Goal: Task Accomplishment & Management: Manage account settings

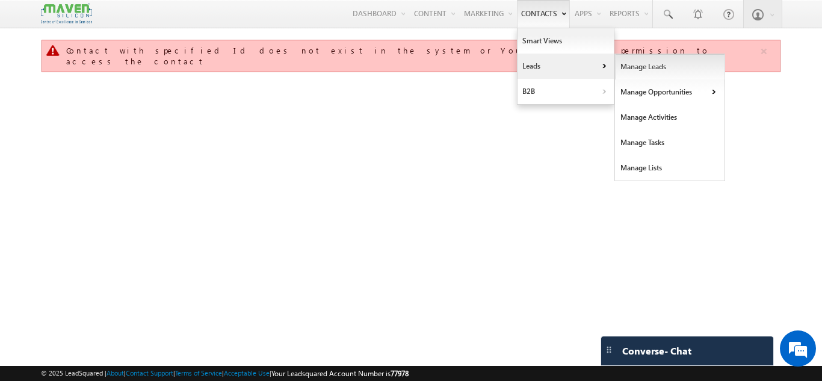
click at [653, 61] on link "Manage Leads" at bounding box center [670, 66] width 110 height 25
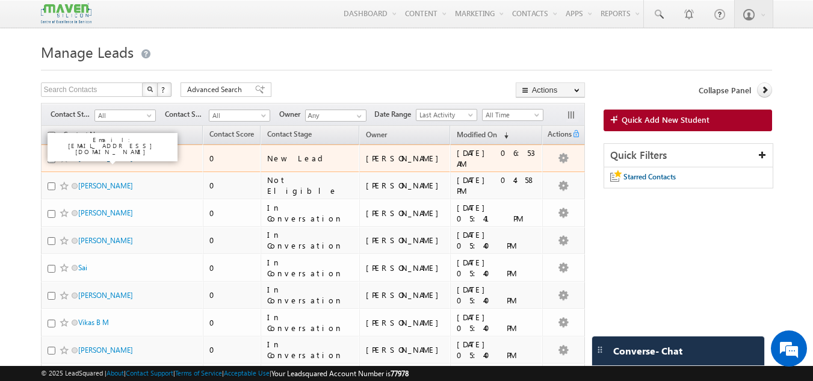
click at [113, 157] on link "[PERSON_NAME]" at bounding box center [105, 158] width 55 height 9
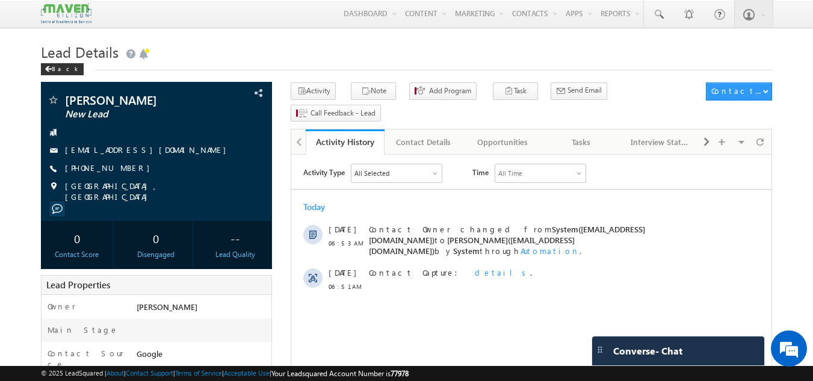
click at [684, 102] on div "Activity Note Add Program Task" at bounding box center [495, 104] width 409 height 44
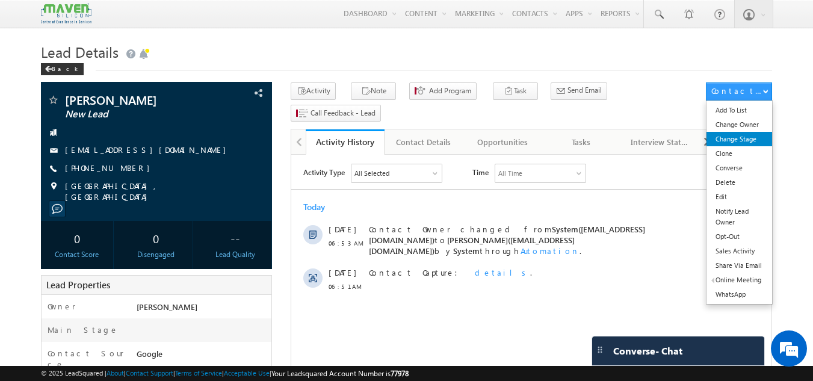
click at [749, 136] on link "Change Stage" at bounding box center [740, 139] width 66 height 14
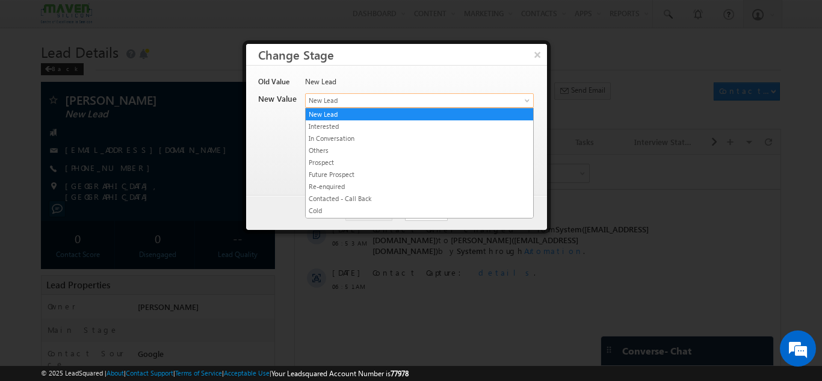
drag, startPoint x: 335, startPoint y: 101, endPoint x: 312, endPoint y: 113, distance: 25.6
click at [362, 98] on span "New Lead" at bounding box center [400, 100] width 188 height 11
click at [352, 141] on link "In Conversation" at bounding box center [420, 138] width 228 height 11
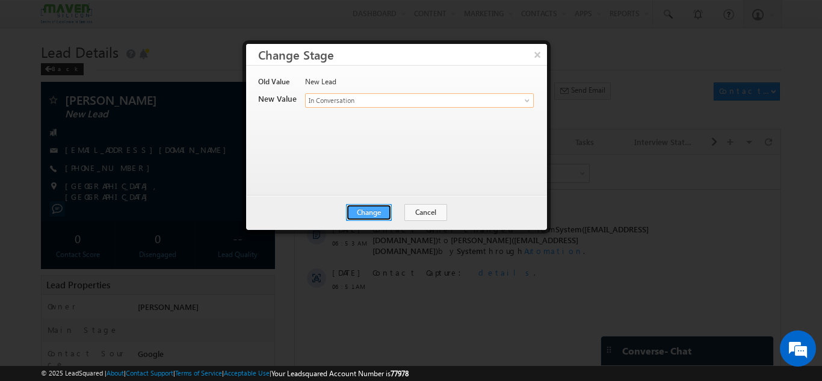
click at [378, 209] on button "Change" at bounding box center [369, 212] width 46 height 17
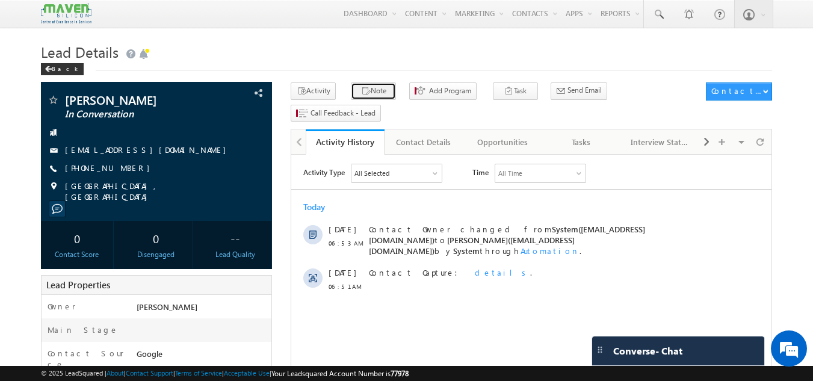
click at [371, 85] on button "Note" at bounding box center [373, 90] width 45 height 17
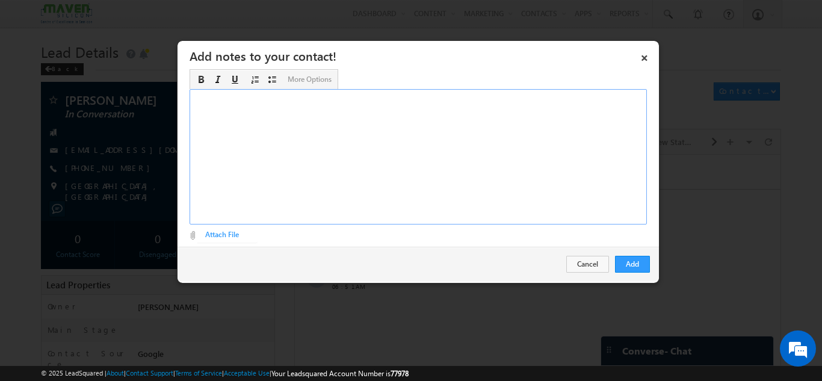
click at [302, 130] on div "Rich Text Editor, Description-inline-editor-div" at bounding box center [418, 156] width 457 height 135
click at [644, 268] on button "Add" at bounding box center [632, 264] width 35 height 17
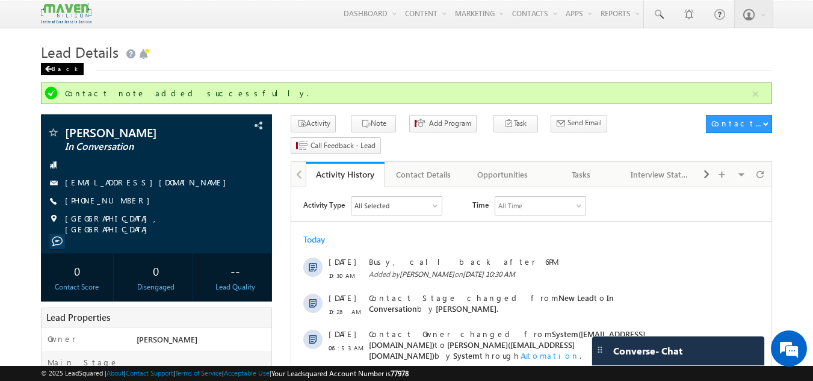
click at [57, 69] on div "Back" at bounding box center [62, 69] width 43 height 12
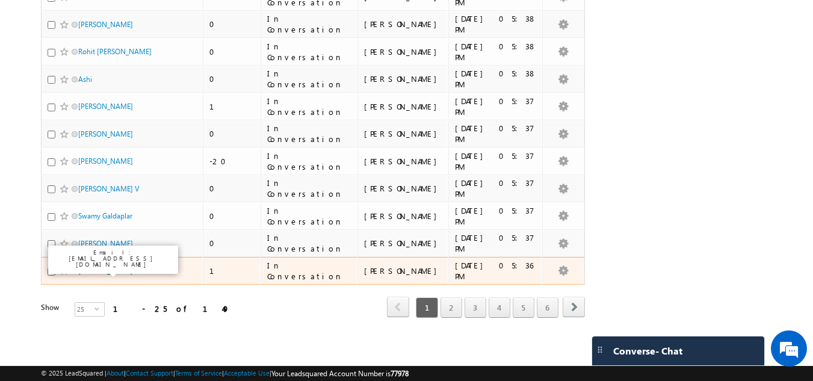
click at [105, 268] on link "[PERSON_NAME]" at bounding box center [105, 270] width 55 height 9
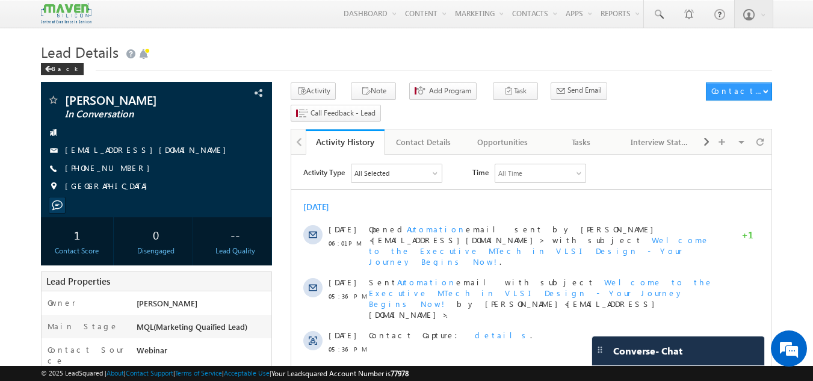
click at [218, 52] on h1 "Lead Details" at bounding box center [407, 50] width 732 height 23
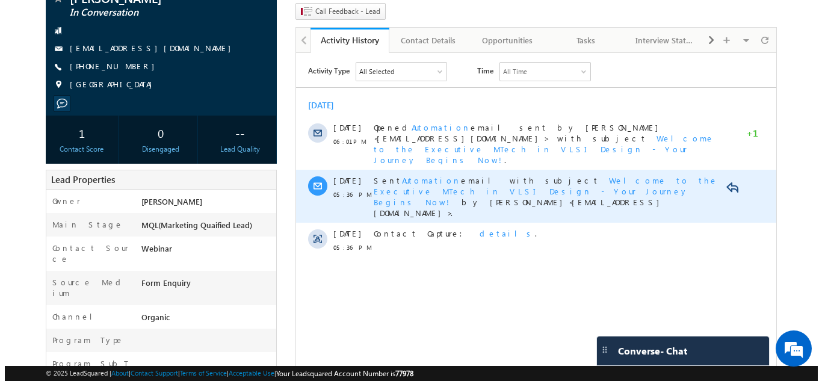
scroll to position [120, 0]
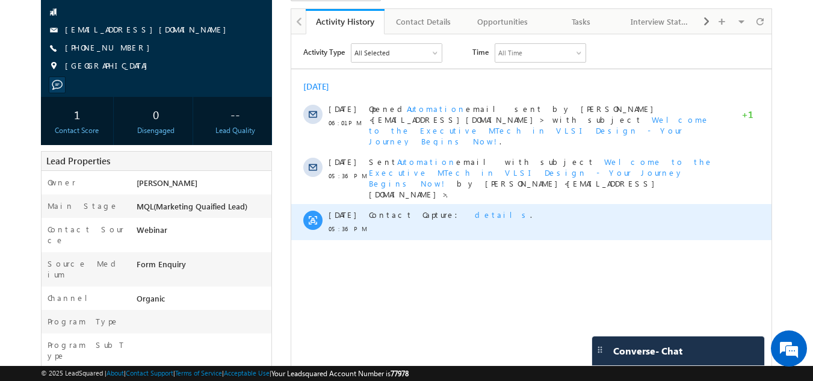
click at [475, 209] on span "details" at bounding box center [502, 214] width 55 height 10
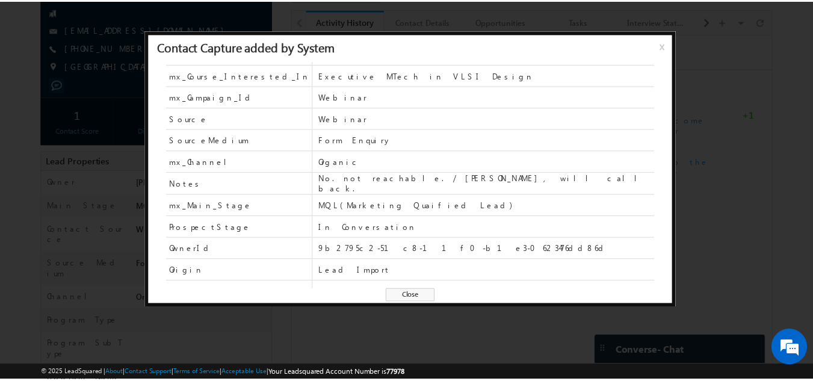
scroll to position [96, 0]
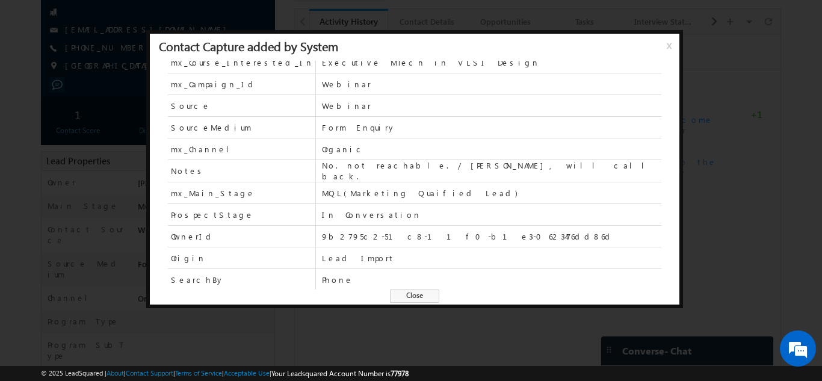
click at [671, 43] on span "x" at bounding box center [672, 50] width 10 height 22
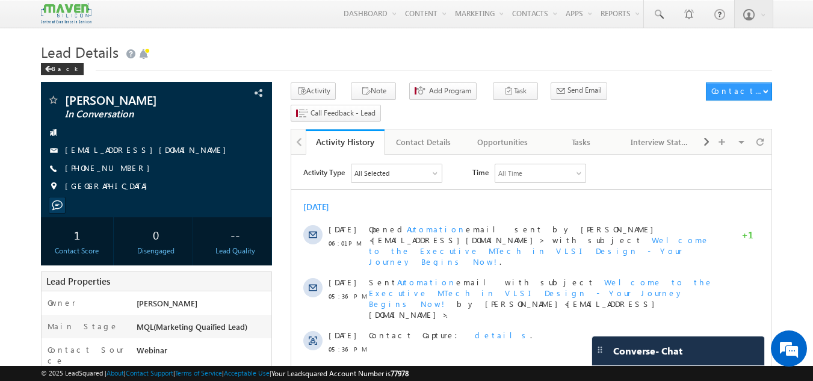
scroll to position [60, 0]
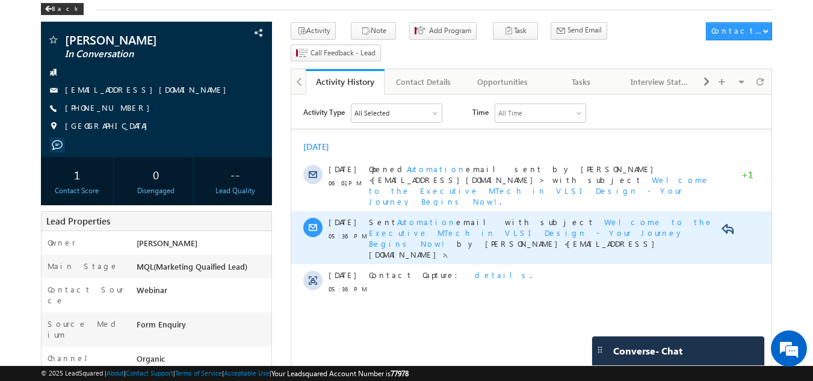
click at [406, 217] on span "Automation" at bounding box center [426, 222] width 59 height 10
click at [411, 217] on span "Automation" at bounding box center [426, 222] width 59 height 10
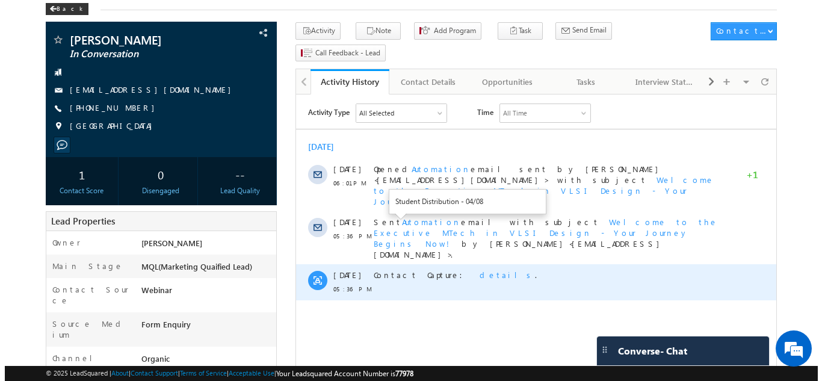
click at [479, 270] on span "details" at bounding box center [506, 275] width 55 height 10
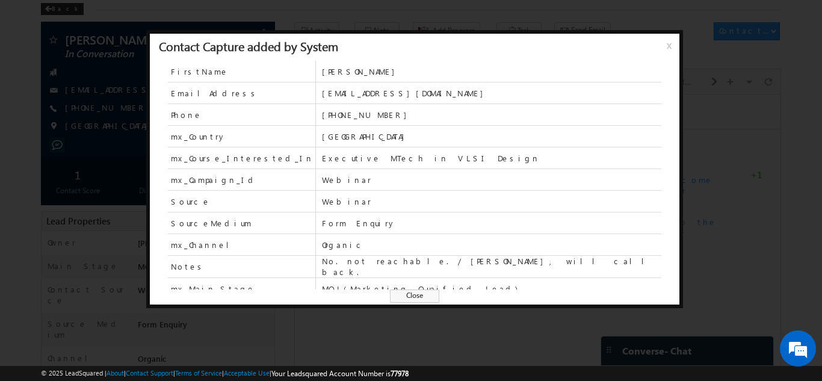
click at [674, 46] on span "x" at bounding box center [672, 50] width 10 height 22
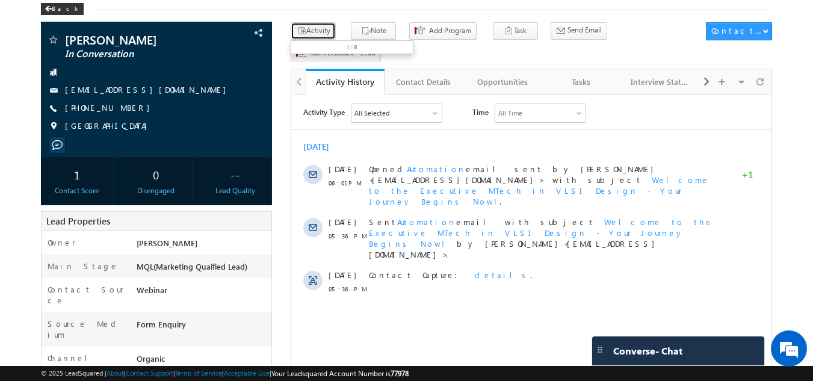
click at [313, 33] on button "Activity" at bounding box center [313, 30] width 45 height 17
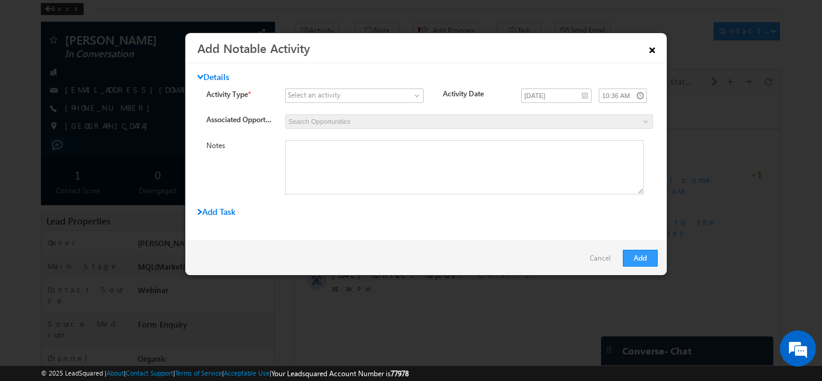
click at [651, 47] on link "×" at bounding box center [652, 47] width 20 height 21
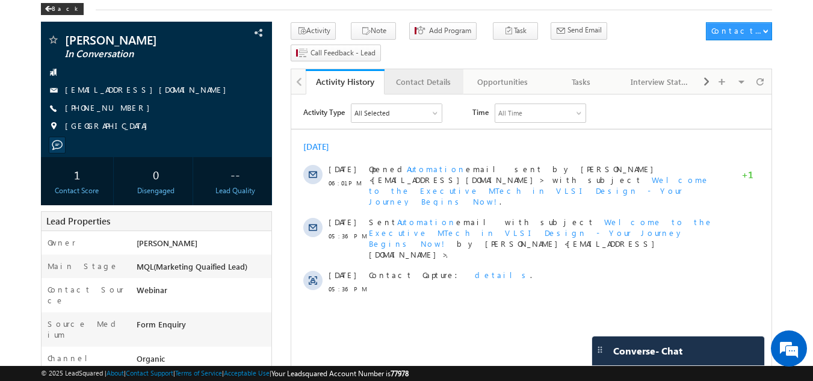
click at [432, 69] on link "Contact Details" at bounding box center [424, 81] width 79 height 25
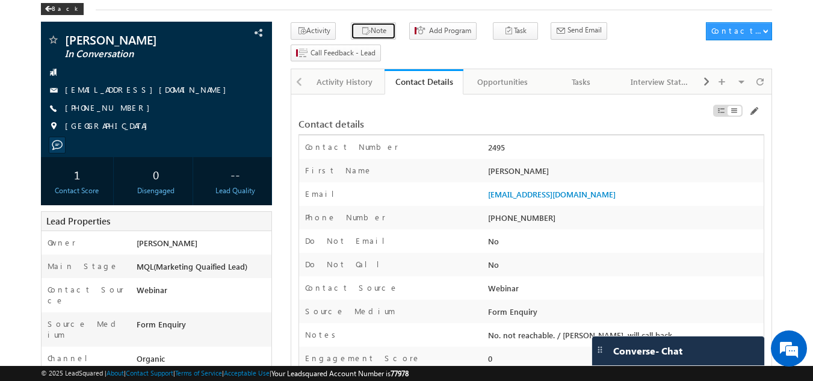
click at [365, 31] on button "Note" at bounding box center [373, 30] width 45 height 17
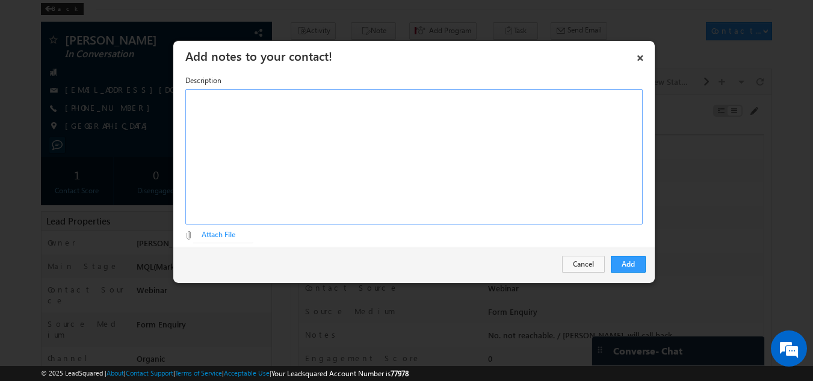
click at [358, 123] on div "Rich Text Editor, Description-inline-editor-div" at bounding box center [413, 156] width 457 height 135
click at [642, 265] on button "Add" at bounding box center [628, 264] width 35 height 17
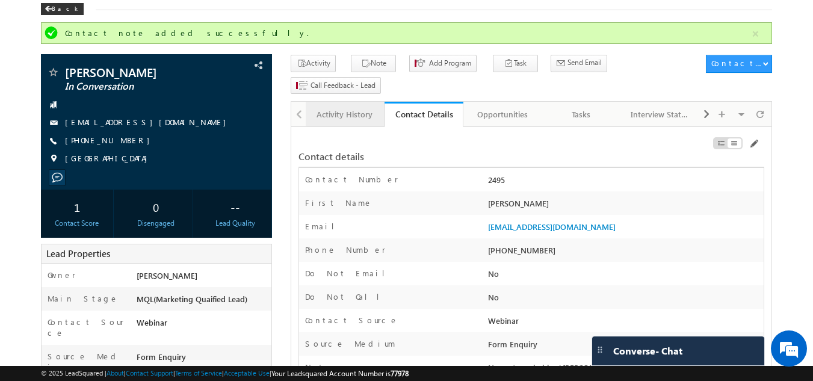
click at [327, 107] on div "Activity History" at bounding box center [344, 114] width 58 height 14
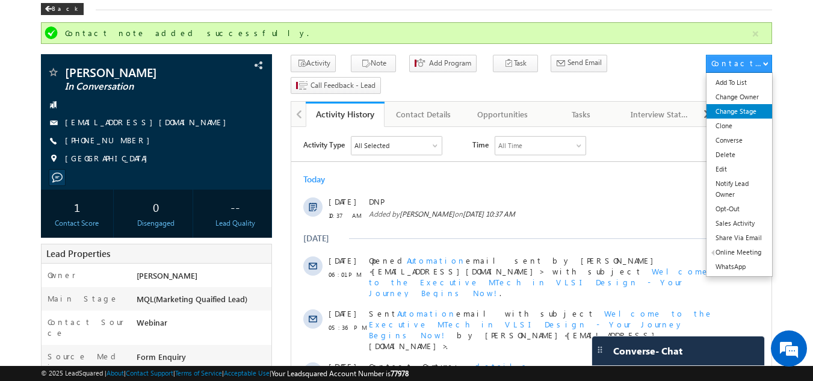
click at [742, 113] on link "Change Stage" at bounding box center [740, 111] width 66 height 14
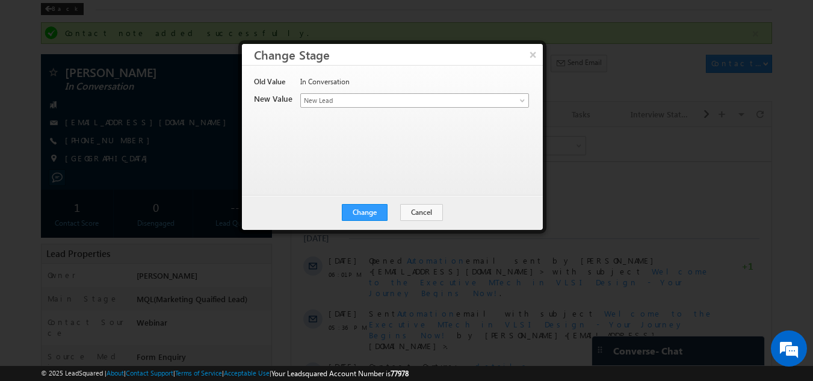
click at [379, 95] on span "New Lead" at bounding box center [395, 100] width 188 height 11
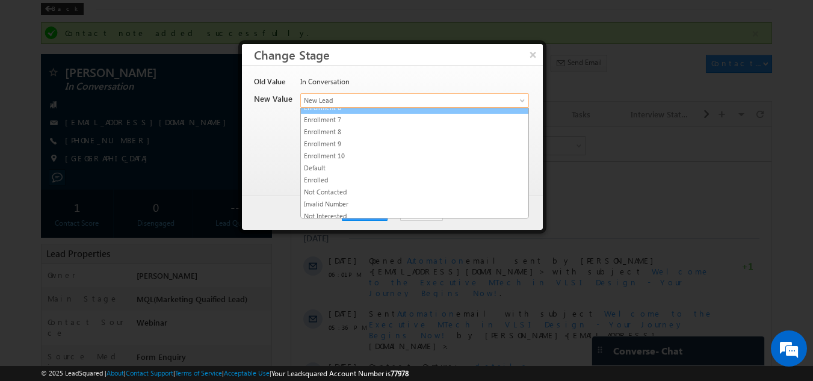
scroll to position [228, 0]
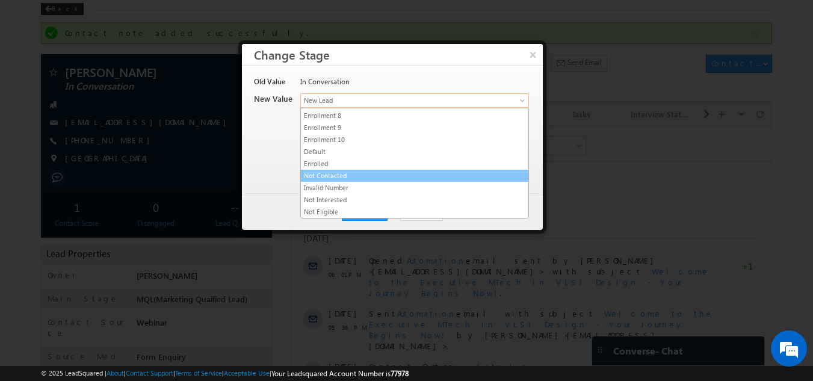
click at [355, 175] on link "Not Contacted" at bounding box center [415, 175] width 228 height 11
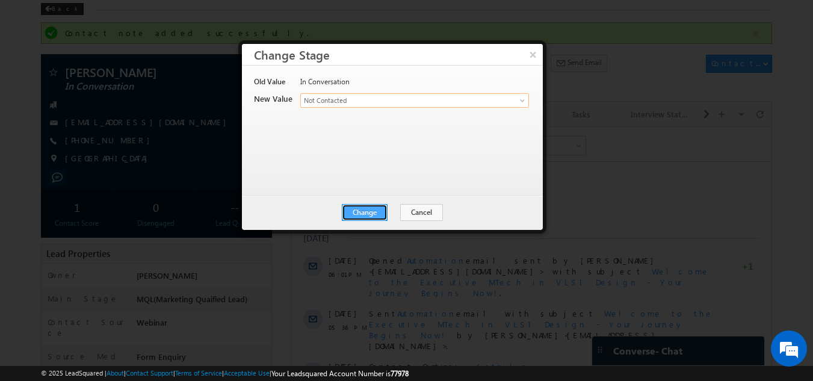
click at [357, 212] on button "Change" at bounding box center [365, 212] width 46 height 17
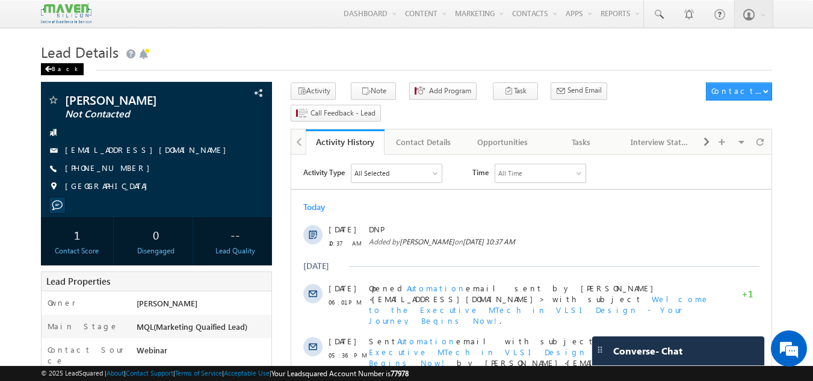
click at [63, 66] on div "Back" at bounding box center [62, 69] width 43 height 12
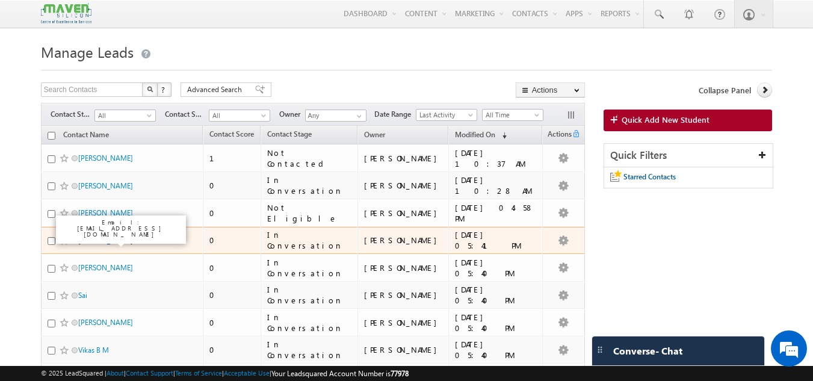
click at [108, 240] on link "[PERSON_NAME]" at bounding box center [105, 240] width 55 height 9
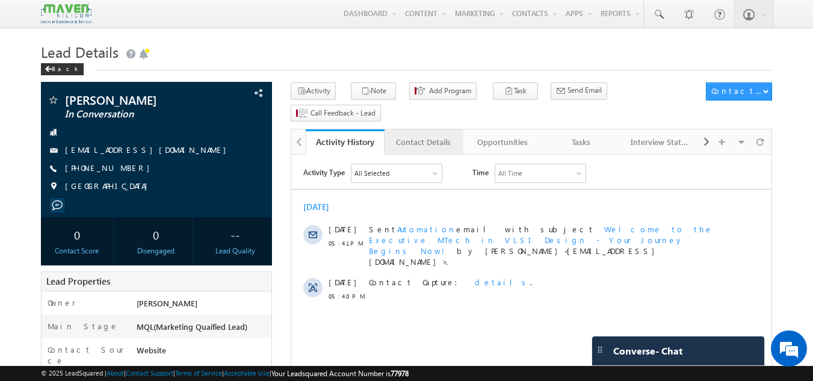
click at [439, 135] on div "Contact Details" at bounding box center [423, 142] width 58 height 14
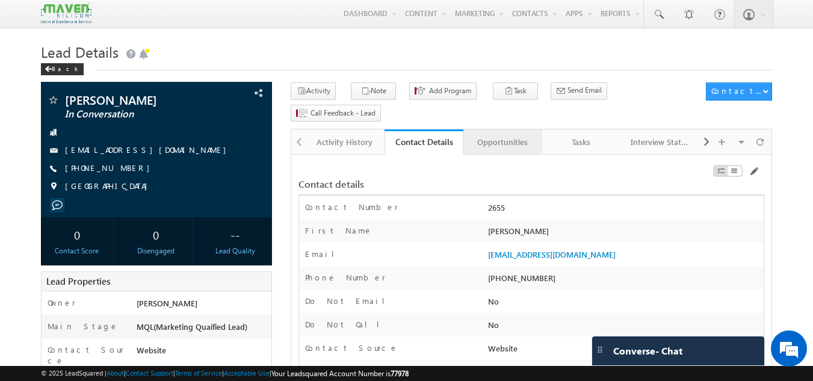
click at [502, 135] on div "Opportunities" at bounding box center [502, 142] width 58 height 14
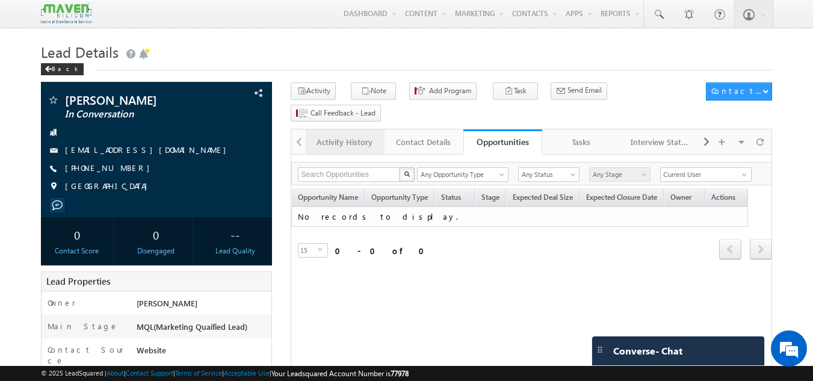
click at [347, 135] on div "Activity History" at bounding box center [344, 142] width 58 height 14
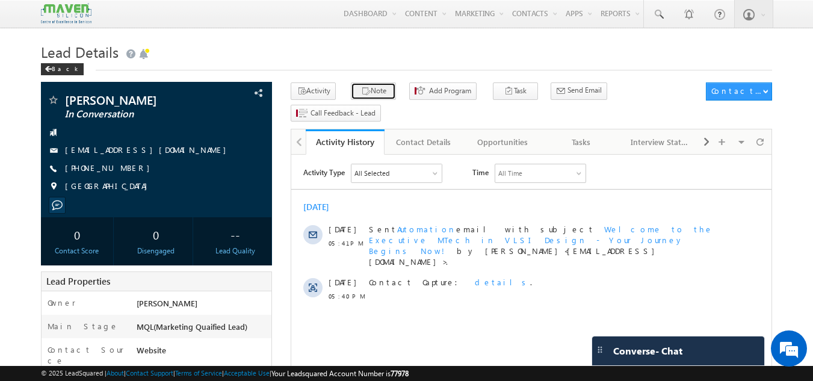
click at [369, 90] on button "Note" at bounding box center [373, 90] width 45 height 17
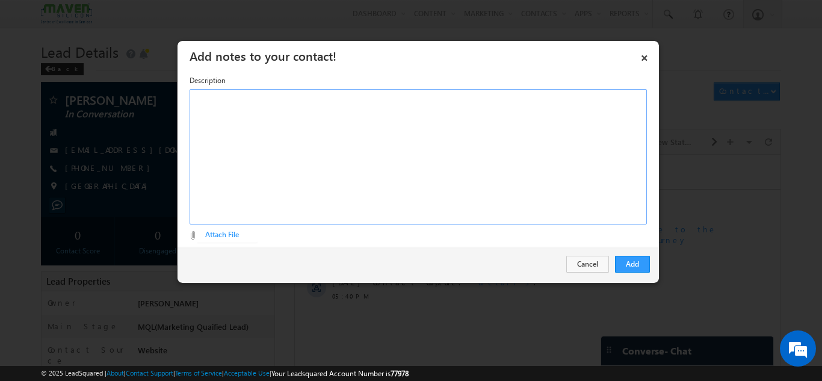
click at [336, 135] on div "Rich Text Editor, Description-inline-editor-div" at bounding box center [418, 156] width 457 height 135
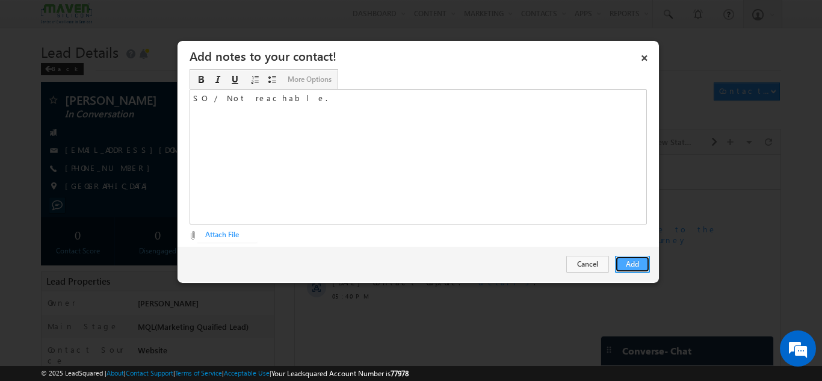
click at [634, 262] on button "Add" at bounding box center [632, 264] width 35 height 17
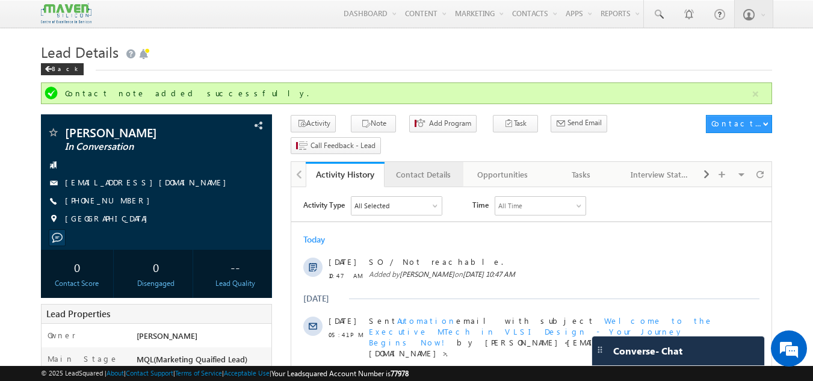
click at [403, 167] on div "Contact Details" at bounding box center [423, 174] width 58 height 14
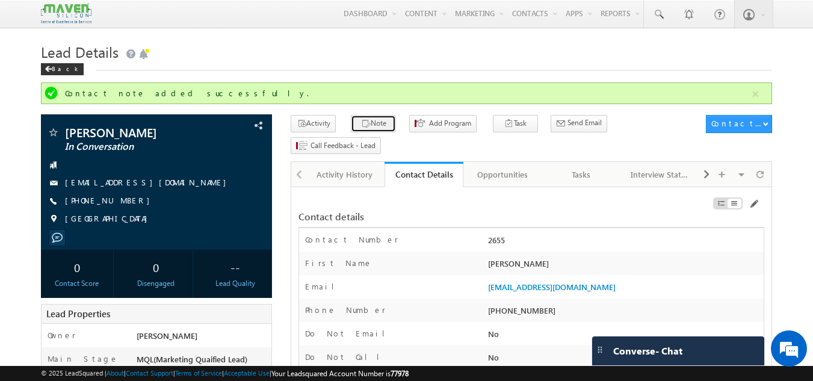
click at [362, 126] on icon "button" at bounding box center [366, 124] width 10 height 11
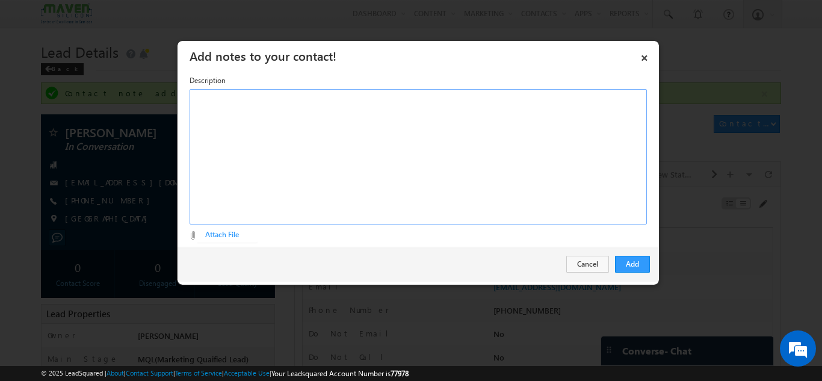
click at [406, 167] on div "Rich Text Editor, Description-inline-editor-div" at bounding box center [418, 156] width 457 height 135
click at [643, 50] on link "×" at bounding box center [644, 55] width 20 height 21
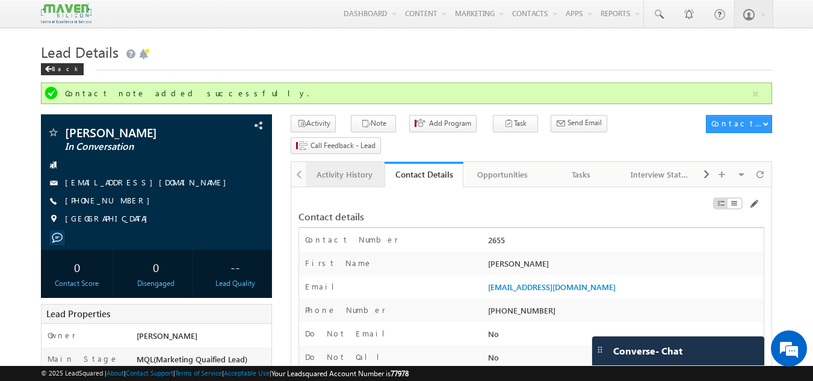
click at [321, 167] on div "Activity History" at bounding box center [344, 174] width 58 height 14
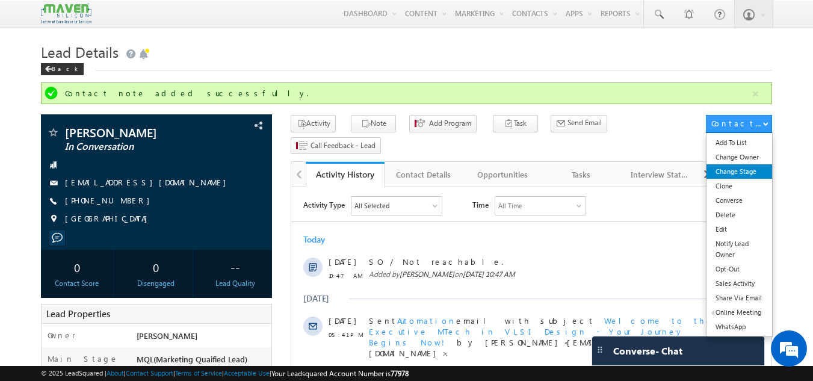
click at [740, 176] on link "Change Stage" at bounding box center [740, 171] width 66 height 14
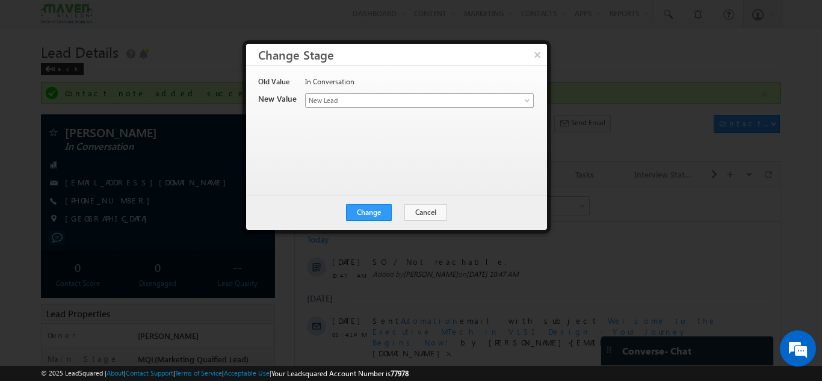
click at [374, 105] on span "New Lead" at bounding box center [400, 100] width 188 height 11
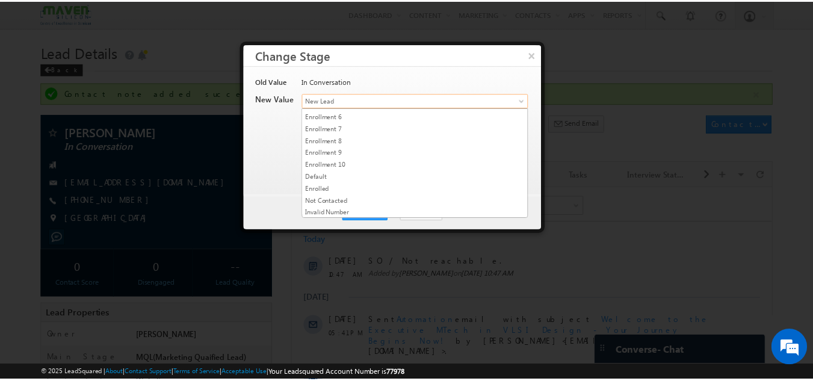
scroll to position [228, 0]
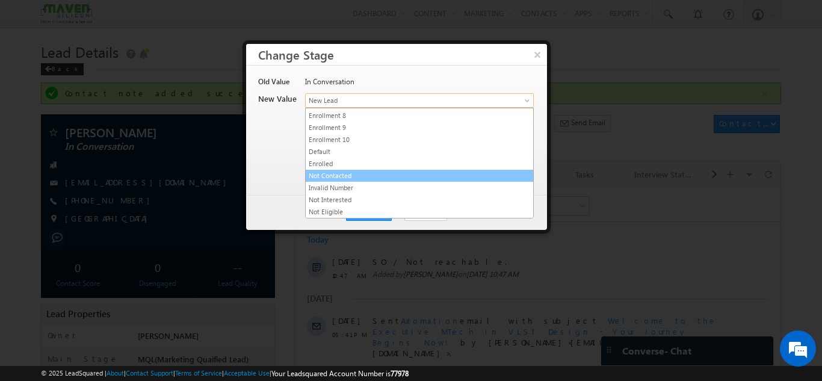
click at [355, 176] on link "Not Contacted" at bounding box center [420, 175] width 228 height 11
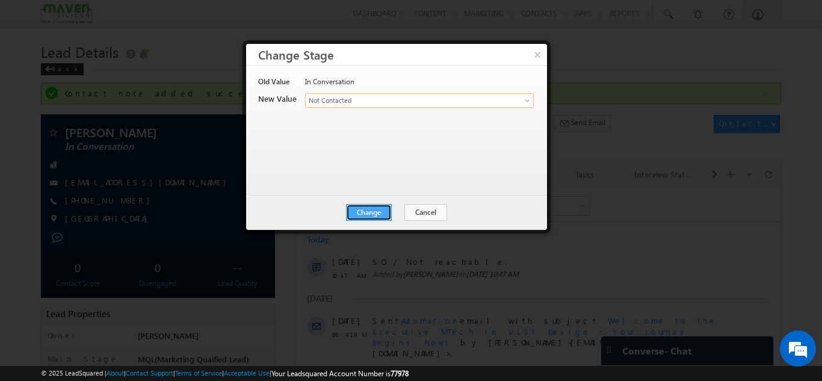
click at [356, 211] on button "Change" at bounding box center [369, 212] width 46 height 17
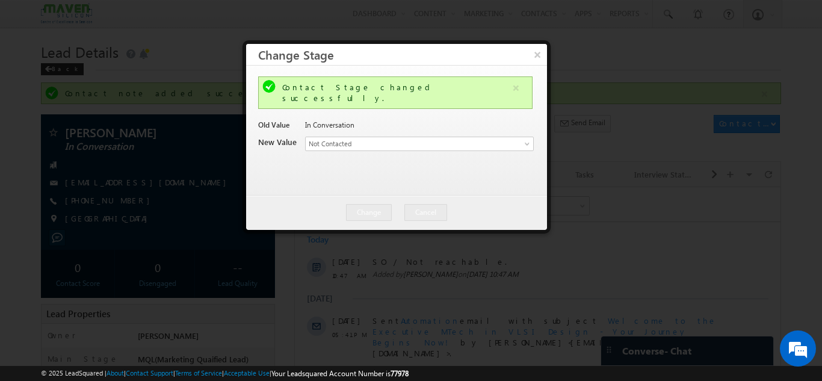
click at [52, 68] on div at bounding box center [411, 190] width 822 height 381
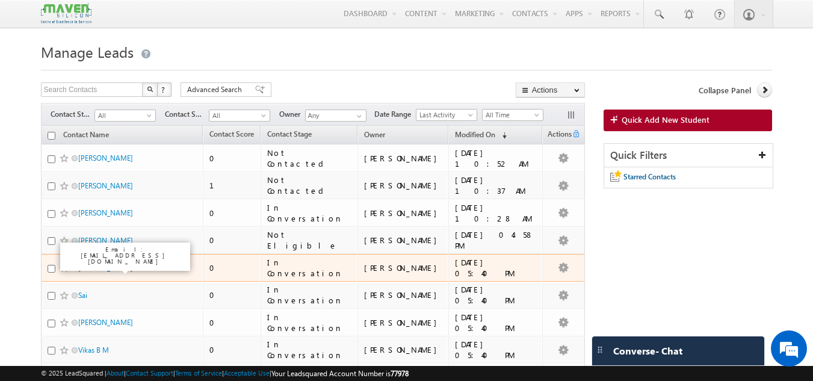
click at [99, 270] on link "[PERSON_NAME]" at bounding box center [105, 267] width 55 height 9
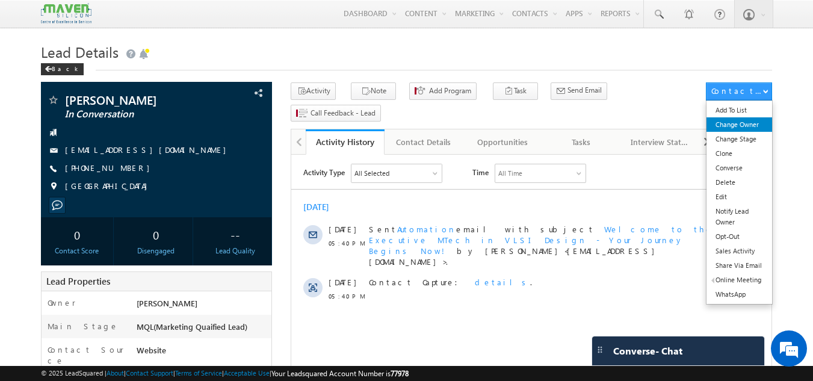
click at [749, 123] on link "Change Owner" at bounding box center [740, 124] width 66 height 14
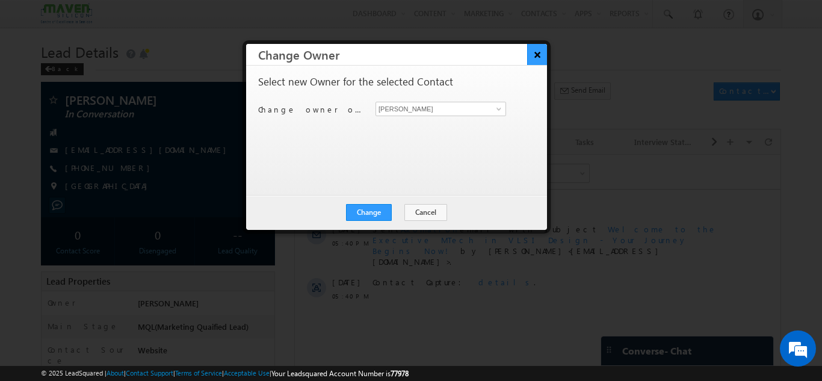
click at [535, 55] on button "×" at bounding box center [537, 54] width 20 height 21
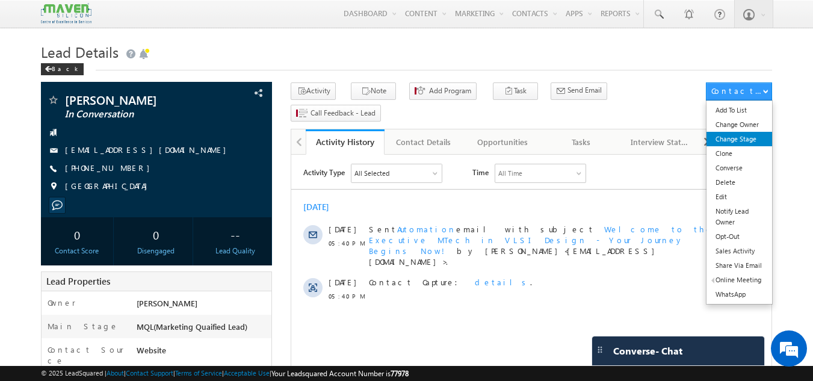
click at [742, 137] on link "Change Stage" at bounding box center [740, 139] width 66 height 14
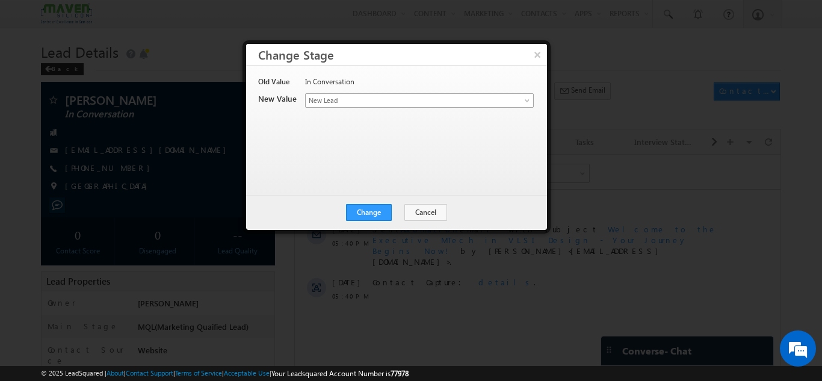
click at [377, 98] on span "New Lead" at bounding box center [400, 100] width 188 height 11
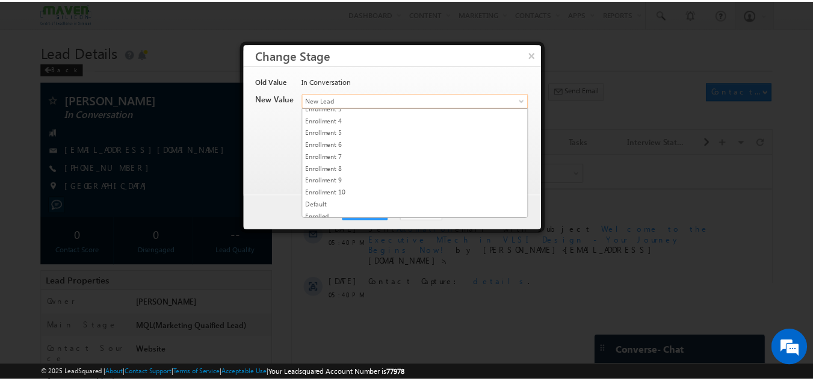
scroll to position [228, 0]
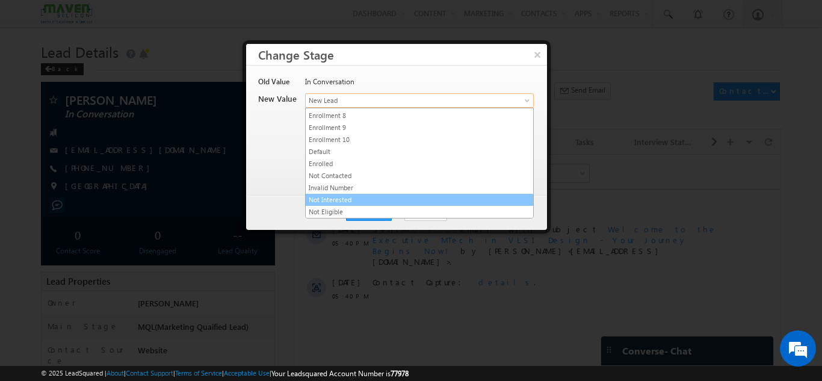
click at [352, 194] on link "Not Interested" at bounding box center [420, 199] width 228 height 11
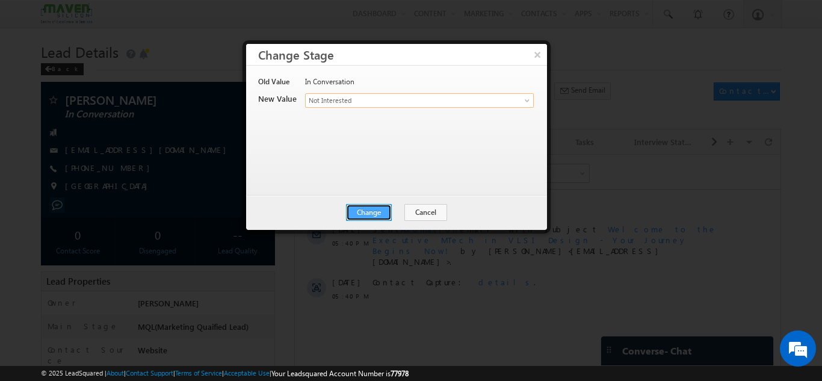
click at [380, 210] on button "Change" at bounding box center [369, 212] width 46 height 17
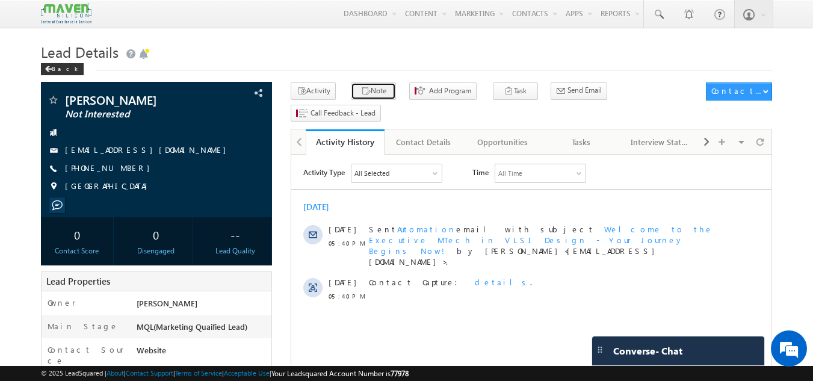
click at [374, 85] on button "Note" at bounding box center [373, 90] width 45 height 17
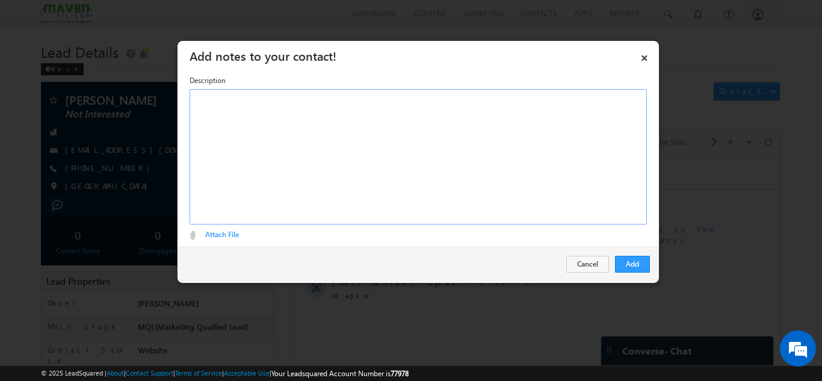
click at [385, 140] on div "Rich Text Editor, Description-inline-editor-div" at bounding box center [418, 156] width 457 height 135
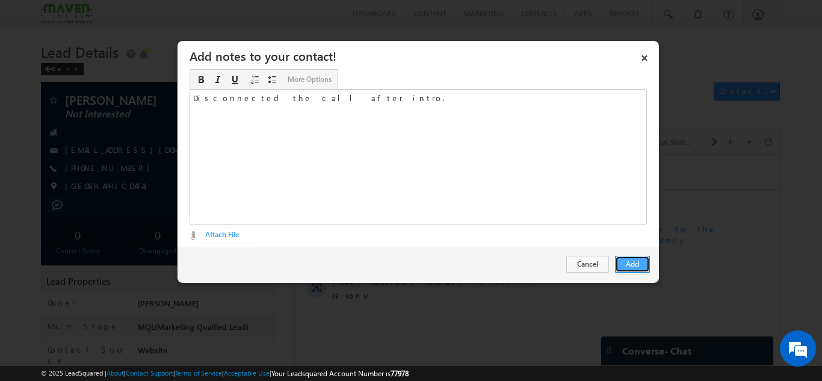
click at [642, 269] on button "Add" at bounding box center [632, 264] width 35 height 17
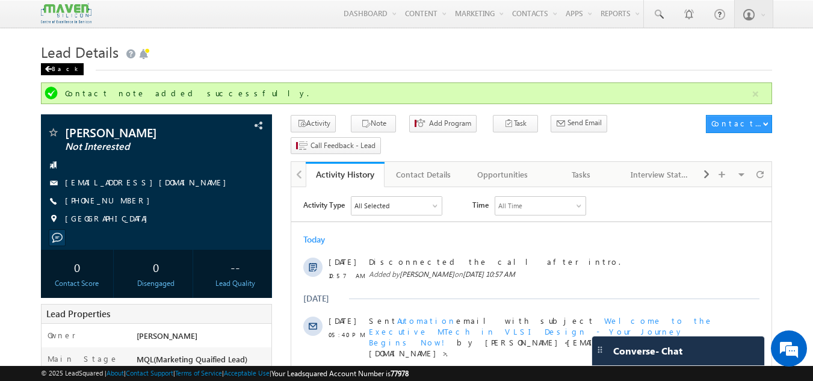
click at [62, 65] on div "Back" at bounding box center [62, 69] width 43 height 12
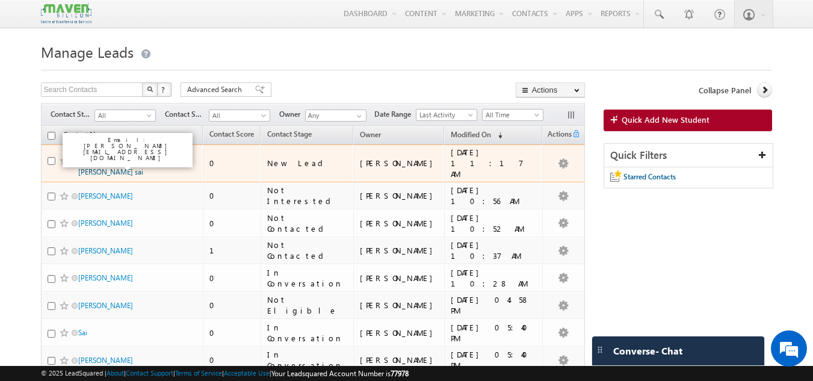
click at [131, 158] on link "[PERSON_NAME]. [PERSON_NAME] sai" at bounding box center [110, 166] width 65 height 20
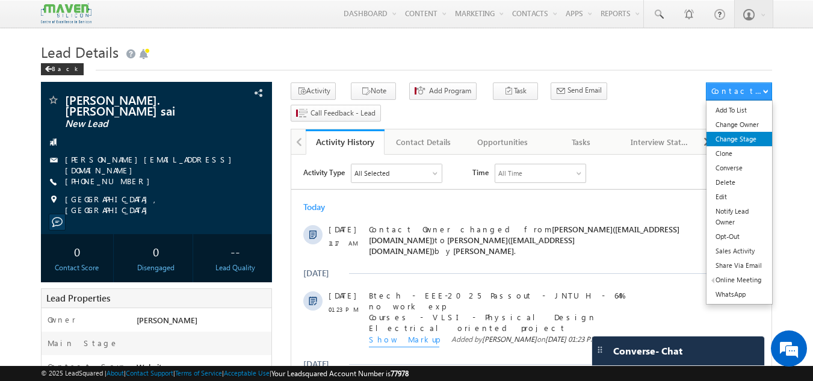
click at [746, 144] on link "Change Stage" at bounding box center [740, 139] width 66 height 14
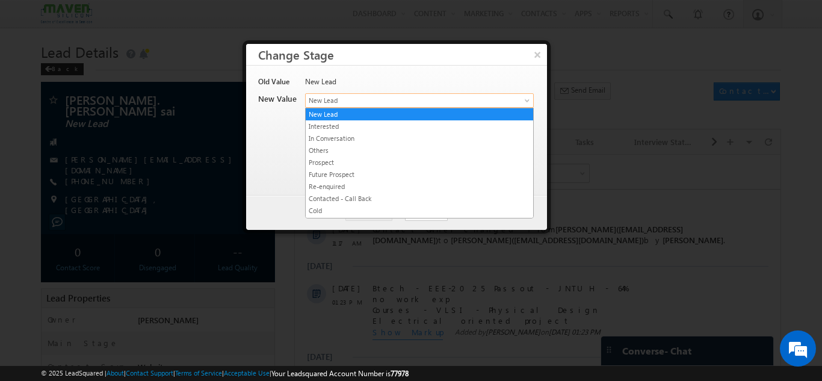
click at [380, 98] on span "New Lead" at bounding box center [400, 100] width 188 height 11
click at [538, 54] on button "×" at bounding box center [537, 54] width 20 height 21
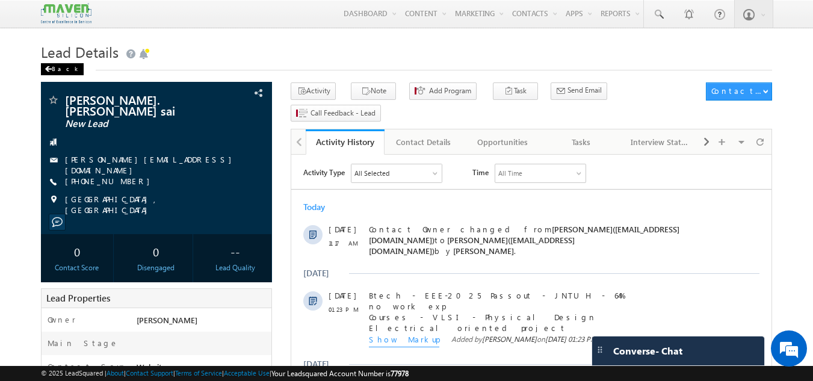
click at [55, 69] on div "Back" at bounding box center [62, 69] width 43 height 12
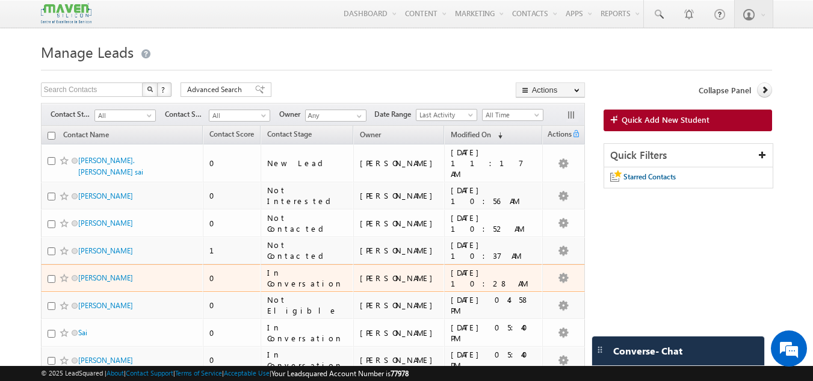
scroll to position [60, 0]
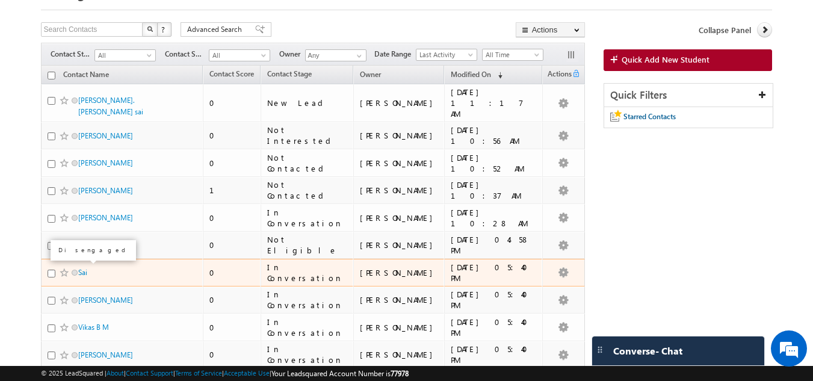
click at [74, 270] on span at bounding box center [75, 273] width 6 height 6
click at [79, 268] on link "Sai" at bounding box center [82, 272] width 9 height 9
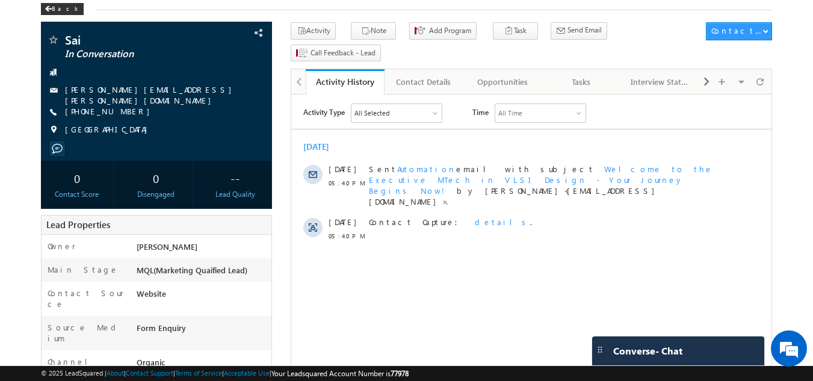
scroll to position [26, 0]
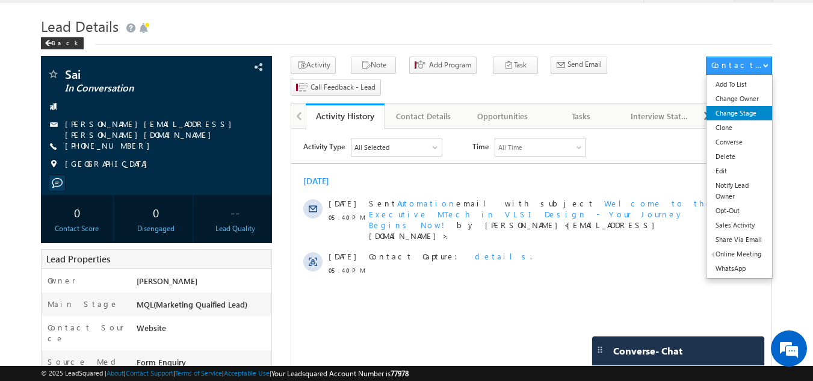
click at [742, 114] on link "Change Stage" at bounding box center [740, 113] width 66 height 14
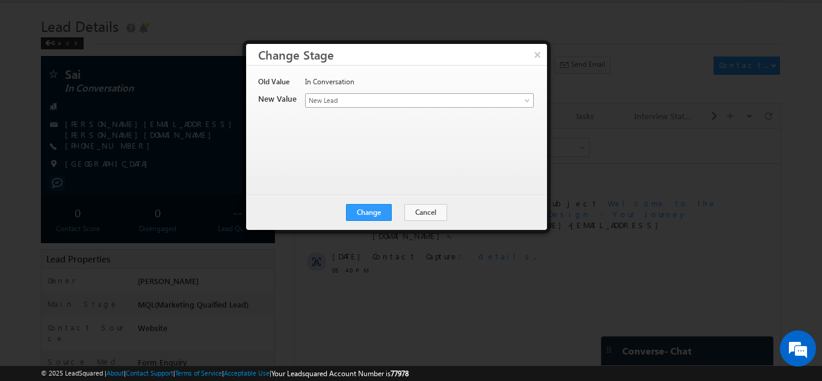
click at [356, 102] on span "New Lead" at bounding box center [400, 100] width 188 height 11
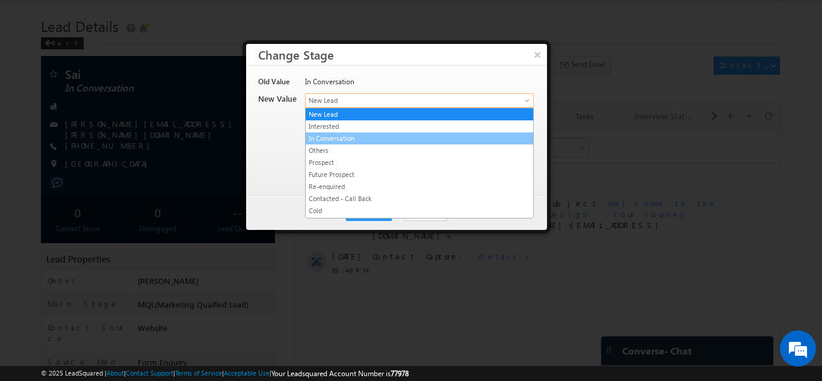
click at [350, 134] on link "In Conversation" at bounding box center [420, 138] width 228 height 11
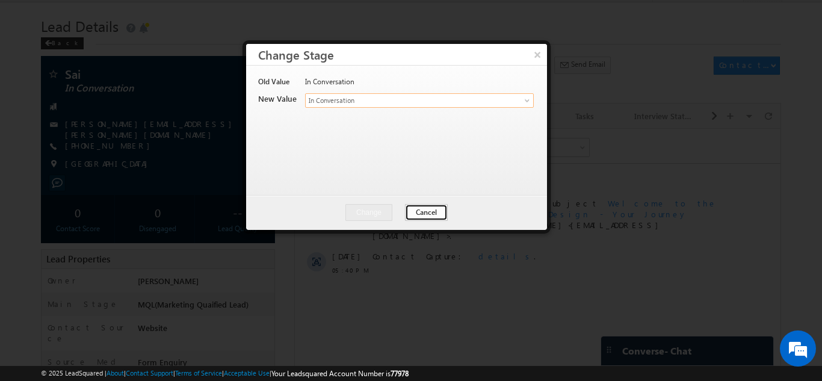
click at [430, 212] on button "Cancel" at bounding box center [426, 212] width 43 height 17
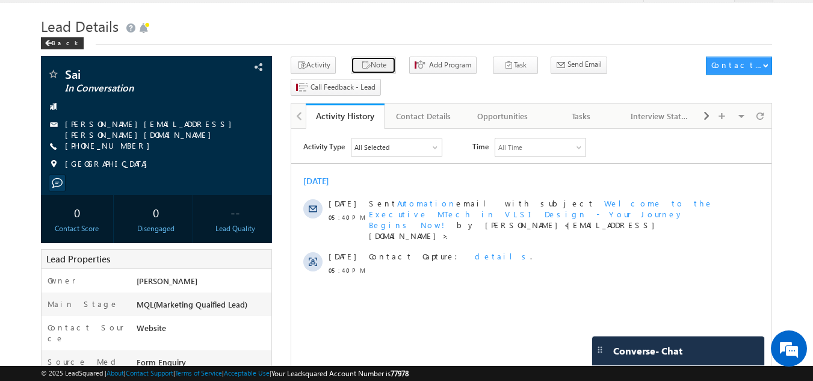
click at [384, 63] on button "Note" at bounding box center [373, 65] width 45 height 17
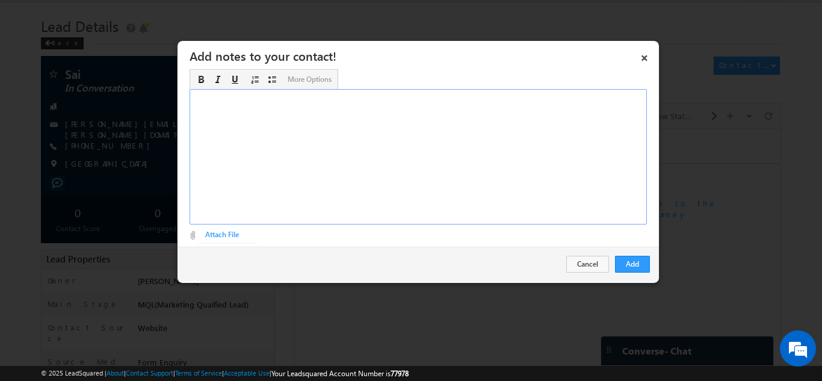
click at [383, 122] on div "Rich Text Editor, Description-inline-editor-div" at bounding box center [418, 156] width 457 height 135
click at [276, 98] on div "Wife enquired, at office./ call back after 6:30PM." at bounding box center [418, 156] width 457 height 135
click at [639, 264] on button "Add" at bounding box center [632, 264] width 35 height 17
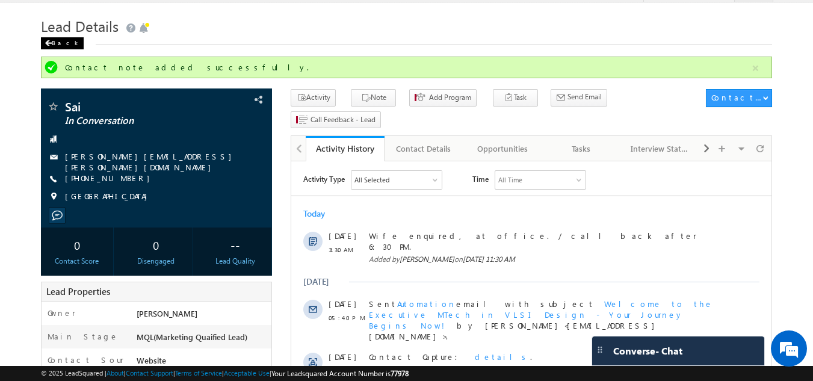
click at [48, 42] on span at bounding box center [48, 43] width 7 height 6
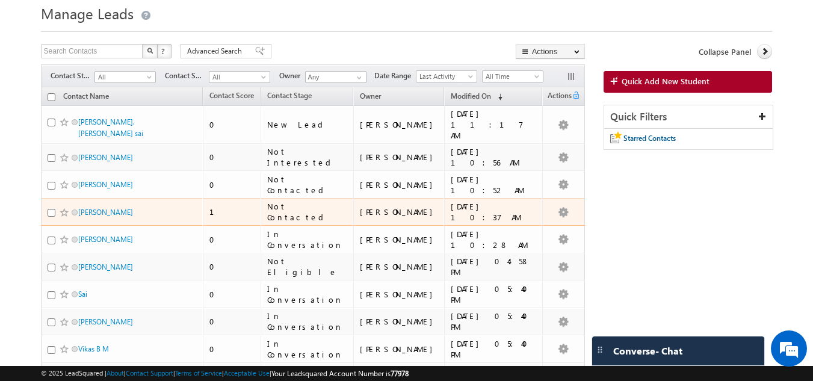
scroll to position [60, 0]
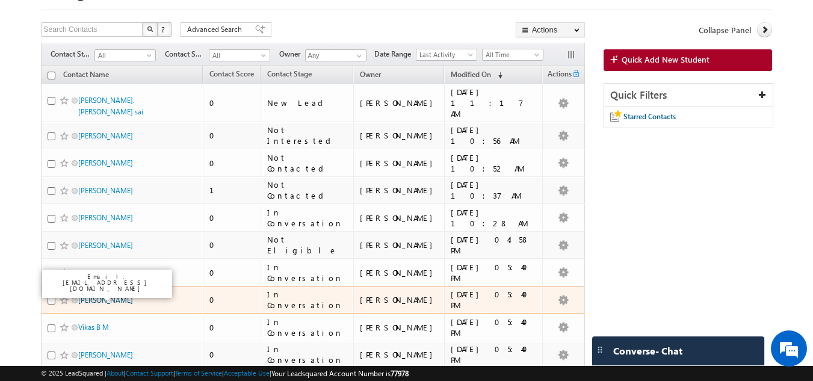
click at [95, 296] on link "[PERSON_NAME]" at bounding box center [105, 300] width 55 height 9
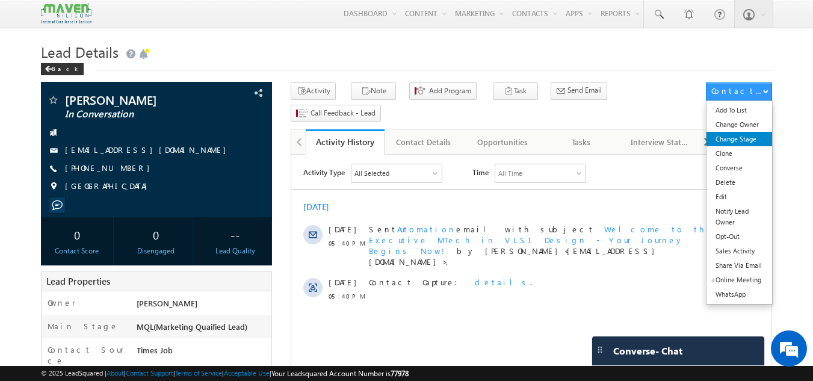
click at [740, 145] on link "Change Stage" at bounding box center [740, 139] width 66 height 14
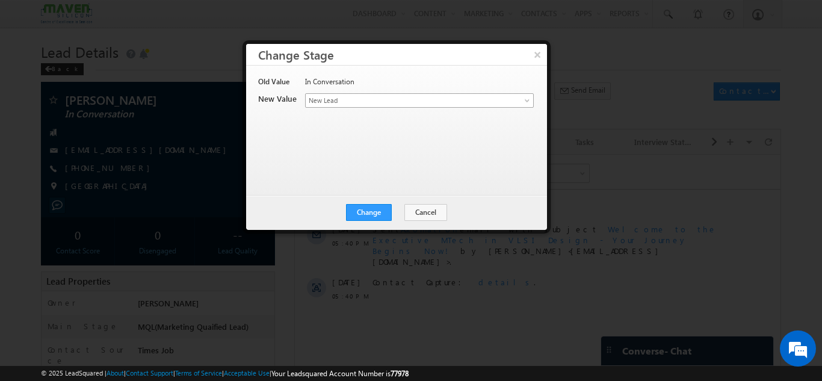
click at [358, 104] on span "New Lead" at bounding box center [400, 100] width 188 height 11
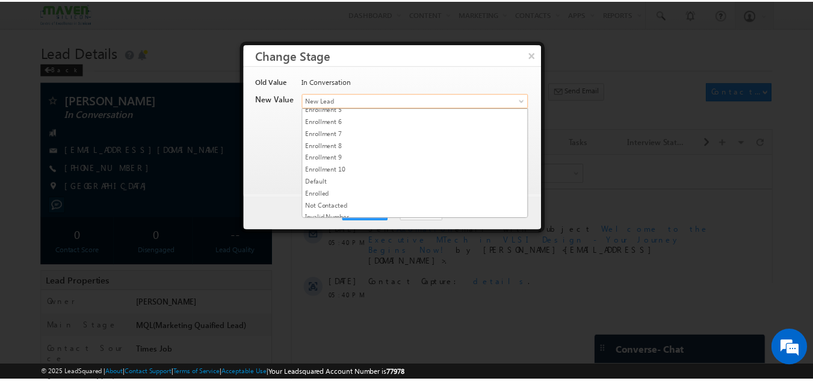
scroll to position [228, 0]
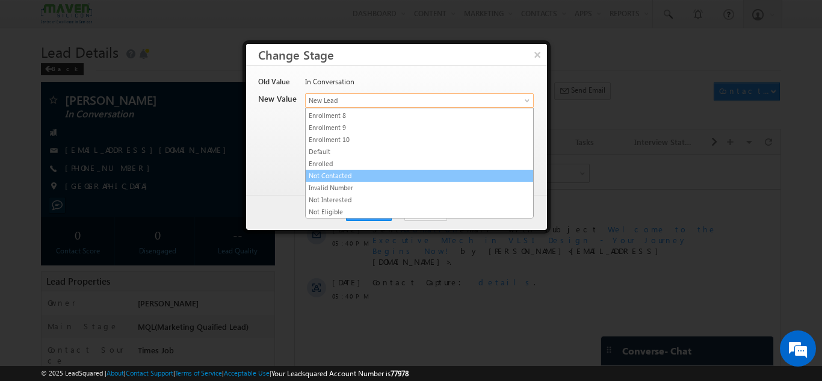
click at [345, 176] on link "Not Contacted" at bounding box center [420, 175] width 228 height 11
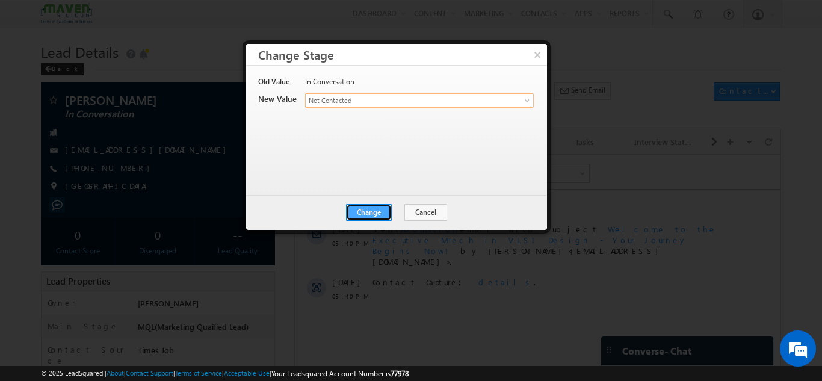
click at [389, 216] on button "Change" at bounding box center [369, 212] width 46 height 17
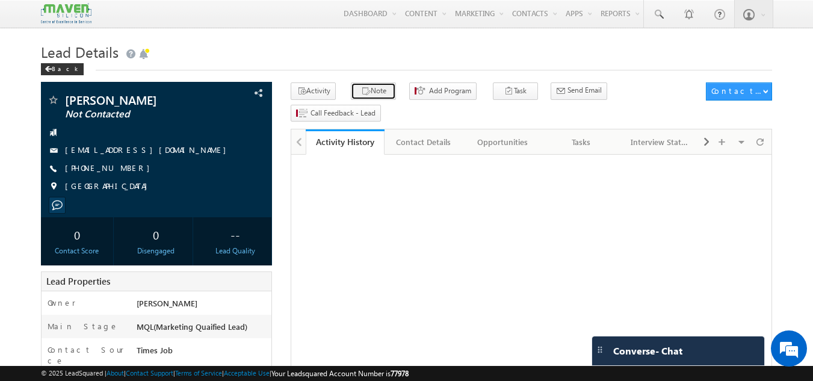
click at [372, 93] on button "Note" at bounding box center [373, 90] width 45 height 17
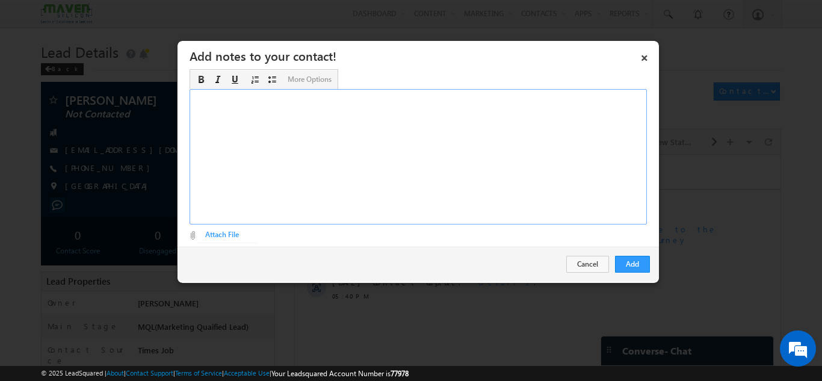
click at [334, 141] on div "Rich Text Editor, Description-inline-editor-div" at bounding box center [418, 156] width 457 height 135
click at [645, 265] on button "Add" at bounding box center [632, 264] width 35 height 17
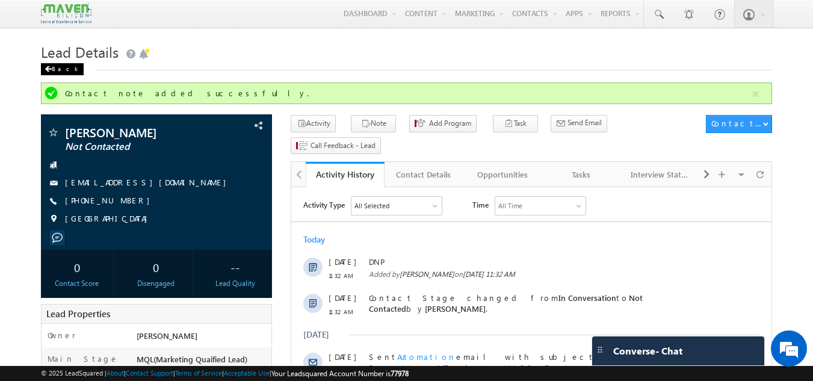
click at [52, 66] on div "Back" at bounding box center [62, 69] width 43 height 12
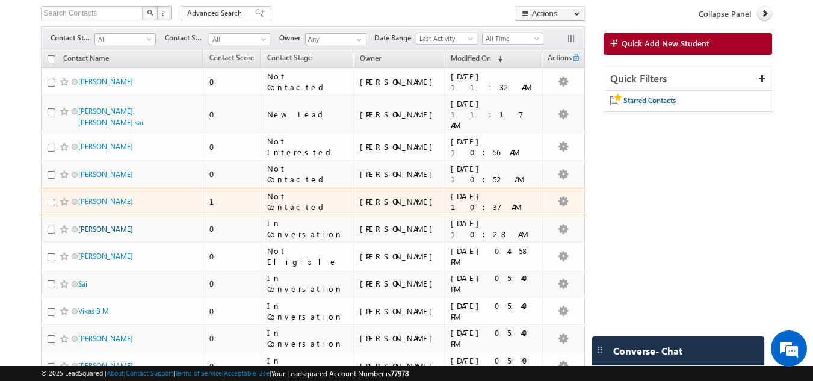
scroll to position [181, 0]
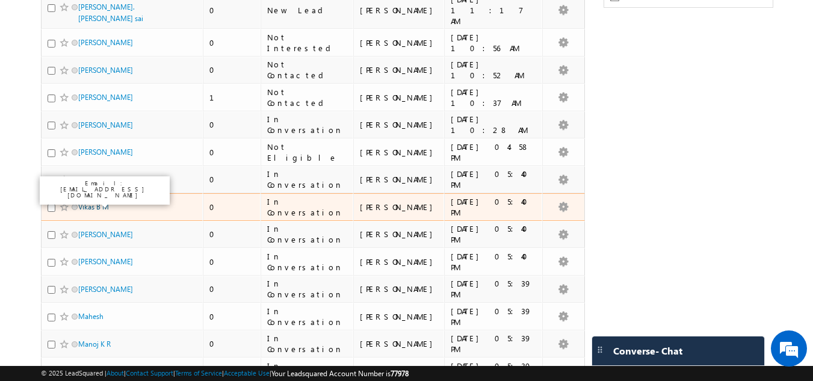
click at [84, 202] on link "Vikas B M" at bounding box center [93, 206] width 31 height 9
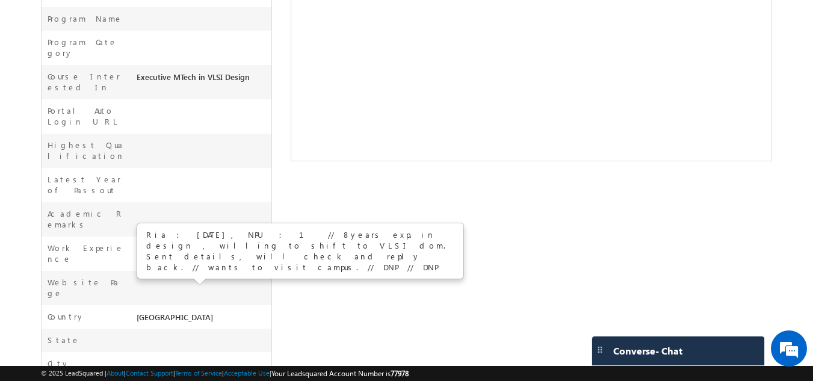
click at [377, 168] on div "Vikas B M In Conversation India --" at bounding box center [407, 35] width 732 height 869
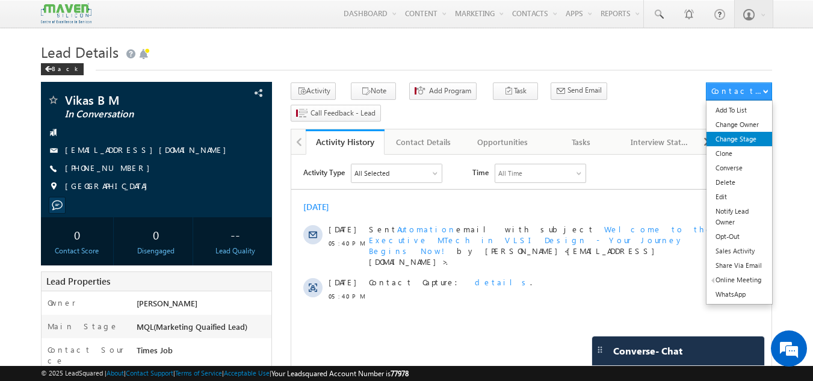
click at [748, 138] on link "Change Stage" at bounding box center [740, 139] width 66 height 14
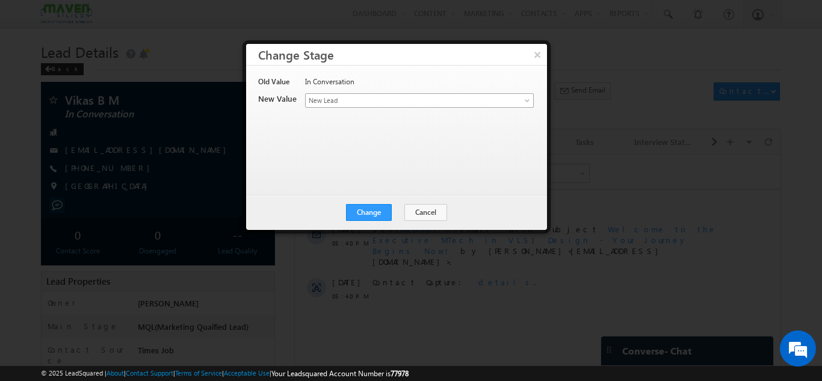
click at [407, 98] on span "New Lead" at bounding box center [400, 100] width 188 height 11
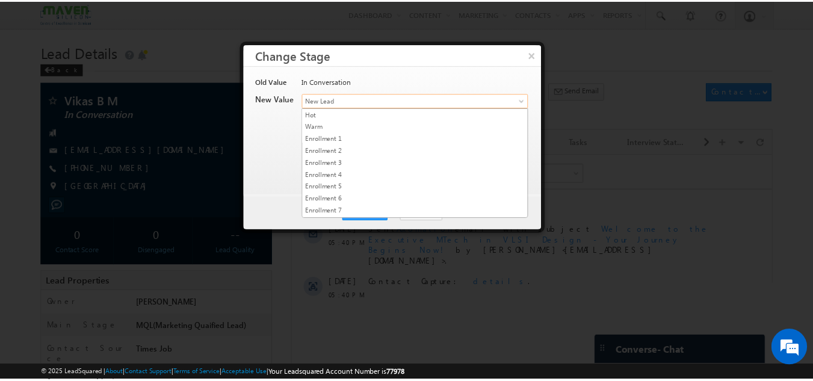
scroll to position [228, 0]
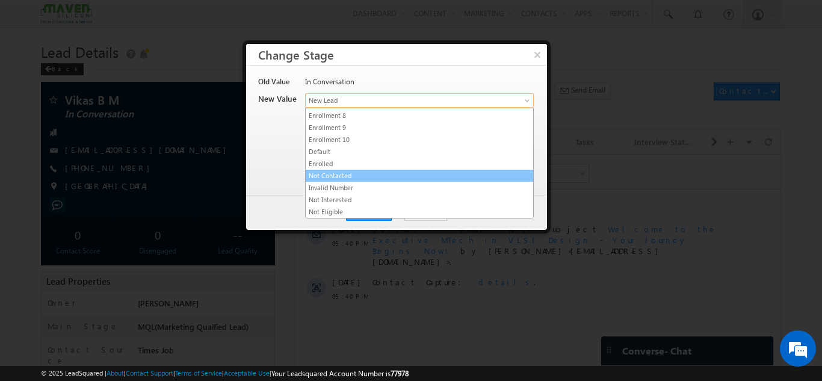
click at [364, 172] on link "Not Contacted" at bounding box center [420, 175] width 228 height 11
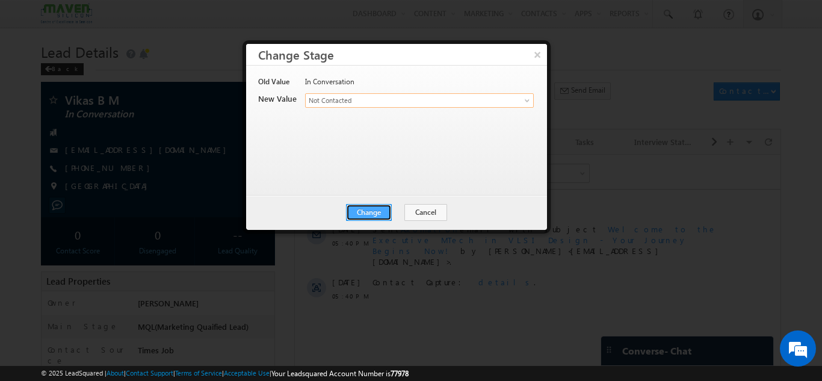
click at [377, 214] on button "Change" at bounding box center [369, 212] width 46 height 17
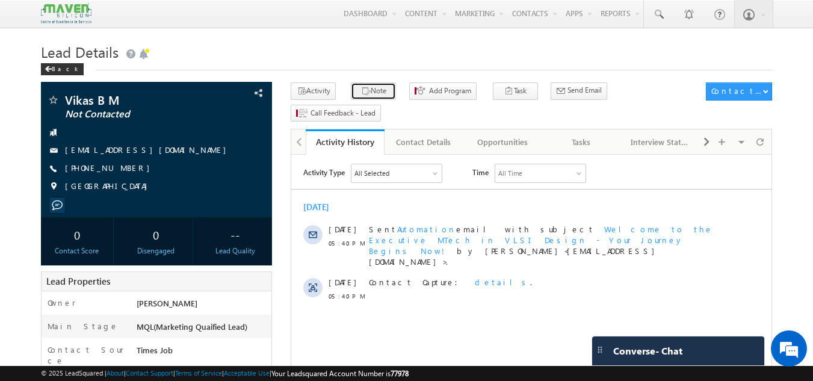
click at [369, 95] on button "Note" at bounding box center [373, 90] width 45 height 17
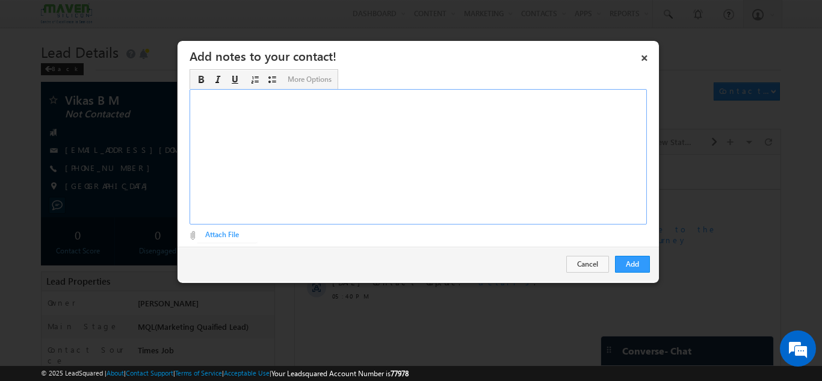
click at [386, 160] on div "Rich Text Editor, Description-inline-editor-div" at bounding box center [418, 156] width 457 height 135
click at [619, 270] on button "Add" at bounding box center [632, 264] width 35 height 17
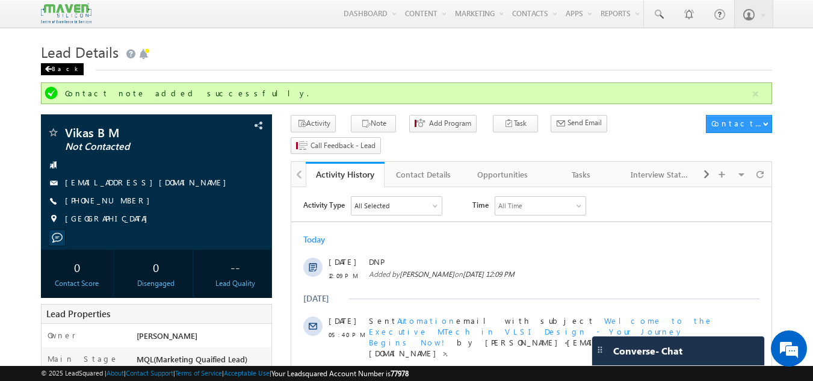
click at [56, 75] on div "Back" at bounding box center [62, 69] width 43 height 12
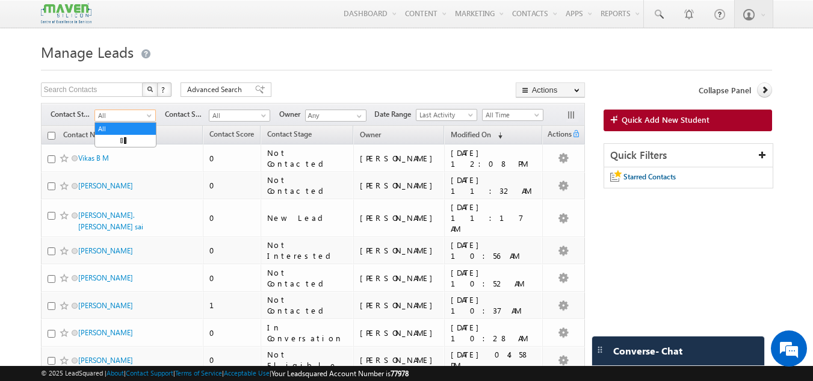
click at [135, 115] on span "All" at bounding box center [123, 115] width 57 height 11
click at [123, 154] on link "Interested" at bounding box center [125, 152] width 61 height 11
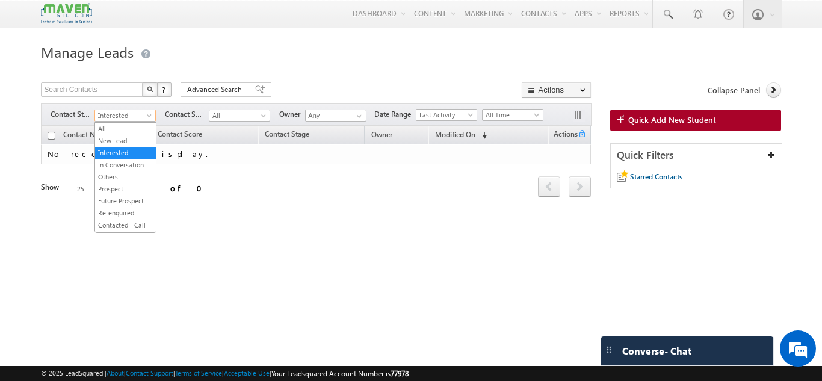
click at [128, 117] on span "Interested" at bounding box center [123, 115] width 57 height 11
click at [255, 226] on div "Tags × Select at-least one contact to tag... × Close Contact Name Contact Score…" at bounding box center [316, 178] width 550 height 105
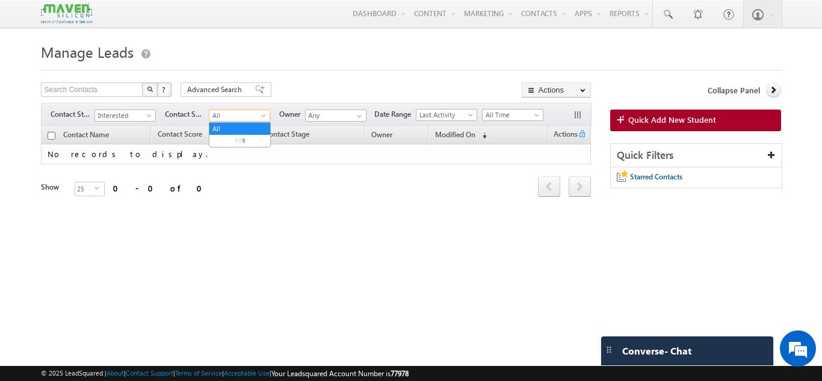
click at [235, 115] on span "All" at bounding box center [237, 115] width 57 height 11
click at [341, 119] on input "Any" at bounding box center [335, 116] width 61 height 12
click at [359, 115] on span at bounding box center [360, 116] width 10 height 10
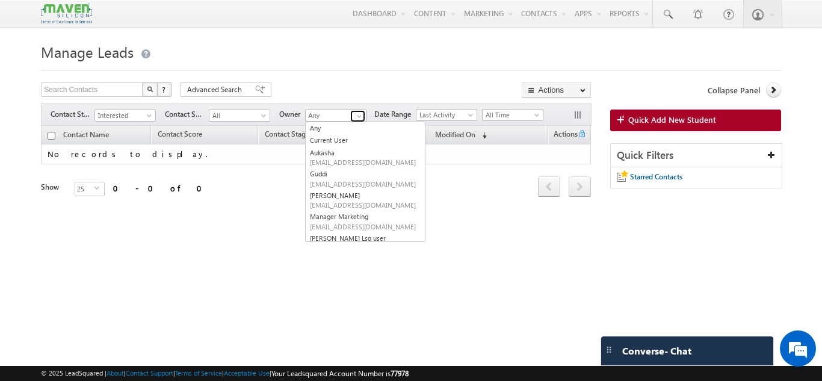
click at [357, 113] on span at bounding box center [360, 116] width 10 height 10
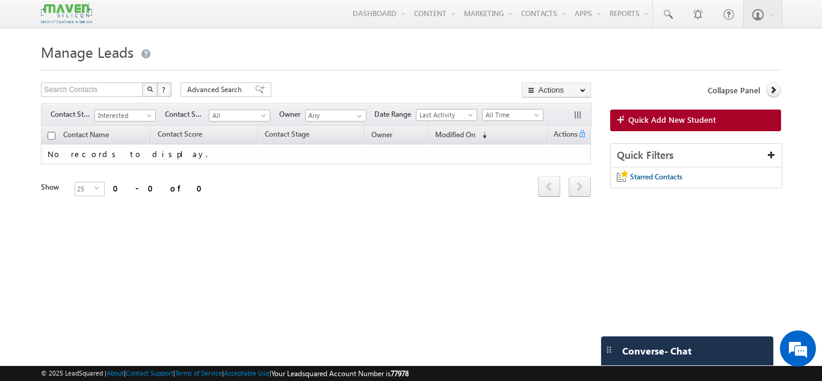
click at [395, 67] on div at bounding box center [411, 67] width 740 height 8
click at [465, 113] on span "Last Activity" at bounding box center [445, 115] width 57 height 11
click at [453, 152] on link "Modified On" at bounding box center [448, 152] width 61 height 11
click at [503, 113] on span "All Time" at bounding box center [511, 115] width 57 height 11
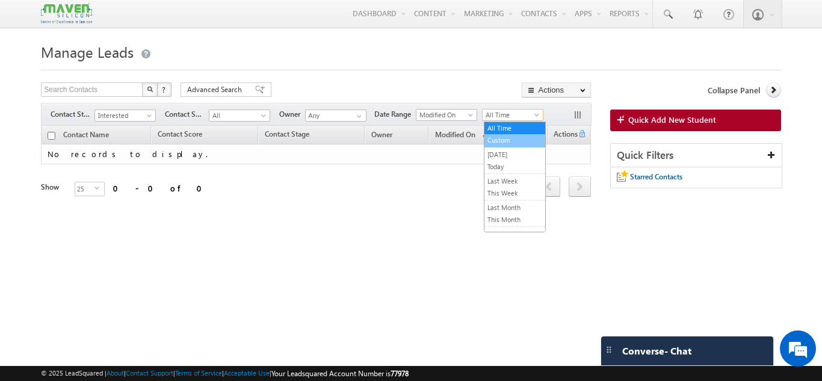
click at [519, 138] on link "Custom" at bounding box center [515, 140] width 61 height 11
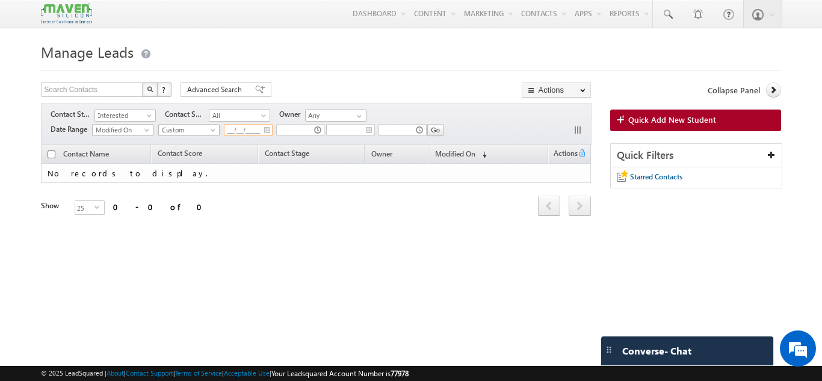
click at [269, 130] on input "__/__/____" at bounding box center [248, 130] width 49 height 12
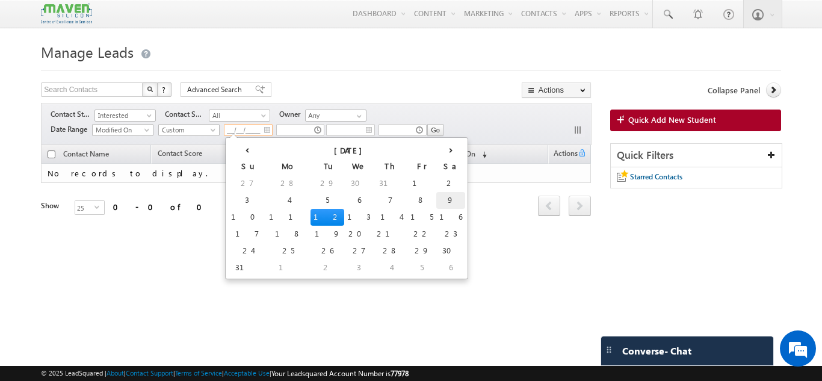
click at [436, 199] on td "9" at bounding box center [450, 200] width 29 height 17
type input "[DATE]"
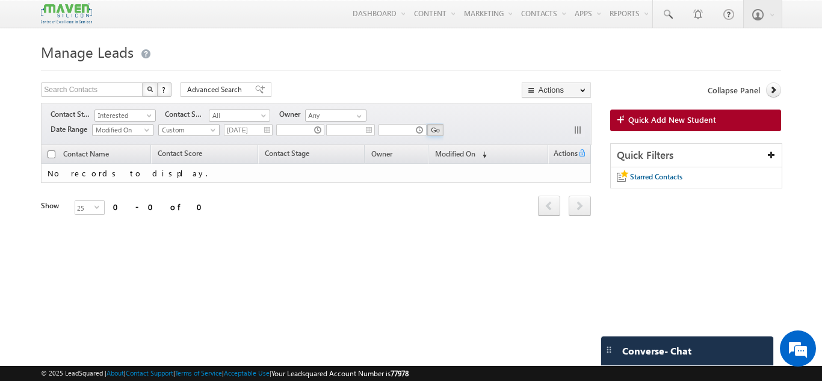
click at [439, 131] on input "Go" at bounding box center [435, 130] width 16 height 12
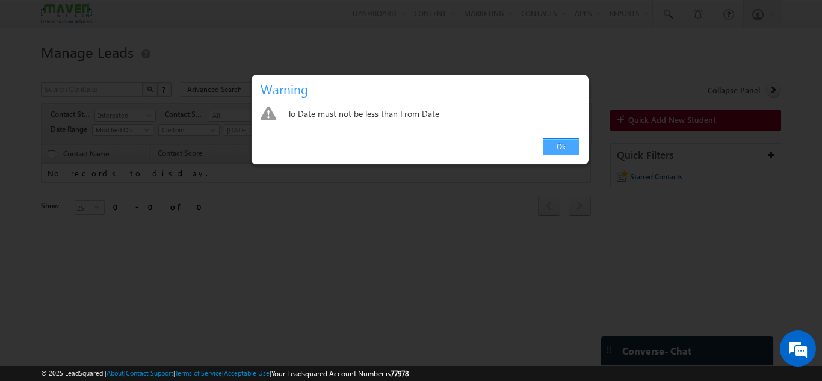
click at [574, 149] on link "Ok" at bounding box center [561, 146] width 37 height 17
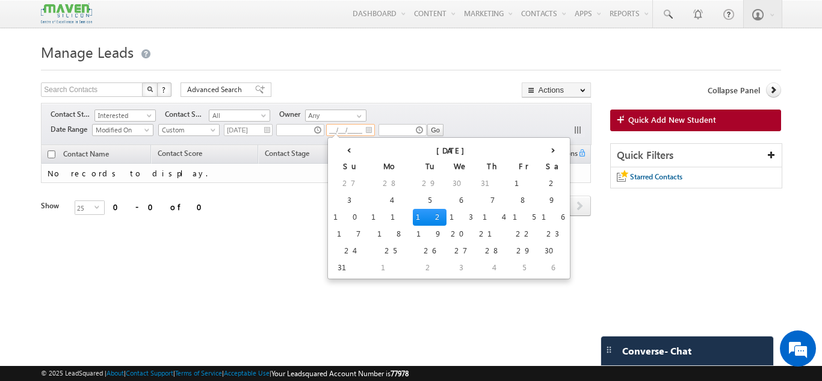
click at [352, 130] on input "__/__/____" at bounding box center [350, 130] width 49 height 12
click at [341, 213] on td "10" at bounding box center [349, 217] width 38 height 17
type input "10/08/2025"
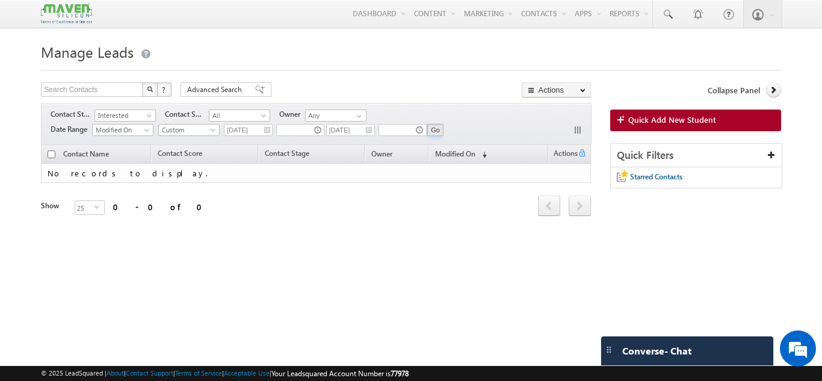
click at [439, 128] on input "Go" at bounding box center [435, 130] width 16 height 12
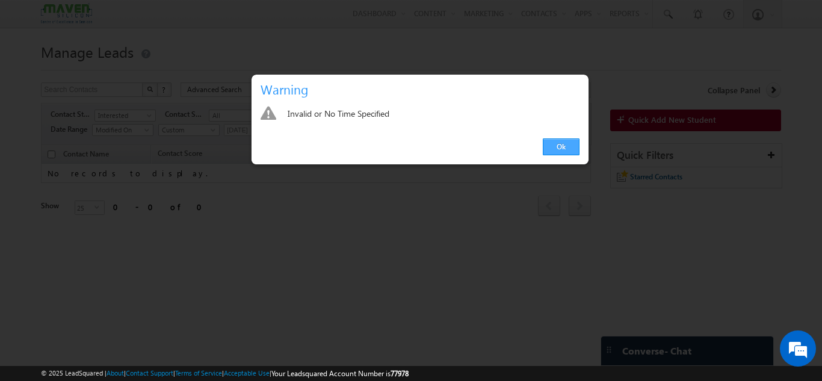
click at [565, 146] on link "Ok" at bounding box center [561, 146] width 37 height 17
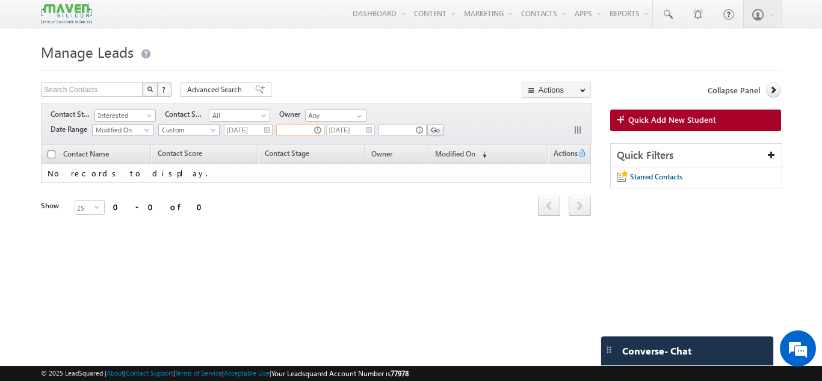
click at [314, 127] on input "text" at bounding box center [300, 130] width 48 height 12
click at [397, 201] on div "Refresh first prev next last 0 - 0 of 0" at bounding box center [316, 200] width 550 height 34
type input "12:09 PM"
click at [304, 128] on input "12:09 PM" at bounding box center [300, 130] width 48 height 12
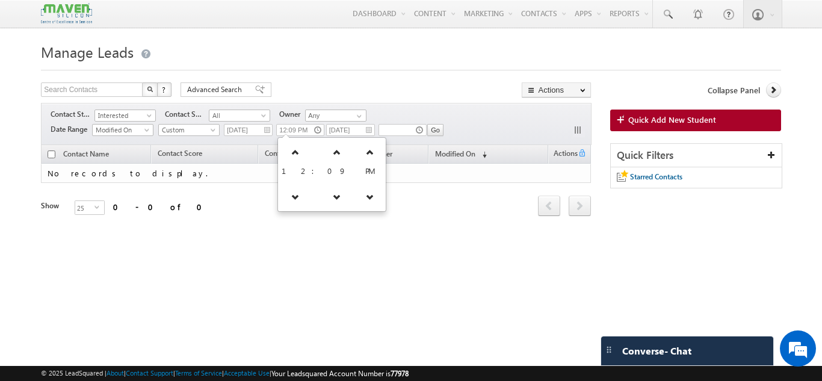
click at [409, 110] on div "Filters Contact Stage All New Lead Interested In Conversation Others Prospect F…" at bounding box center [316, 124] width 550 height 42
click at [400, 132] on input "text" at bounding box center [403, 130] width 48 height 12
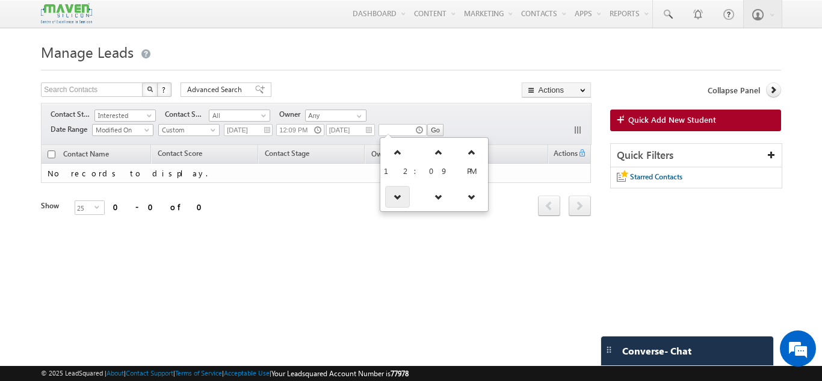
click at [396, 188] on link at bounding box center [397, 197] width 25 height 22
type input "11:09 AM"
click at [441, 75] on form "Manage Leads Search Contacts X ? 0 results found Advanced Search Advanced Searc…" at bounding box center [411, 144] width 740 height 210
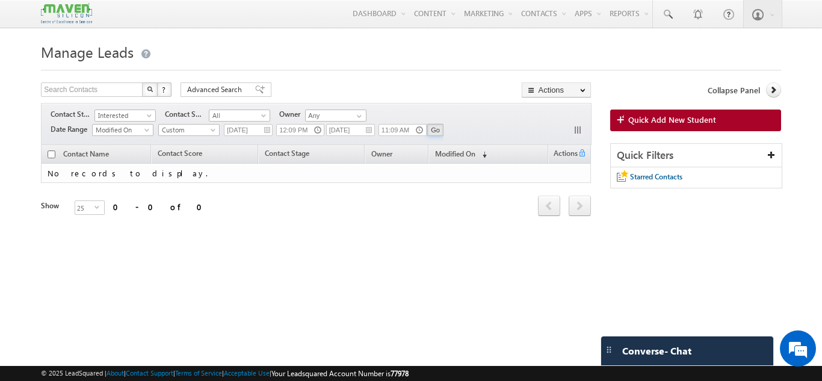
click at [435, 125] on input "Go" at bounding box center [435, 130] width 16 height 12
click at [76, 7] on img at bounding box center [66, 13] width 51 height 21
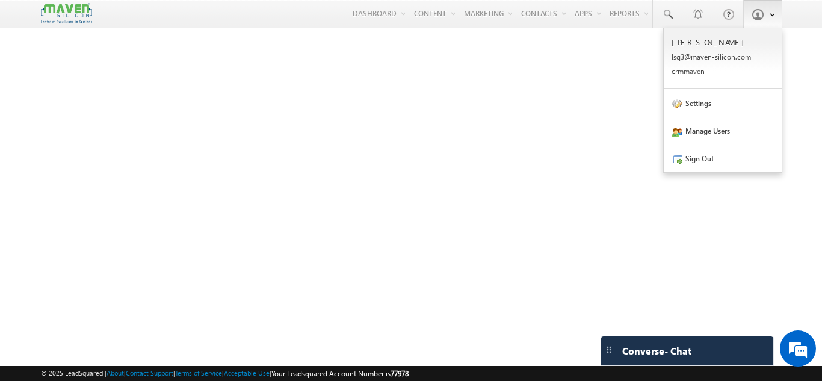
click at [755, 8] on span at bounding box center [758, 14] width 12 height 12
click at [711, 162] on link "Sign Out" at bounding box center [723, 158] width 118 height 28
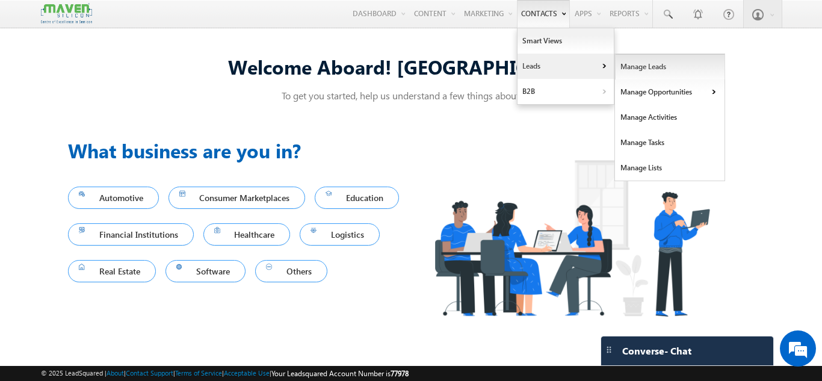
click at [628, 66] on link "Manage Leads" at bounding box center [670, 66] width 110 height 25
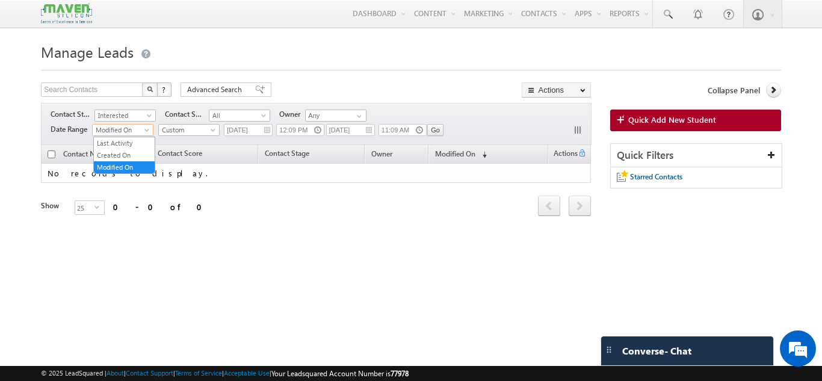
click at [149, 131] on span at bounding box center [148, 133] width 10 height 10
click at [148, 115] on span at bounding box center [151, 118] width 10 height 10
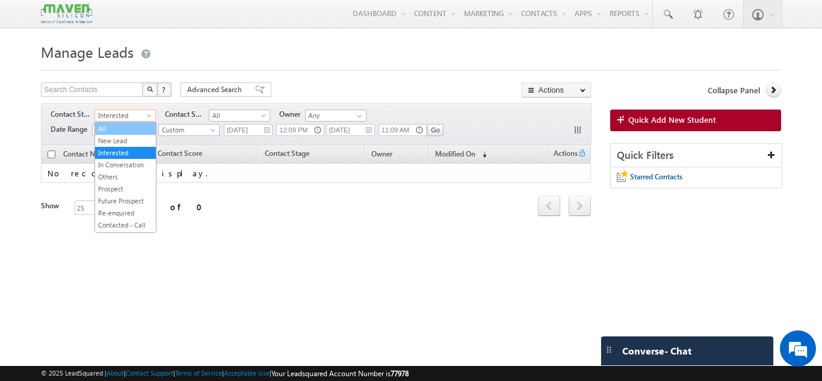
click at [124, 129] on link "All" at bounding box center [125, 128] width 61 height 11
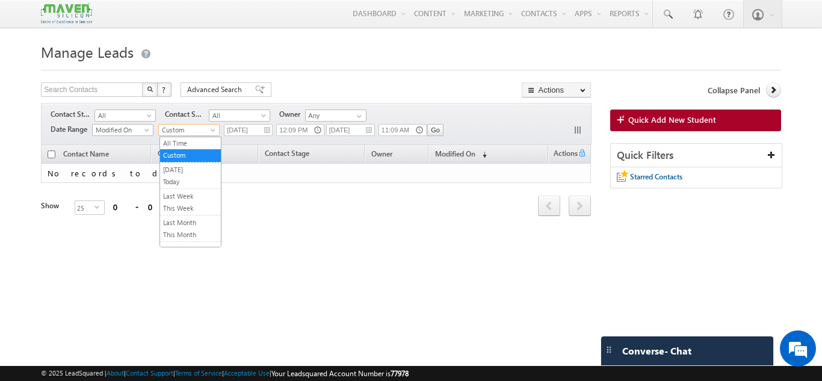
click at [215, 128] on span "Custom" at bounding box center [187, 130] width 57 height 11
click at [201, 140] on link "All Time" at bounding box center [190, 143] width 61 height 11
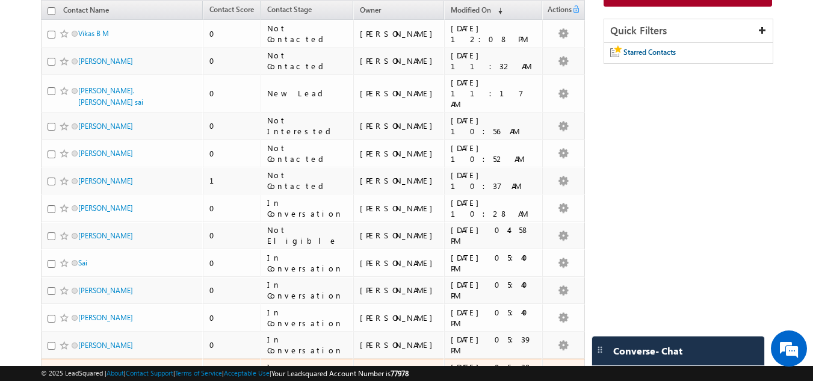
scroll to position [124, 0]
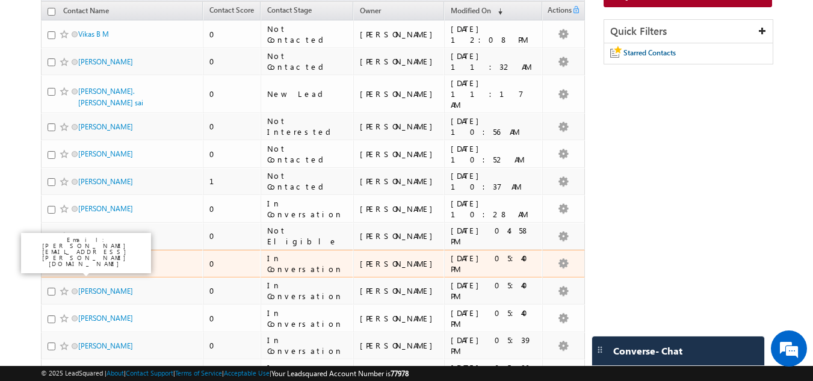
click at [84, 259] on link "Sai" at bounding box center [82, 263] width 9 height 9
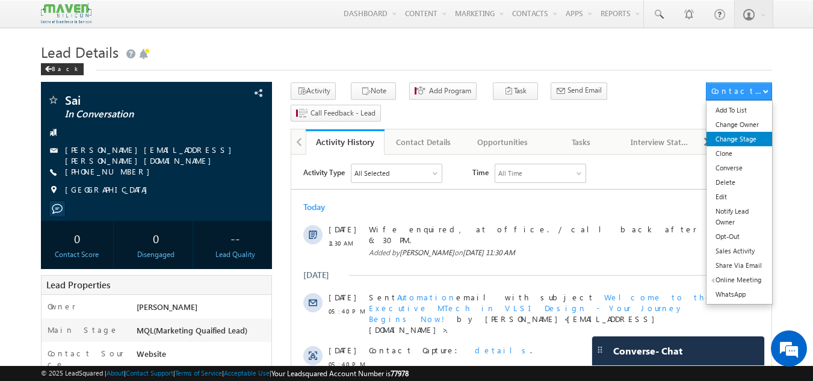
click at [742, 140] on link "Change Stage" at bounding box center [740, 139] width 66 height 14
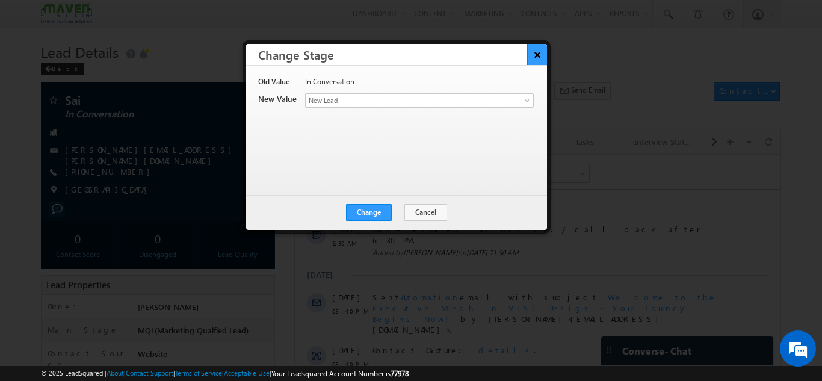
click at [539, 52] on button "×" at bounding box center [537, 54] width 20 height 21
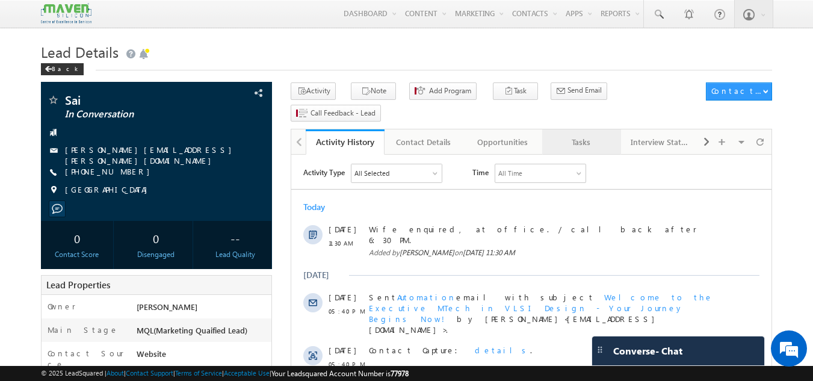
click at [586, 135] on div "Tasks" at bounding box center [581, 142] width 58 height 14
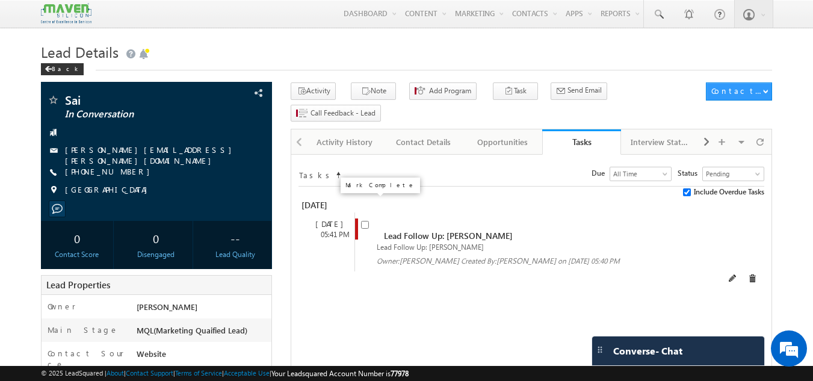
click at [364, 221] on input "checkbox" at bounding box center [365, 225] width 8 height 8
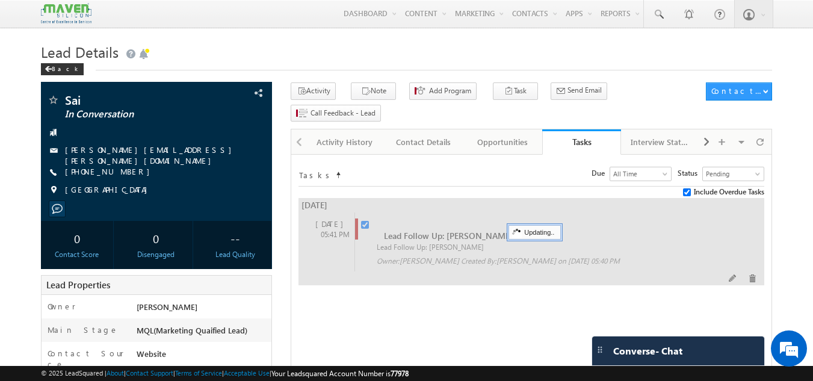
checkbox input "false"
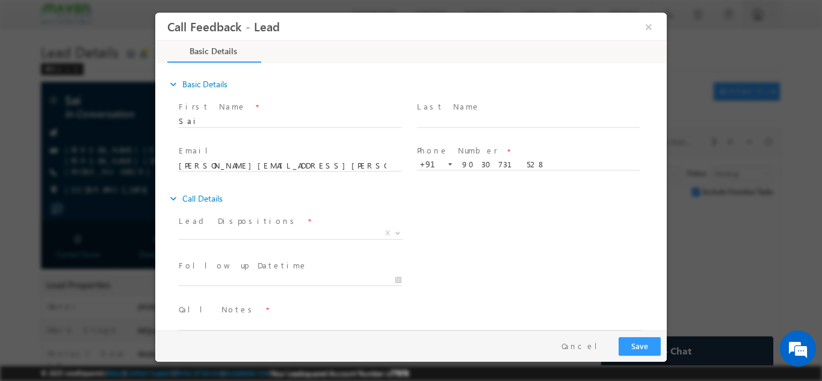
scroll to position [19, 0]
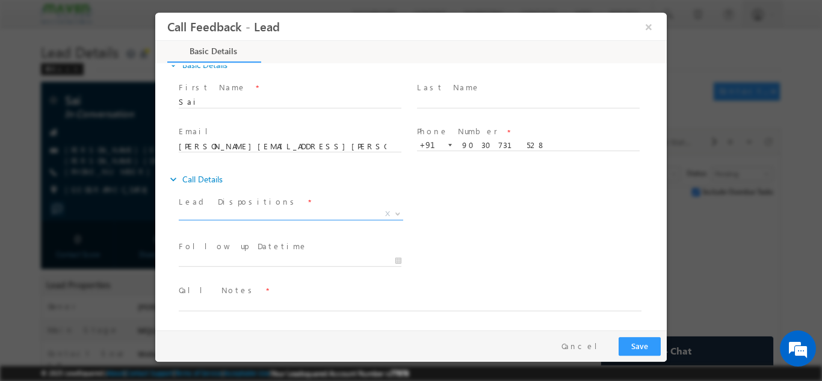
click at [220, 209] on span "X" at bounding box center [291, 214] width 225 height 12
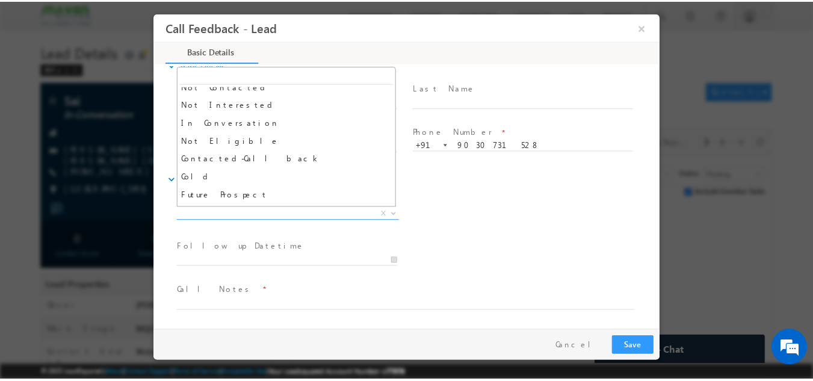
scroll to position [114, 0]
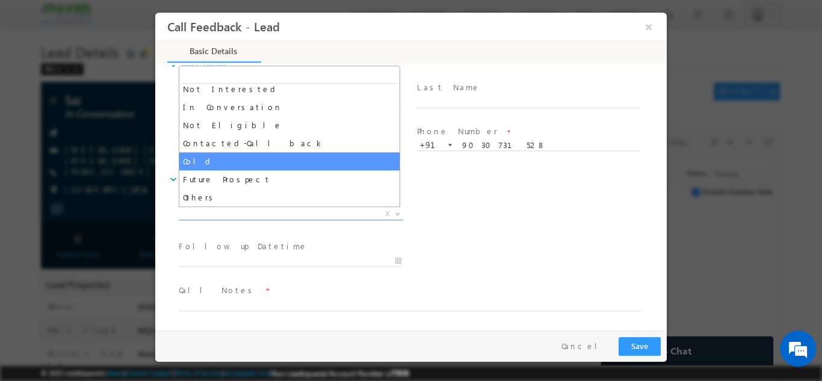
click at [568, 201] on div "Lead Dispositions * Prospect Interested Re-enquired Invalid Number Not Contacte…" at bounding box center [421, 215] width 491 height 45
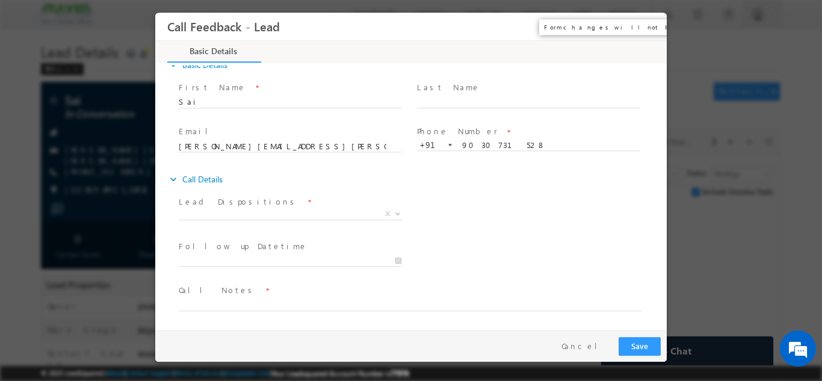
click at [649, 17] on button "×" at bounding box center [649, 26] width 20 height 22
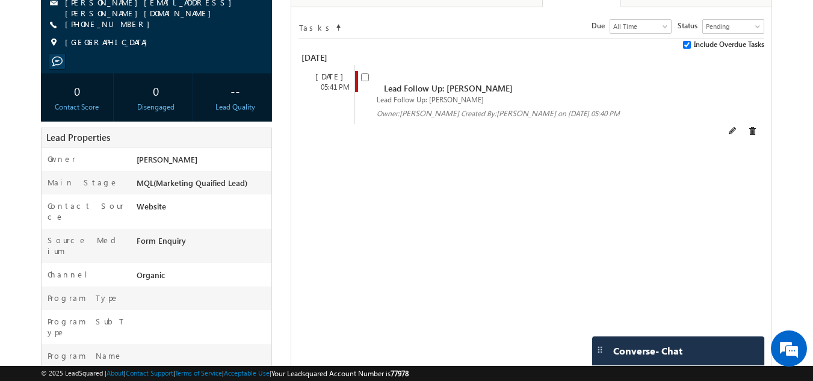
scroll to position [0, 0]
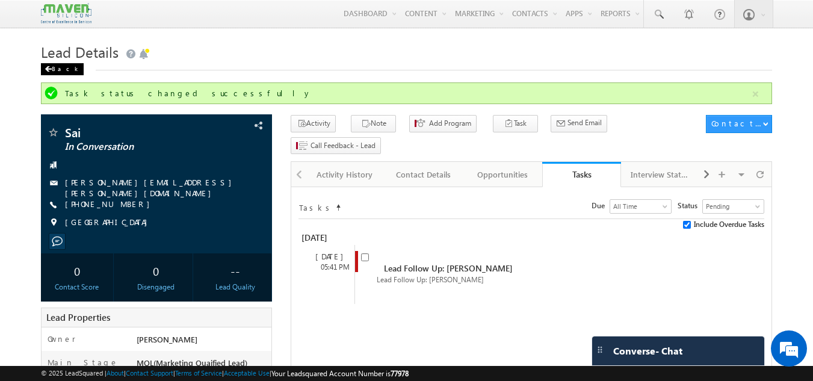
click at [52, 67] on div "Back" at bounding box center [62, 69] width 43 height 12
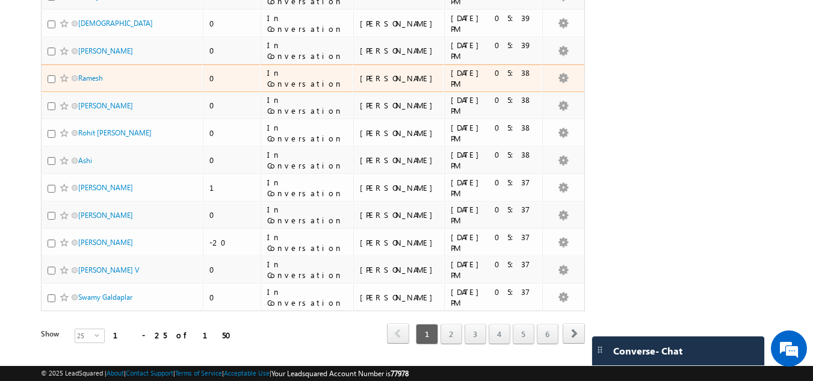
scroll to position [550, 0]
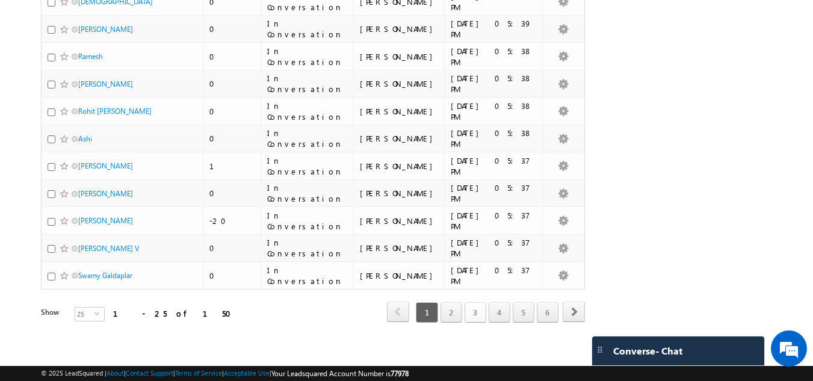
click at [480, 306] on link "3" at bounding box center [476, 312] width 22 height 20
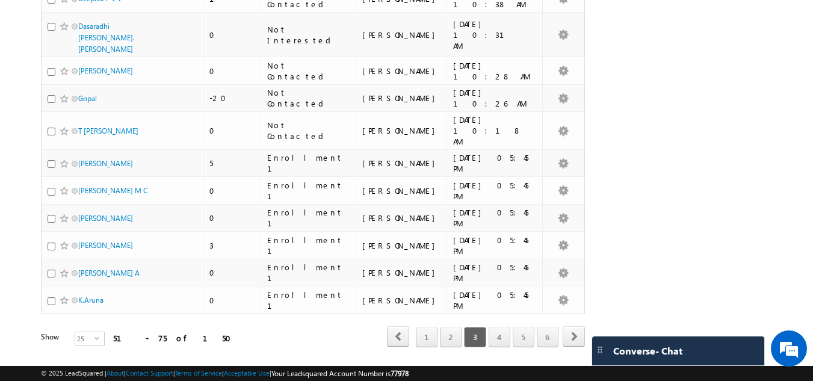
scroll to position [560, 0]
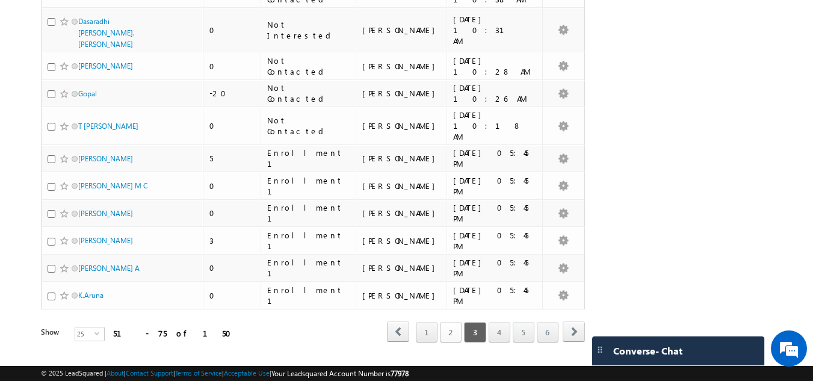
click at [451, 322] on link "2" at bounding box center [451, 332] width 22 height 20
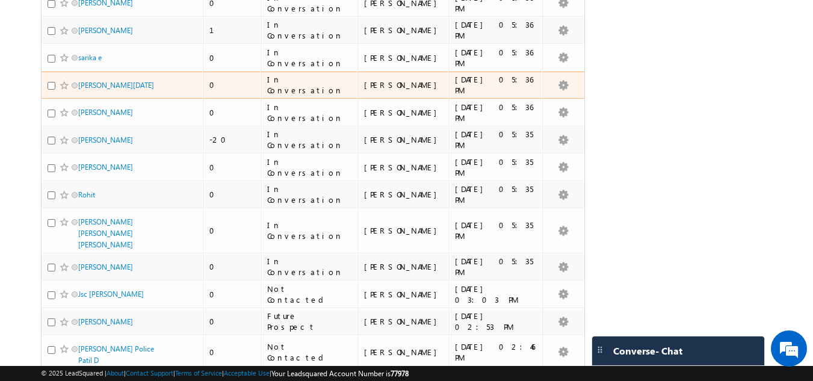
scroll to position [555, 0]
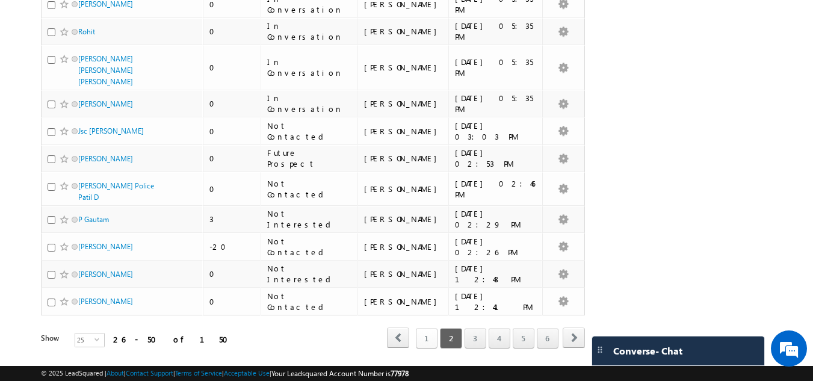
click at [424, 328] on link "1" at bounding box center [427, 338] width 22 height 20
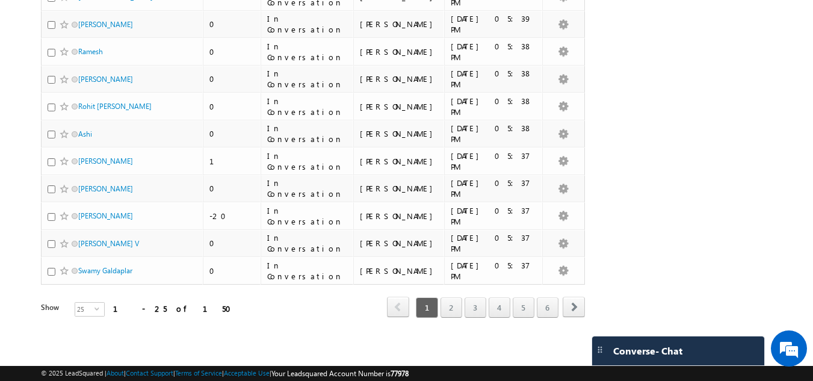
scroll to position [550, 0]
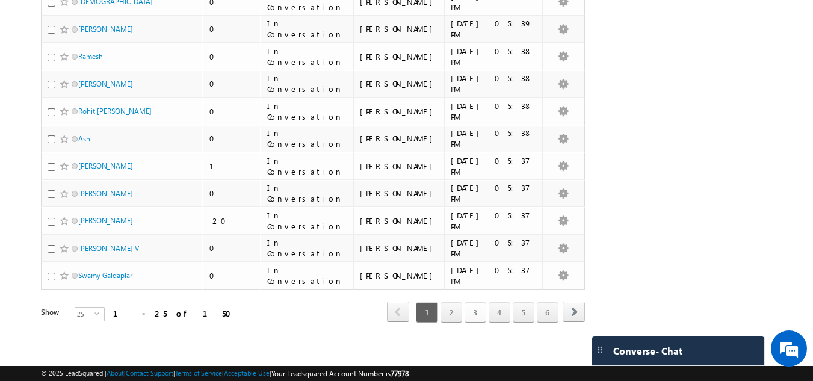
click at [480, 308] on link "3" at bounding box center [476, 312] width 22 height 20
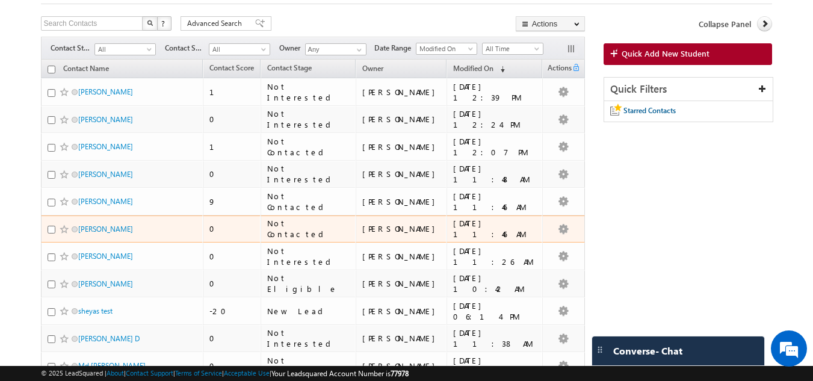
scroll to position [25, 0]
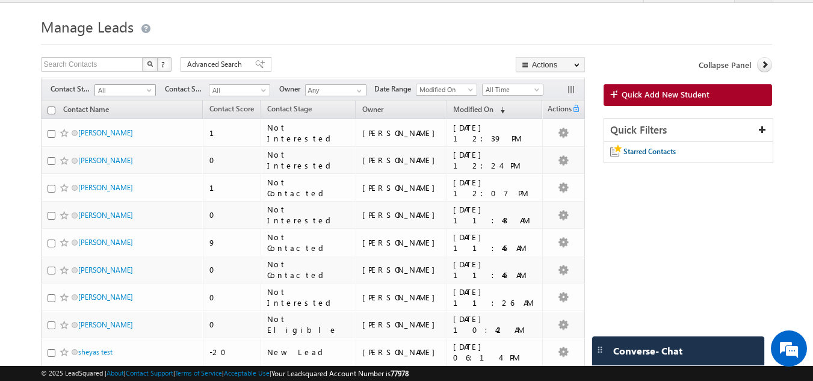
click at [147, 88] on span at bounding box center [151, 93] width 10 height 10
click at [138, 181] on link "Enrollment 1" at bounding box center [125, 175] width 61 height 11
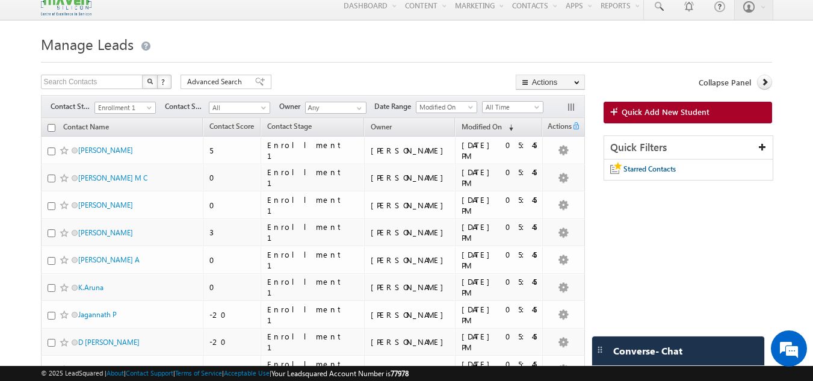
scroll to position [0, 0]
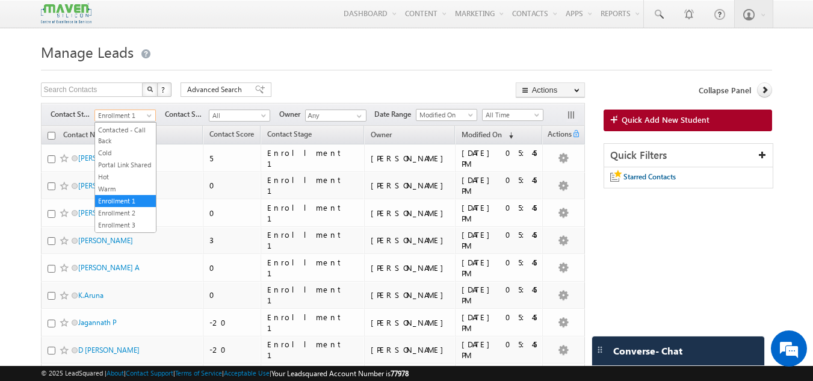
click at [143, 115] on span "Enrollment 1" at bounding box center [123, 115] width 57 height 11
click at [134, 219] on link "Enrollment 2" at bounding box center [125, 213] width 61 height 11
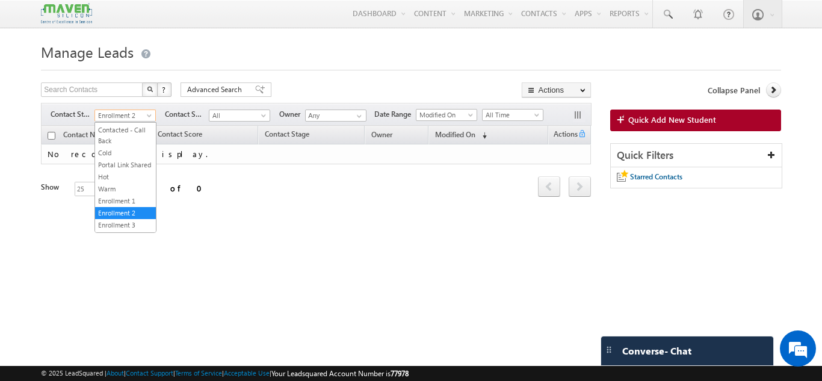
click at [140, 111] on span "Enrollment 2" at bounding box center [123, 115] width 57 height 11
click at [141, 206] on link "Enrollment 1" at bounding box center [125, 201] width 61 height 11
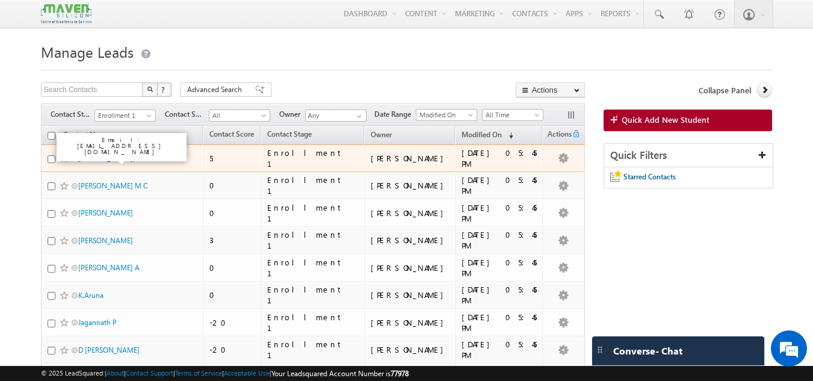
click at [96, 158] on link "[PERSON_NAME]" at bounding box center [105, 158] width 55 height 9
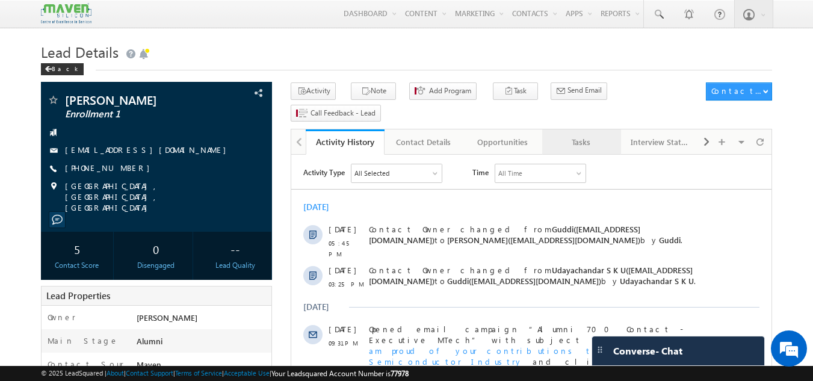
click at [577, 135] on div "Tasks" at bounding box center [581, 142] width 58 height 14
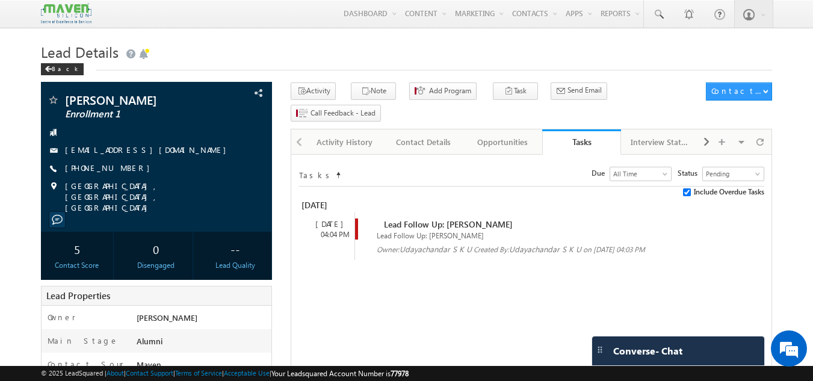
click at [409, 231] on span "Lead Follow Up: [PERSON_NAME]" at bounding box center [430, 235] width 107 height 9
click at [363, 135] on div "Activity History" at bounding box center [344, 142] width 58 height 14
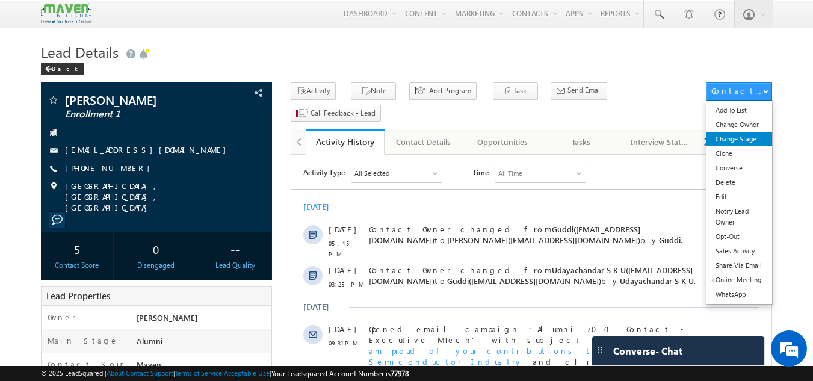
click at [751, 135] on link "Change Stage" at bounding box center [740, 139] width 66 height 14
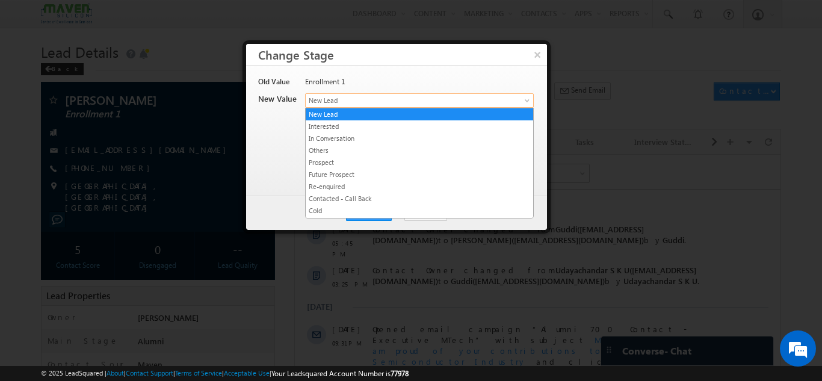
click at [525, 94] on link "New Lead" at bounding box center [419, 100] width 229 height 14
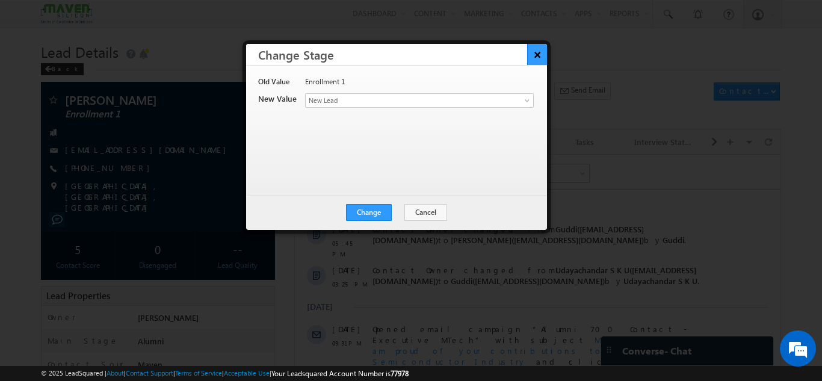
click at [536, 55] on button "×" at bounding box center [537, 54] width 20 height 21
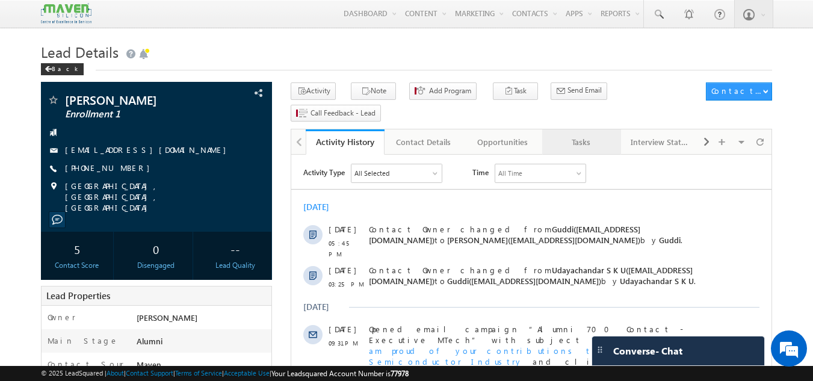
click at [581, 135] on div "Tasks" at bounding box center [581, 142] width 58 height 14
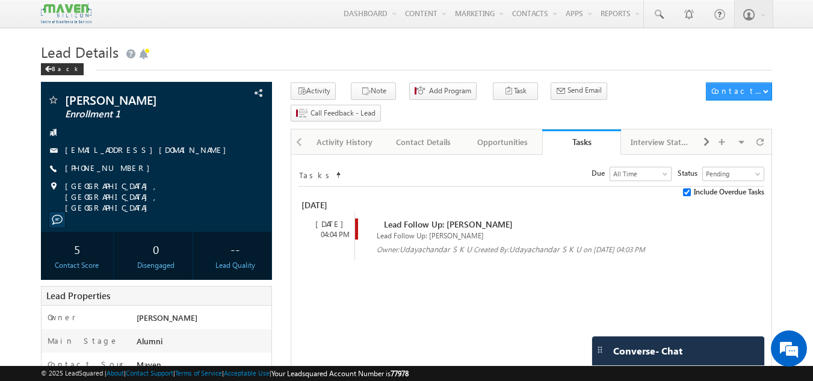
click at [384, 219] on span "Lead Follow Up: [PERSON_NAME]" at bounding box center [448, 224] width 129 height 11
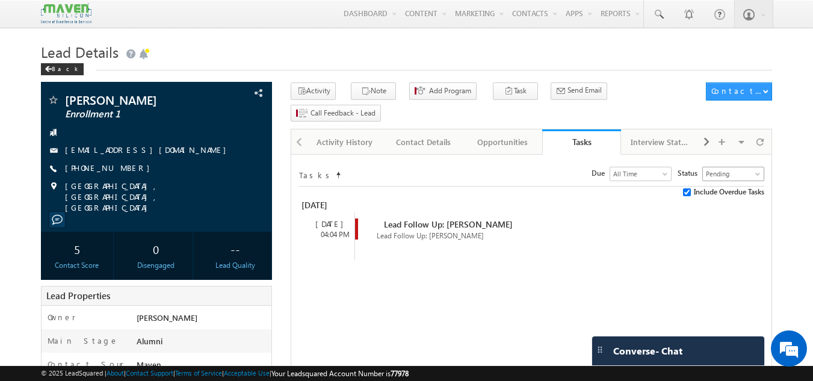
click at [719, 169] on span "Pending" at bounding box center [732, 174] width 58 height 11
click at [719, 163] on link "All Tasks" at bounding box center [733, 167] width 61 height 11
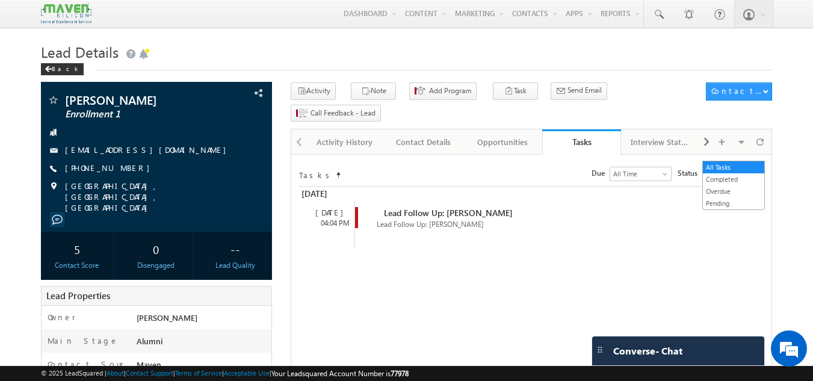
click at [724, 169] on span "All Tasks" at bounding box center [732, 174] width 58 height 11
click at [729, 226] on div "Lead Follow Up: [PERSON_NAME] Lead Follow Up: [PERSON_NAME] Owner: [PERSON_NAME…" at bounding box center [542, 225] width 375 height 48
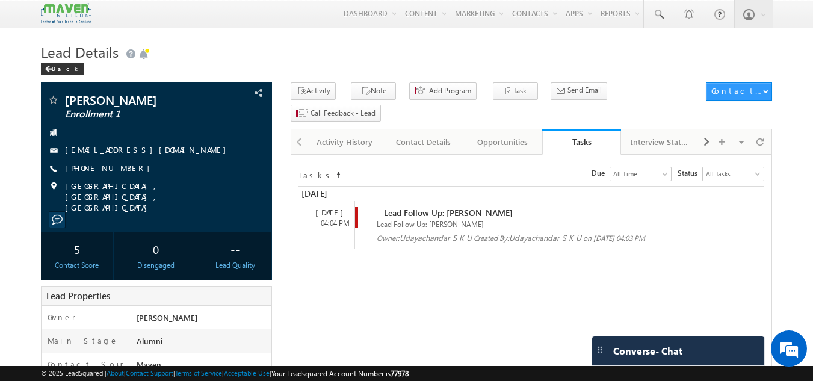
click at [467, 220] on span "Lead Follow Up: [PERSON_NAME]" at bounding box center [430, 224] width 107 height 9
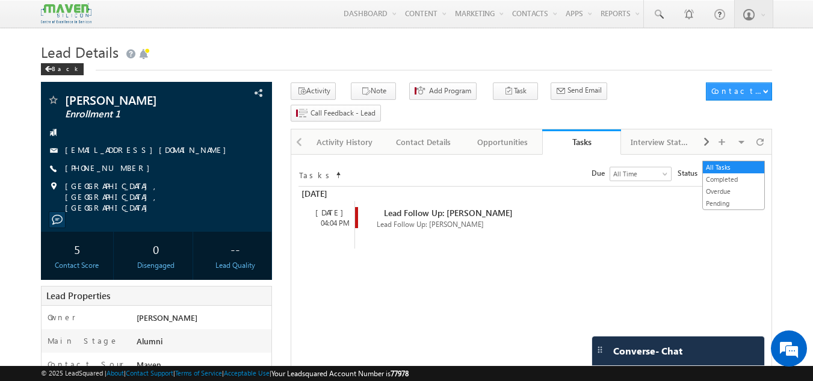
click at [728, 169] on span "All Tasks" at bounding box center [732, 174] width 58 height 11
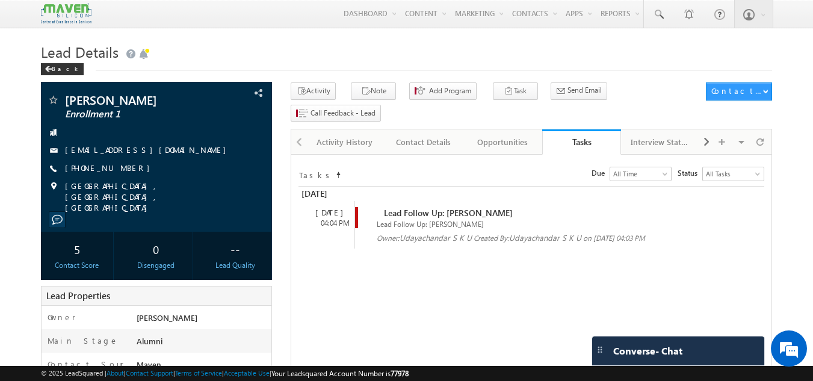
click at [696, 232] on div "Owner: [PERSON_NAME] Created By: Udayachandar S K U on [DATE] 04:03 PM" at bounding box center [548, 237] width 342 height 10
click at [417, 207] on span "Lead Follow Up: [PERSON_NAME]" at bounding box center [448, 212] width 129 height 11
click at [721, 169] on span "All Tasks" at bounding box center [732, 174] width 58 height 11
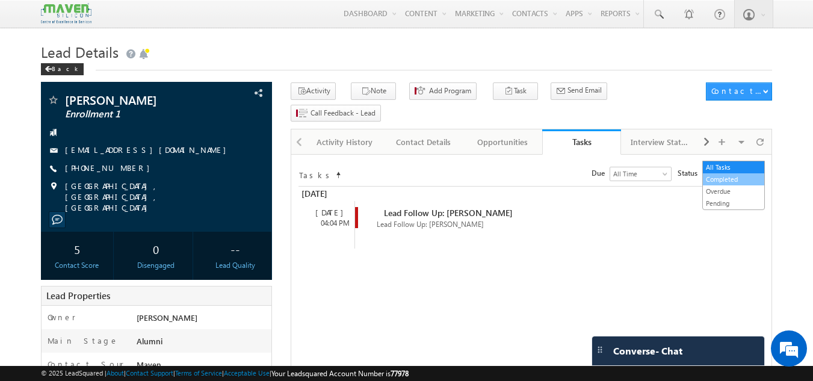
click at [725, 176] on link "Completed" at bounding box center [733, 179] width 61 height 11
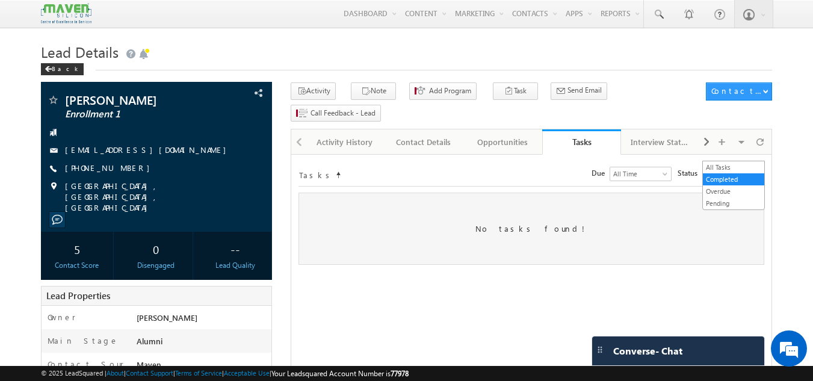
click at [721, 169] on span "Completed" at bounding box center [732, 174] width 58 height 11
click at [719, 165] on link "All Tasks" at bounding box center [733, 167] width 61 height 11
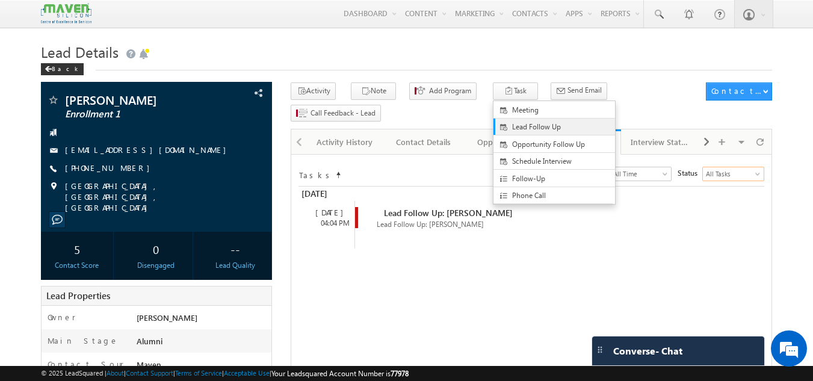
click at [523, 135] on link "Lead Follow Up" at bounding box center [555, 127] width 122 height 17
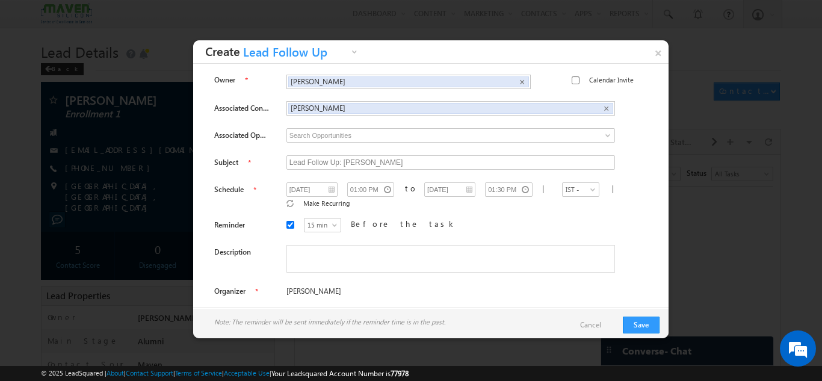
scroll to position [4, 0]
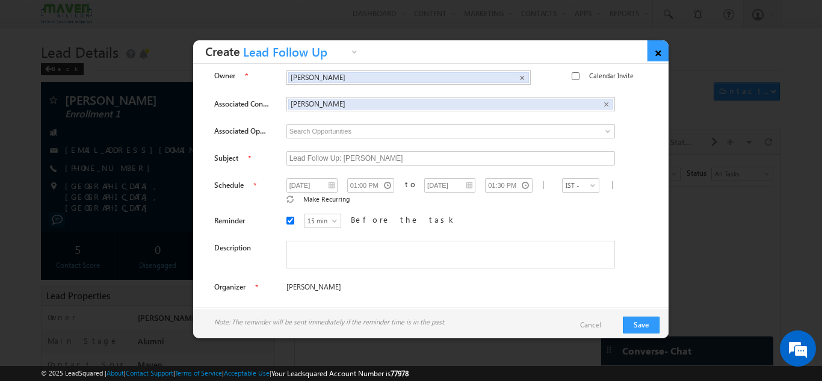
click at [656, 55] on link "×" at bounding box center [658, 50] width 21 height 21
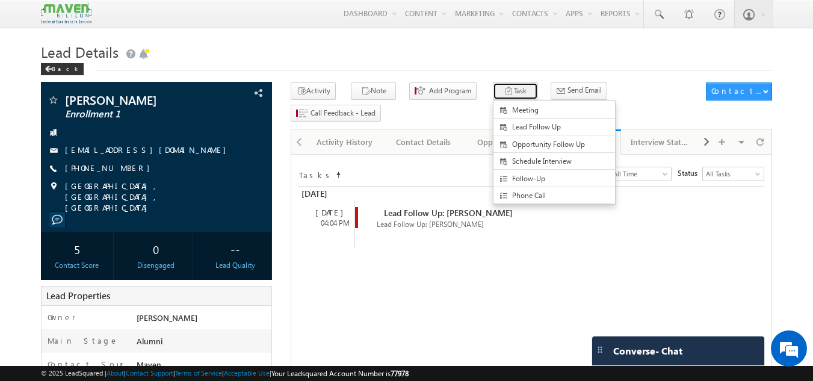
click at [503, 96] on button "Task" at bounding box center [515, 90] width 45 height 17
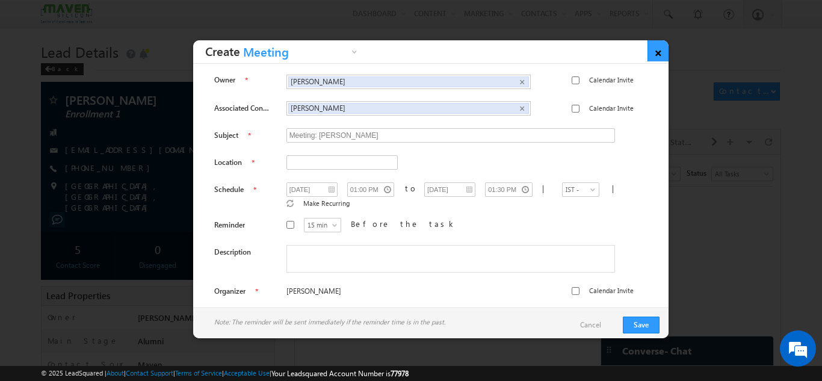
click at [663, 54] on link "×" at bounding box center [658, 50] width 21 height 21
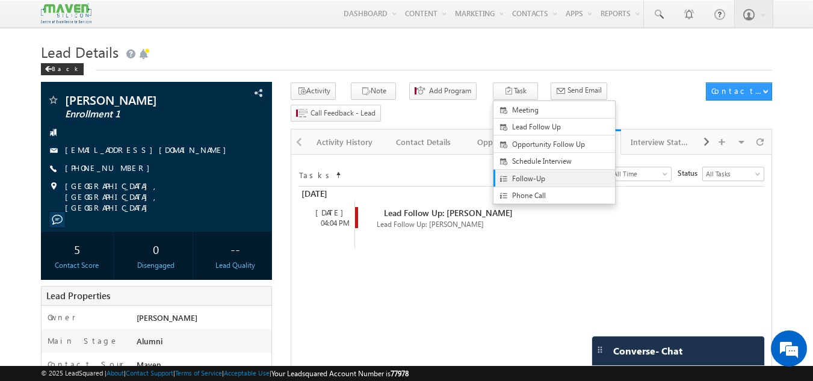
click at [533, 179] on span "Follow-Up" at bounding box center [564, 178] width 104 height 11
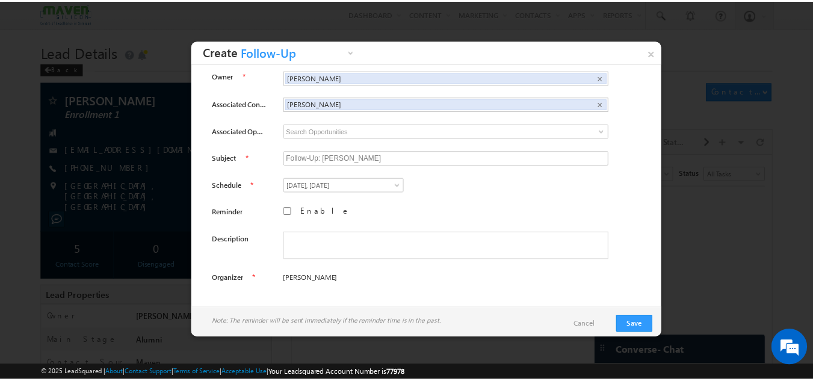
scroll to position [0, 0]
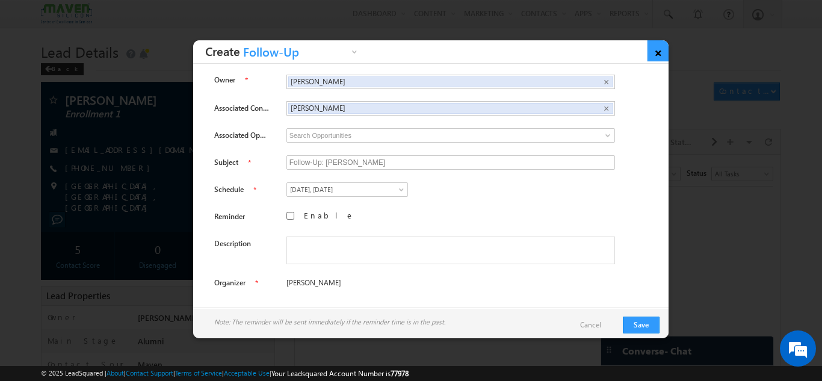
click at [658, 45] on link "×" at bounding box center [658, 50] width 21 height 21
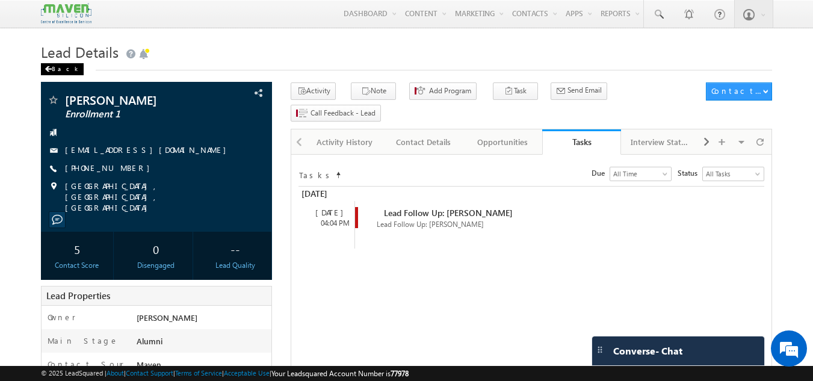
click at [57, 71] on div "Back" at bounding box center [62, 69] width 43 height 12
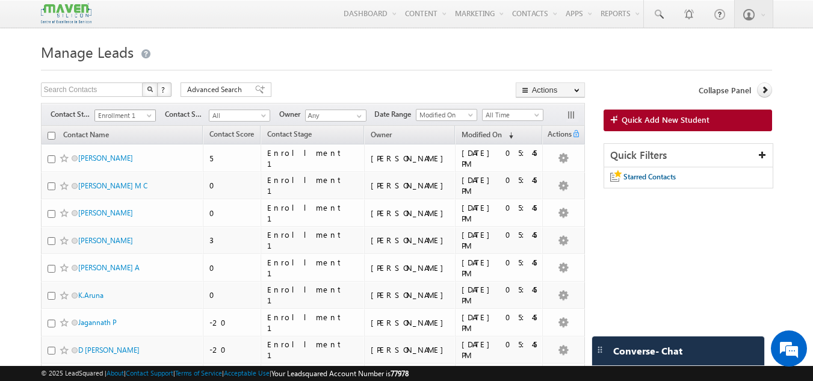
click at [150, 116] on span at bounding box center [151, 118] width 10 height 10
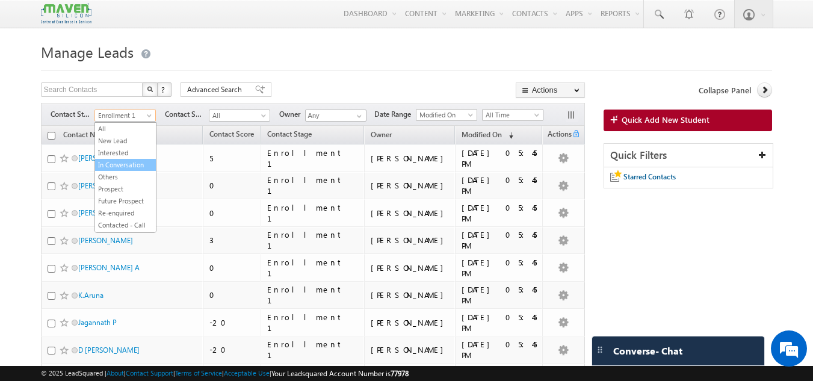
click at [132, 164] on link "In Conversation" at bounding box center [125, 165] width 61 height 11
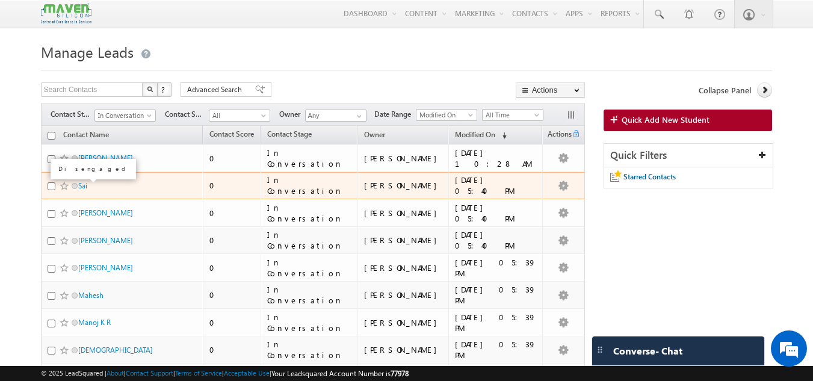
click at [77, 188] on span at bounding box center [75, 186] width 6 height 6
click at [81, 187] on link "Sai" at bounding box center [82, 185] width 9 height 9
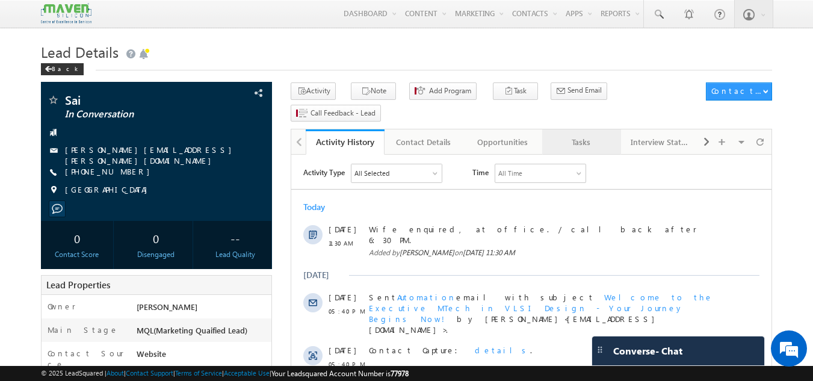
click at [589, 135] on div "Tasks" at bounding box center [581, 142] width 58 height 14
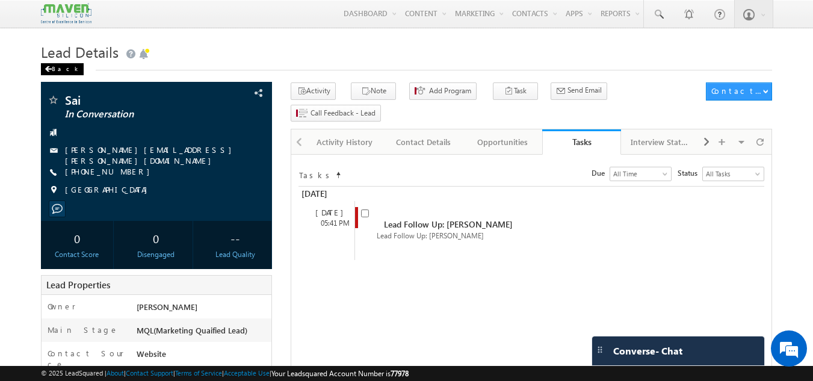
click at [54, 67] on div "Back" at bounding box center [62, 69] width 43 height 12
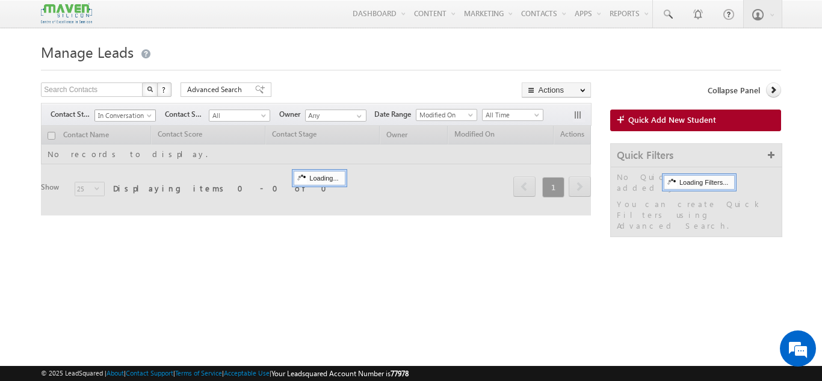
click at [157, 113] on div "Filters Contact Stage In Conversation In Conversation Contact Source All All Ow…" at bounding box center [316, 114] width 550 height 23
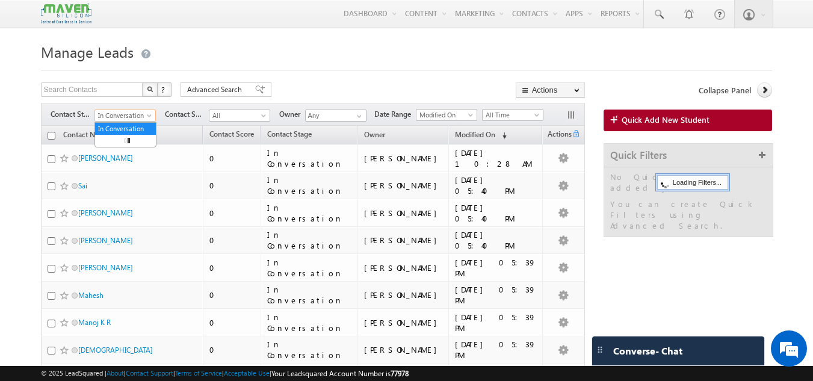
click at [147, 116] on span at bounding box center [151, 118] width 10 height 10
click at [297, 57] on h1 "Manage Leads" at bounding box center [407, 50] width 732 height 23
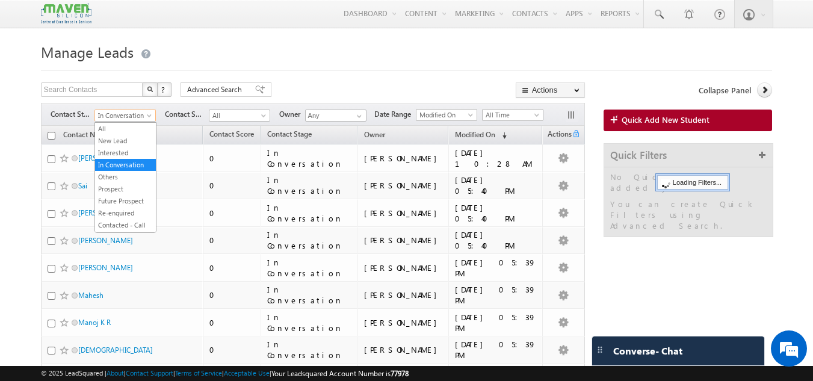
click at [138, 115] on span "In Conversation" at bounding box center [123, 115] width 57 height 11
click at [130, 153] on link "Enrollment 1" at bounding box center [125, 147] width 61 height 11
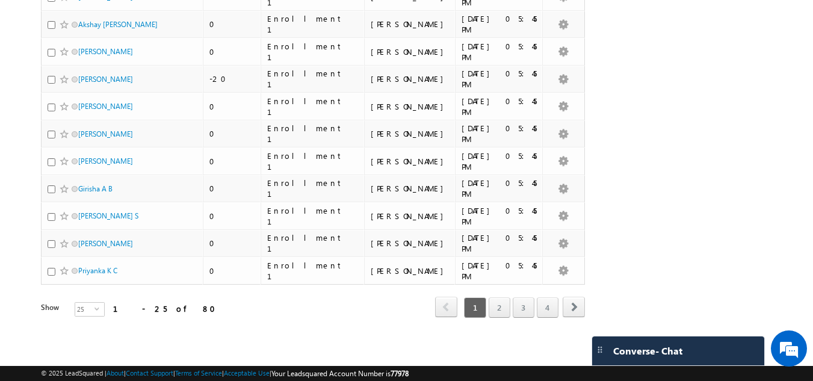
scroll to position [0, 0]
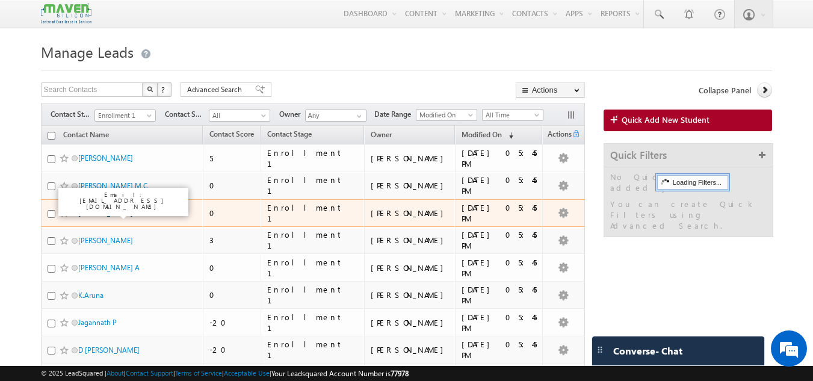
click at [107, 212] on link "Nirmal Mallick" at bounding box center [105, 212] width 55 height 9
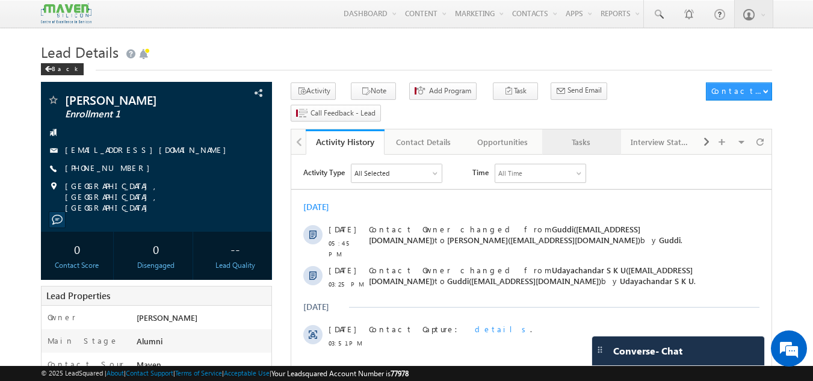
click at [582, 135] on div "Tasks" at bounding box center [581, 142] width 58 height 14
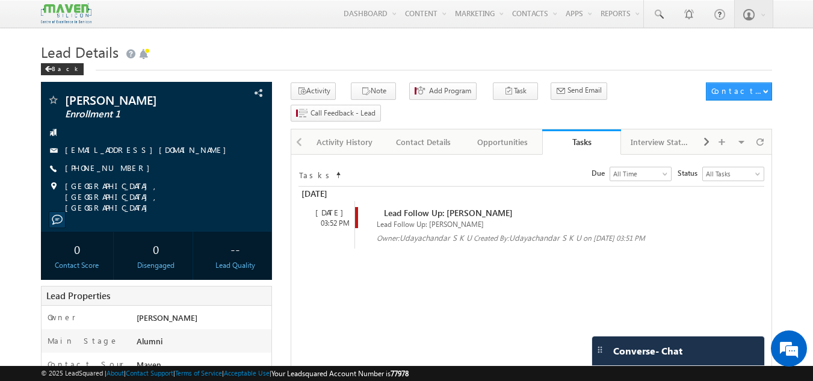
click at [369, 208] on span at bounding box center [367, 213] width 13 height 10
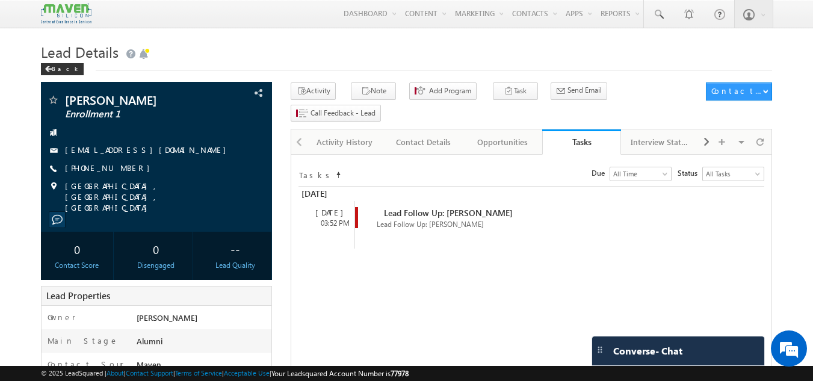
click at [53, 70] on div "Back" at bounding box center [62, 69] width 43 height 12
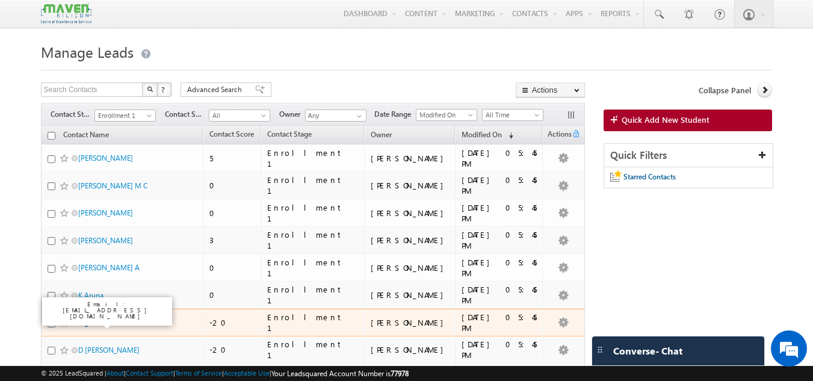
click at [107, 323] on link "Jagannath P" at bounding box center [97, 322] width 39 height 9
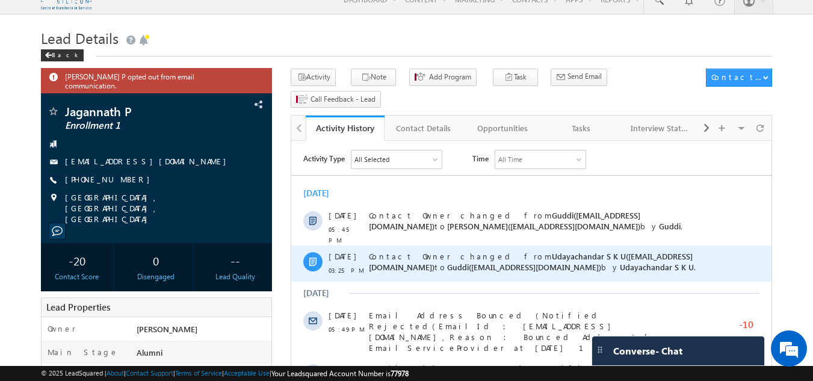
scroll to position [13, 0]
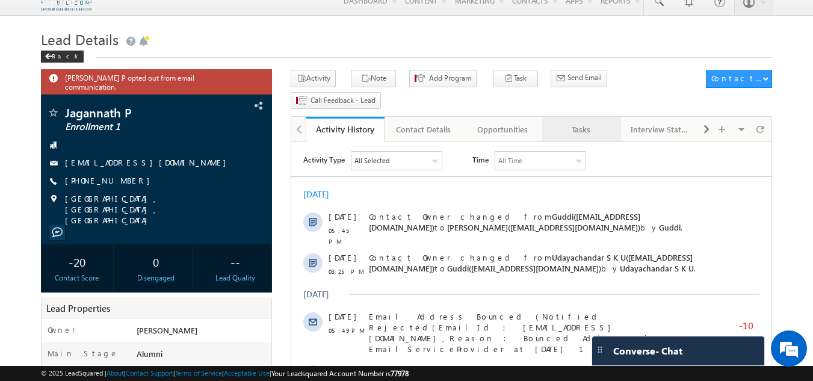
click at [573, 122] on div "Tasks" at bounding box center [581, 129] width 58 height 14
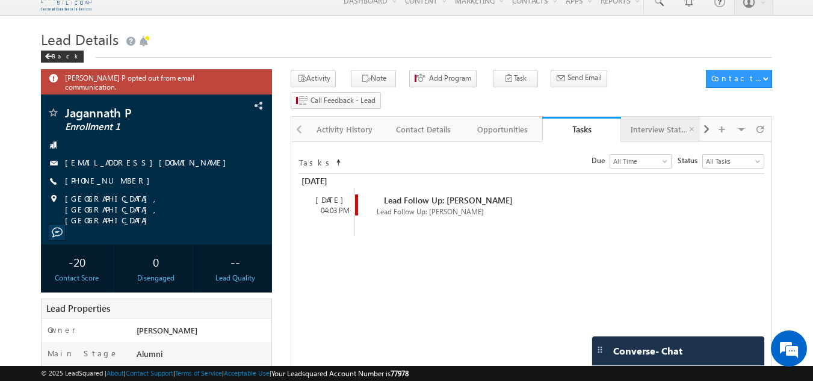
scroll to position [0, 0]
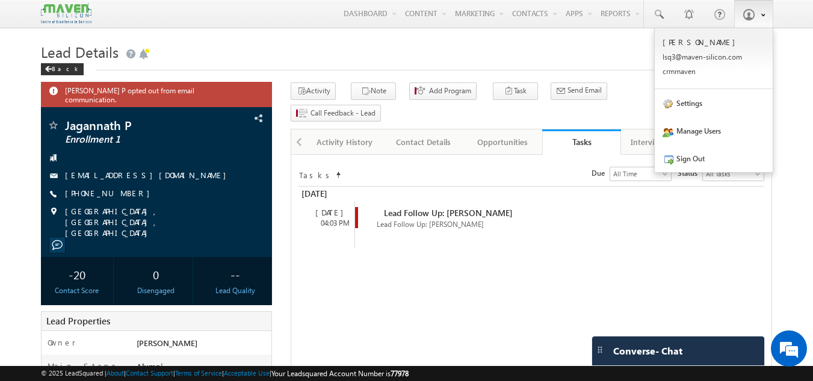
click at [752, 19] on span at bounding box center [749, 14] width 12 height 12
click at [707, 57] on p "lsq3@ maven -sili con.c om" at bounding box center [714, 56] width 102 height 9
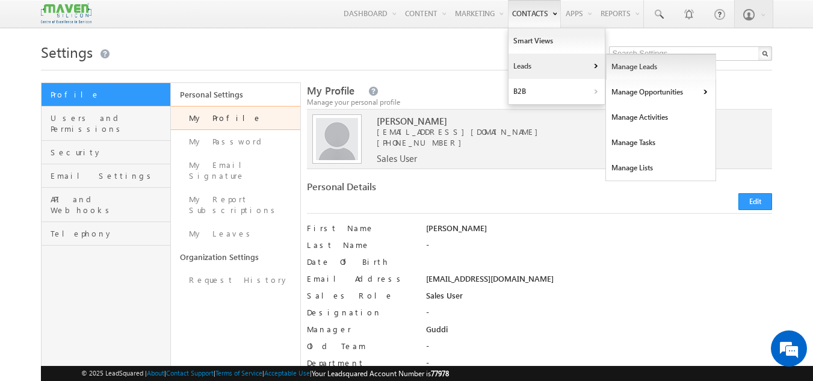
click at [628, 76] on link "Manage Leads" at bounding box center [661, 66] width 110 height 25
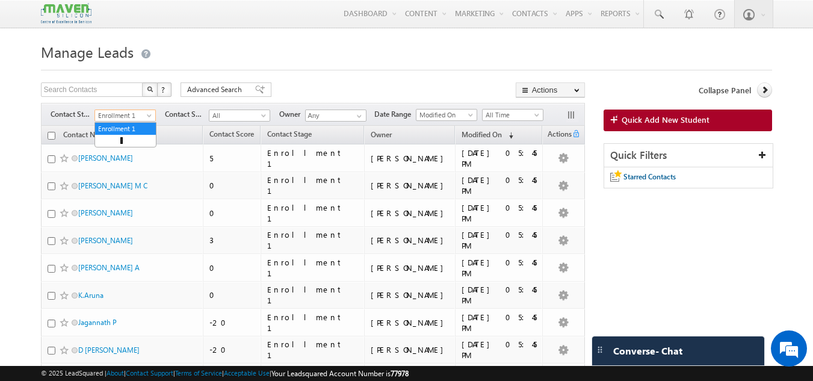
click at [154, 115] on span at bounding box center [151, 118] width 10 height 10
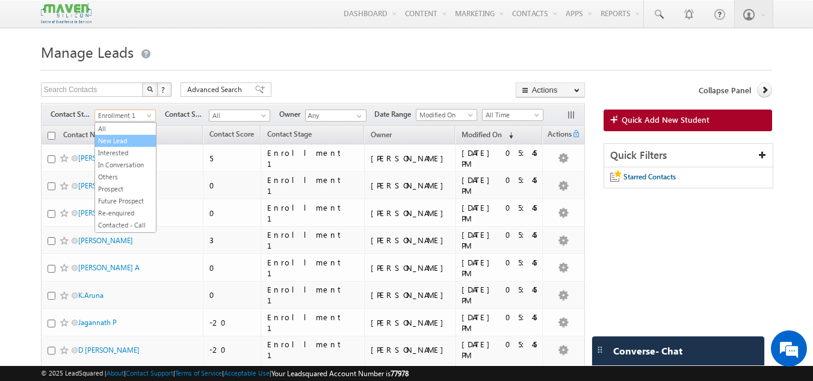
click at [113, 143] on link "New Lead" at bounding box center [125, 140] width 61 height 11
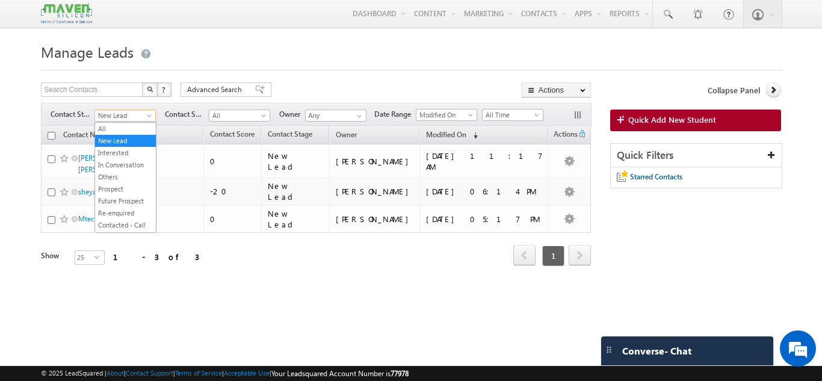
click at [144, 113] on span "New Lead" at bounding box center [123, 115] width 57 height 11
click at [116, 167] on link "In Conversation" at bounding box center [125, 165] width 61 height 11
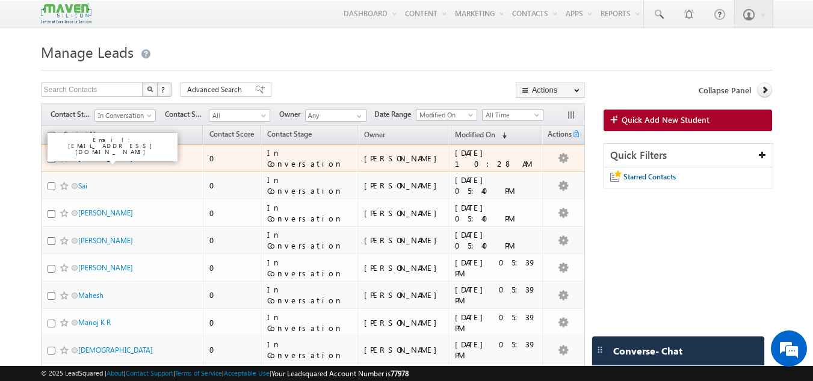
click at [107, 161] on link "Pittala Shiva" at bounding box center [105, 158] width 55 height 9
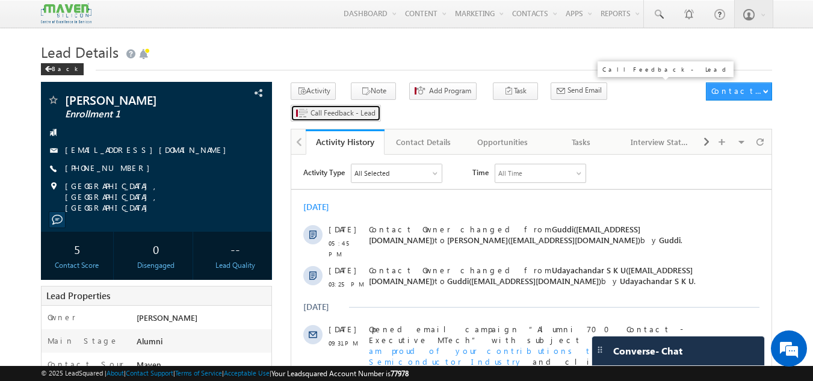
click at [376, 108] on span "Call Feedback - Lead" at bounding box center [343, 113] width 65 height 11
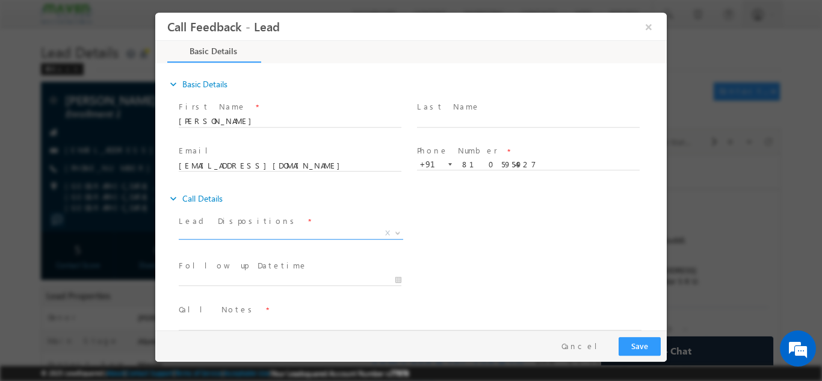
click at [283, 240] on span "X" at bounding box center [291, 235] width 225 height 12
click at [305, 219] on span "Lead Dispositions *" at bounding box center [290, 220] width 222 height 13
click at [303, 220] on span "Lead Dispositions *" at bounding box center [290, 220] width 222 height 13
click at [302, 223] on span "Lead Dispositions *" at bounding box center [290, 220] width 222 height 13
drag, startPoint x: 302, startPoint y: 223, endPoint x: 290, endPoint y: 233, distance: 16.3
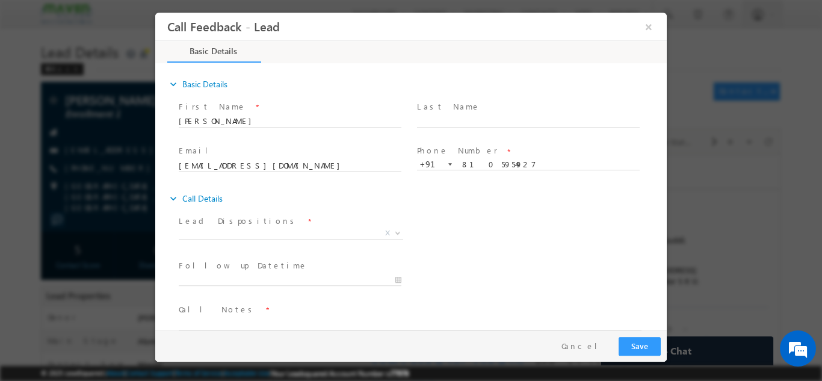
click at [290, 233] on div "Lead Dispositions * Prospect Interested Re-enquired Invalid Number Not Contacte…" at bounding box center [296, 228] width 234 height 28
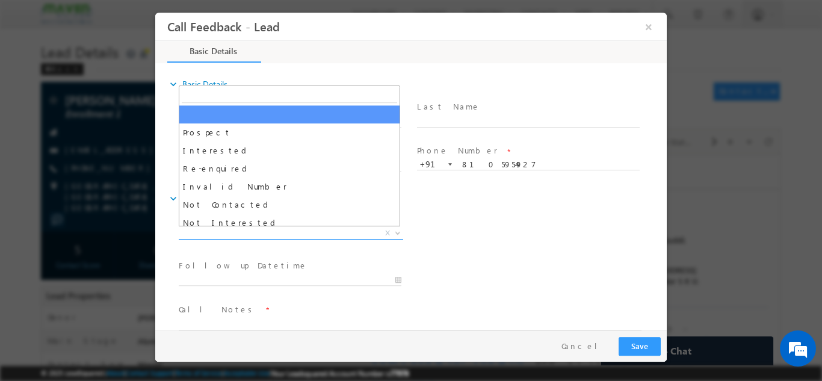
click at [290, 233] on span "X" at bounding box center [291, 233] width 225 height 12
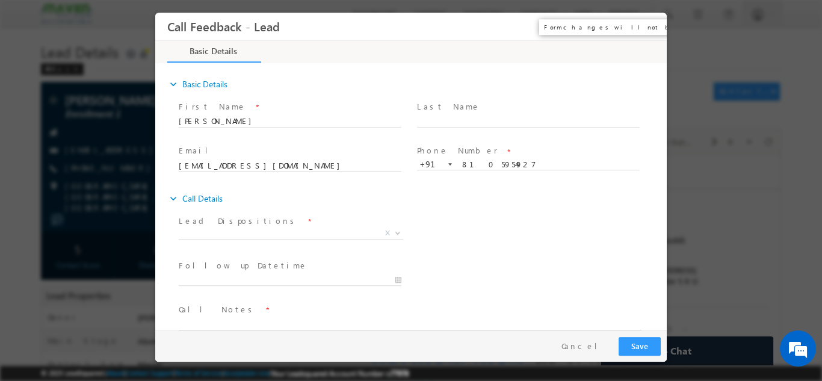
click at [650, 24] on button "×" at bounding box center [649, 26] width 20 height 22
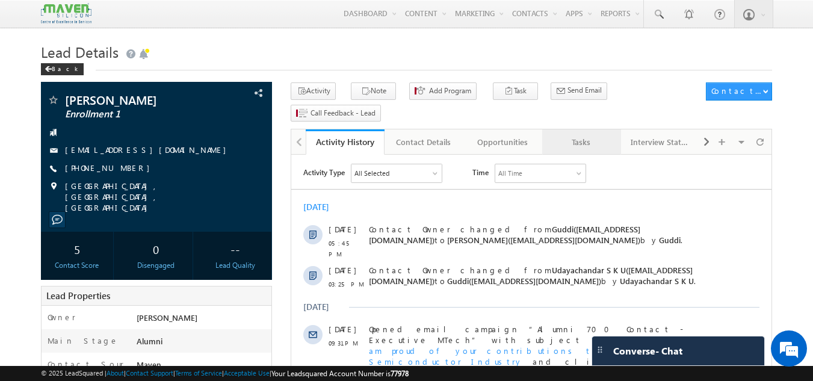
click at [581, 135] on div "Tasks" at bounding box center [581, 142] width 58 height 14
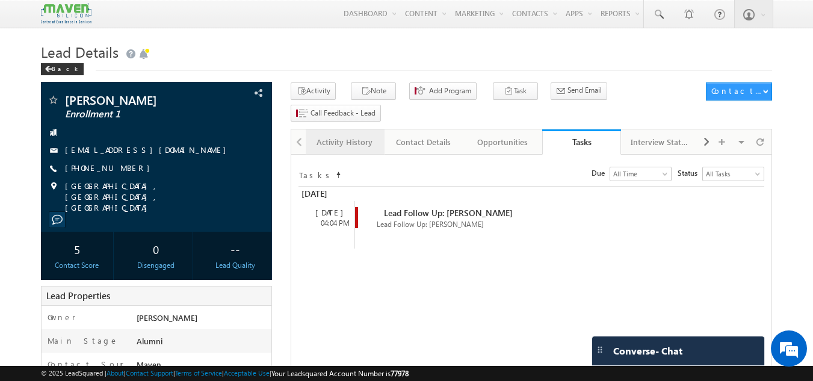
click at [343, 135] on div "Activity History" at bounding box center [344, 142] width 58 height 14
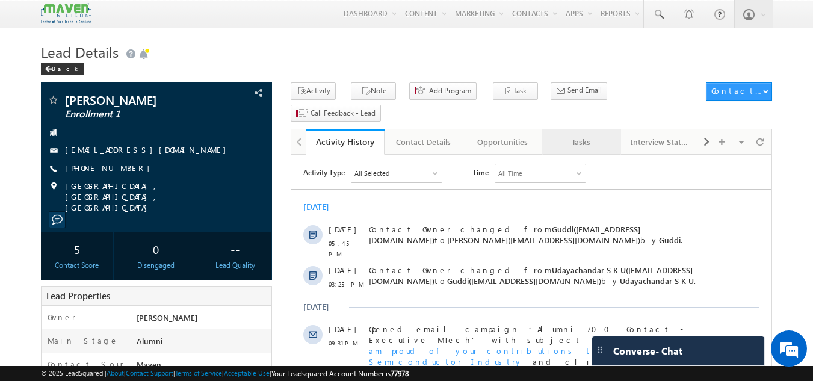
click at [584, 135] on div "Tasks" at bounding box center [581, 142] width 58 height 14
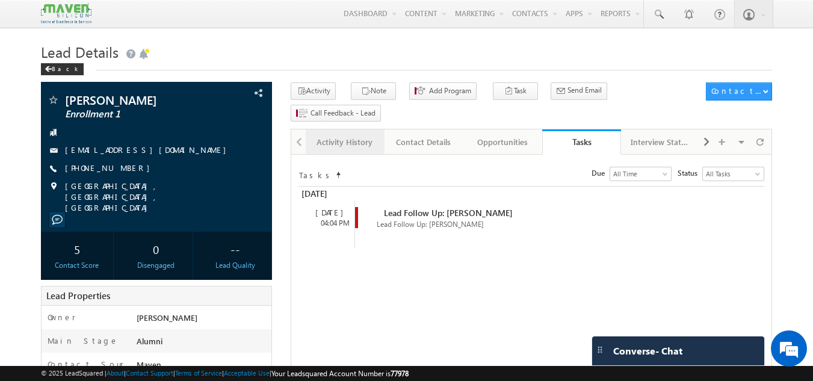
click at [347, 129] on link "Activity History" at bounding box center [345, 141] width 79 height 25
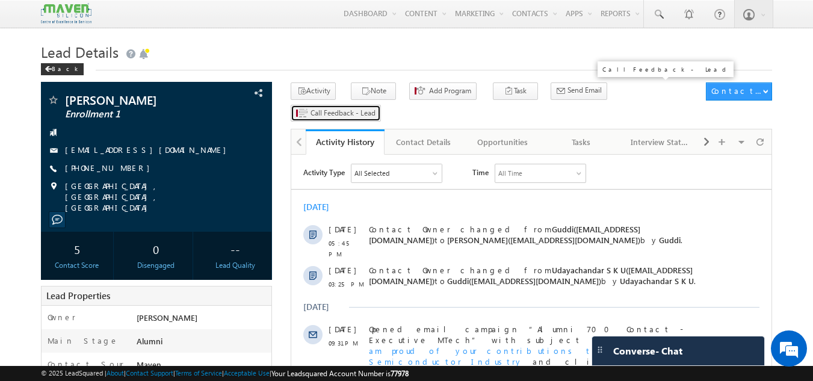
click at [376, 108] on span "Call Feedback - Lead" at bounding box center [343, 113] width 65 height 11
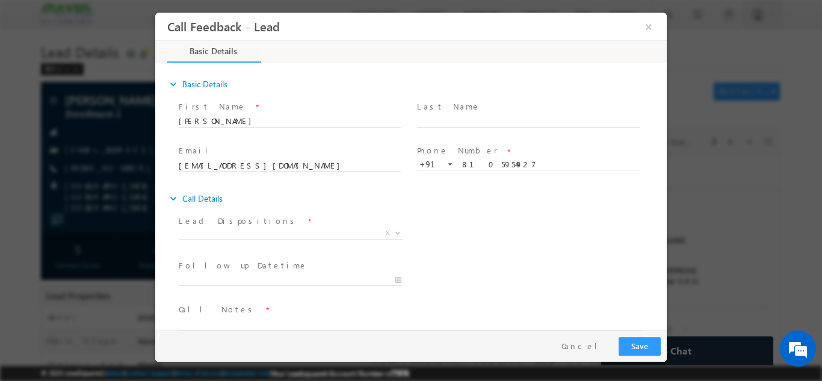
scroll to position [19, 0]
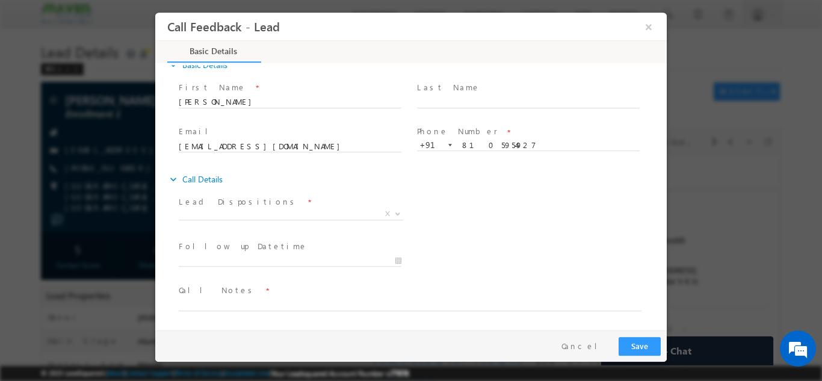
drag, startPoint x: 297, startPoint y: 202, endPoint x: 291, endPoint y: 211, distance: 10.9
click at [291, 211] on div "Lead Dispositions * Prospect Interested Re-enquired Invalid Number Not Contacte…" at bounding box center [296, 209] width 234 height 28
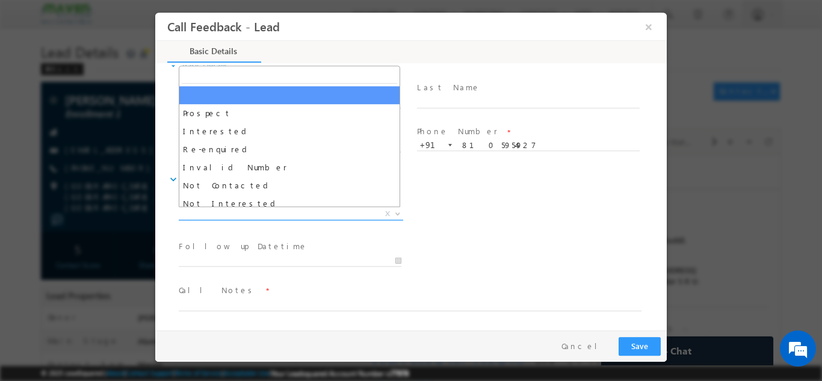
click at [291, 211] on span "X" at bounding box center [291, 214] width 225 height 12
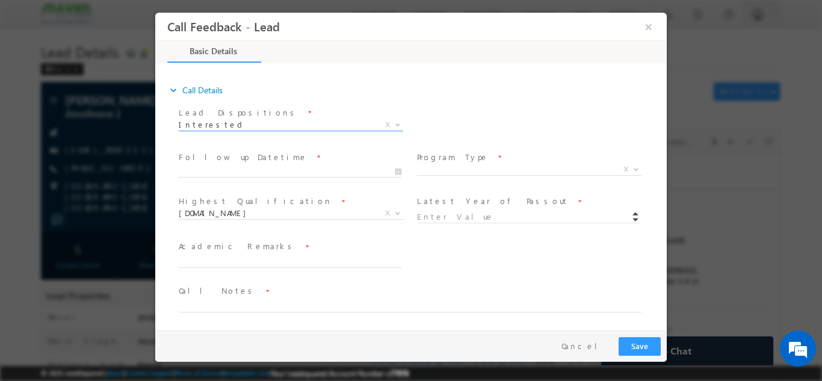
scroll to position [110, 0]
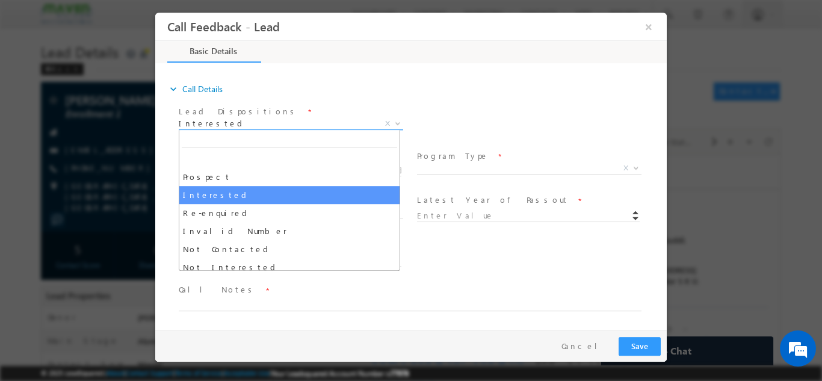
click at [315, 120] on span "Interested" at bounding box center [277, 122] width 196 height 11
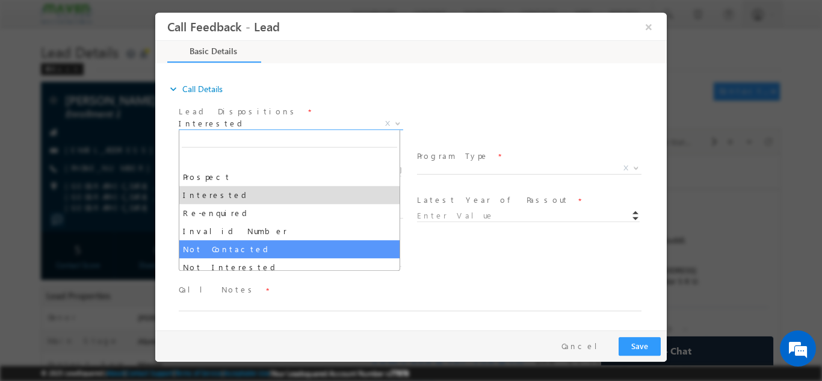
select select "Not Contacted"
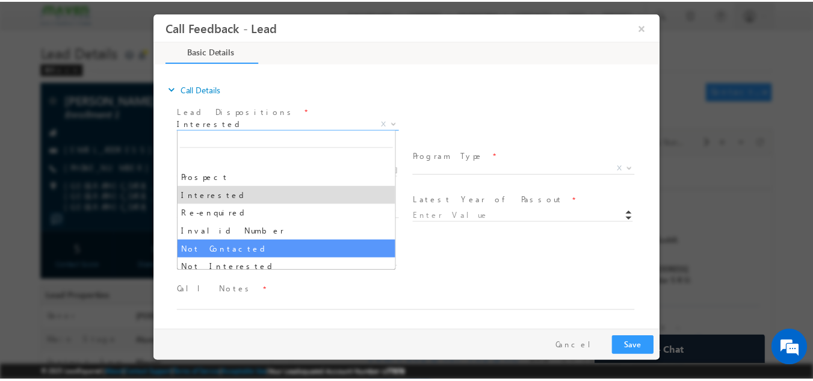
scroll to position [64, 0]
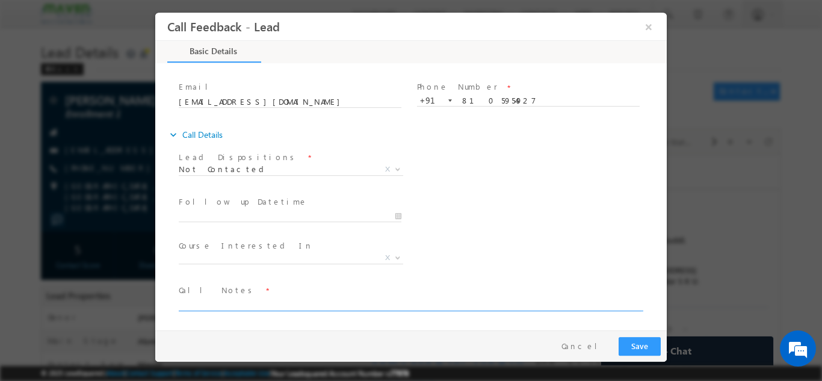
click at [373, 303] on textarea at bounding box center [410, 304] width 463 height 14
type textarea "d np"
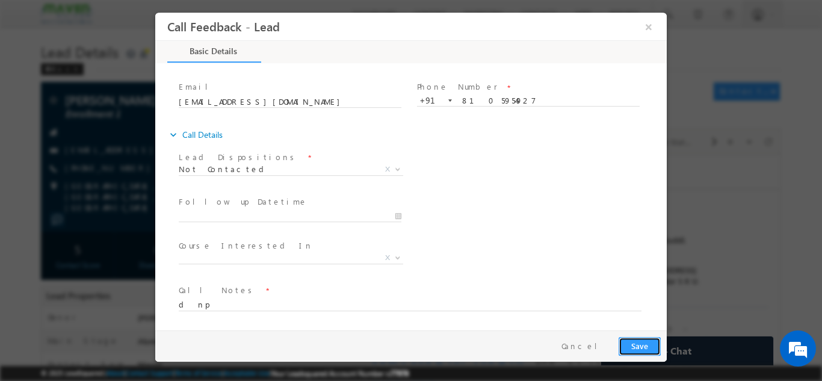
click at [647, 344] on button "Save" at bounding box center [640, 345] width 42 height 19
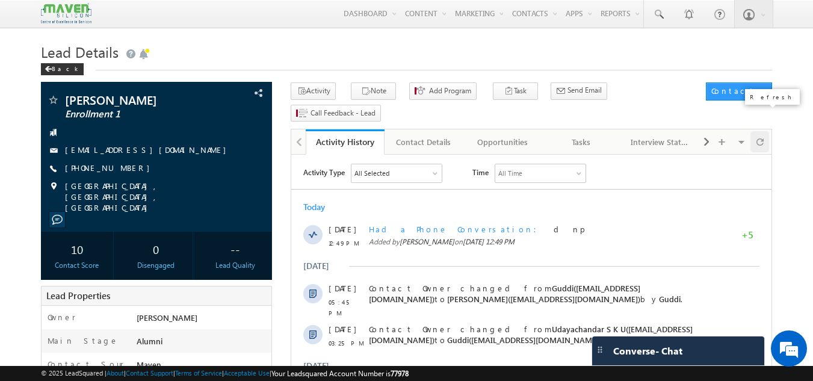
click at [767, 131] on div at bounding box center [760, 141] width 19 height 21
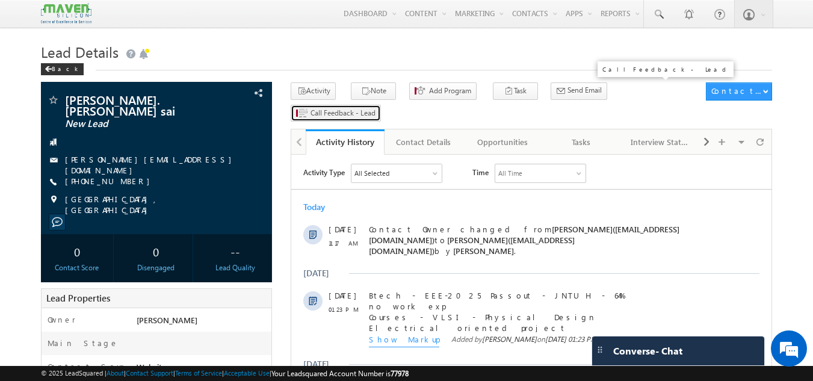
click at [376, 108] on span "Call Feedback - Lead" at bounding box center [343, 113] width 65 height 11
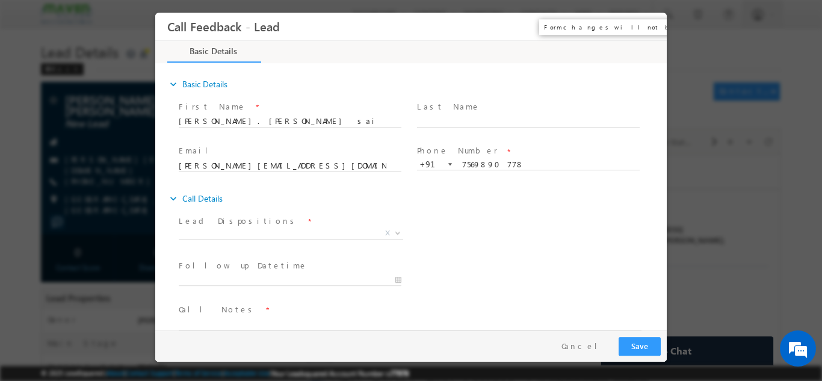
click at [645, 26] on button "×" at bounding box center [649, 26] width 20 height 22
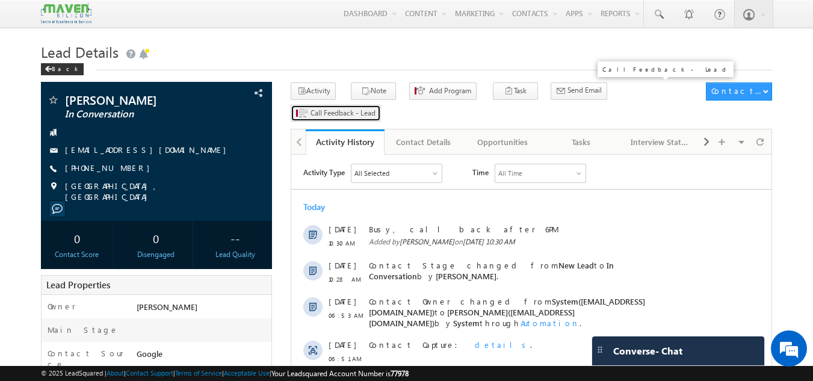
drag, startPoint x: 0, startPoint y: 0, endPoint x: 636, endPoint y: 93, distance: 643.1
click at [376, 108] on span "Call Feedback - Lead" at bounding box center [343, 113] width 65 height 11
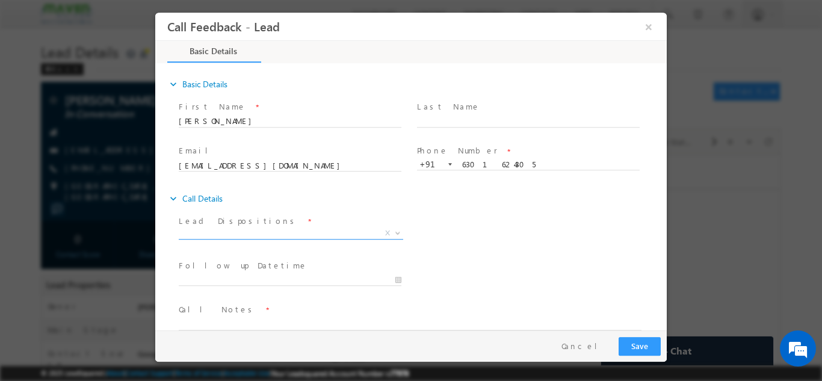
click at [307, 227] on span "X" at bounding box center [291, 233] width 225 height 12
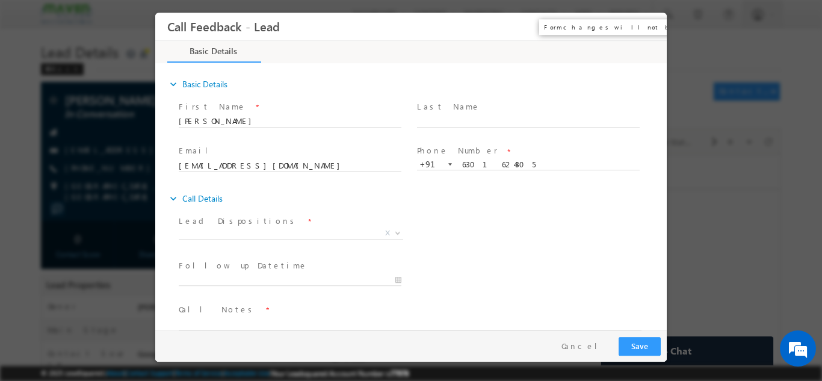
click at [649, 27] on button "×" at bounding box center [649, 26] width 20 height 22
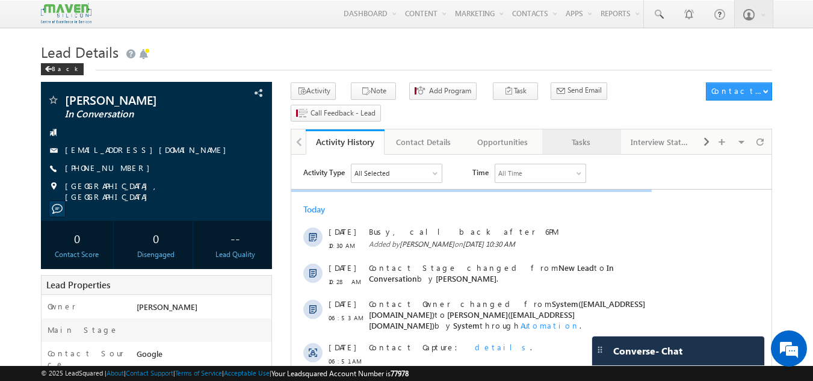
click at [597, 135] on div "Tasks" at bounding box center [581, 142] width 58 height 14
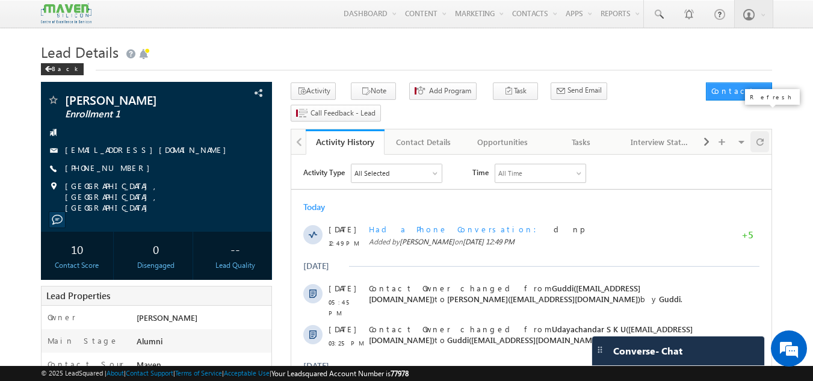
click at [757, 131] on span at bounding box center [760, 141] width 7 height 21
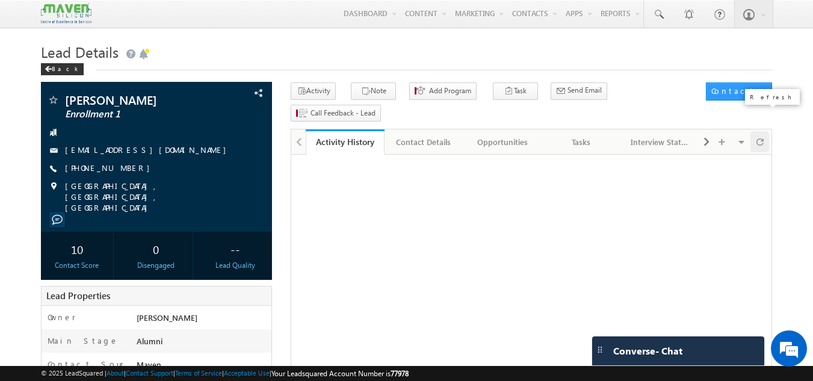
click at [757, 131] on span at bounding box center [760, 141] width 7 height 21
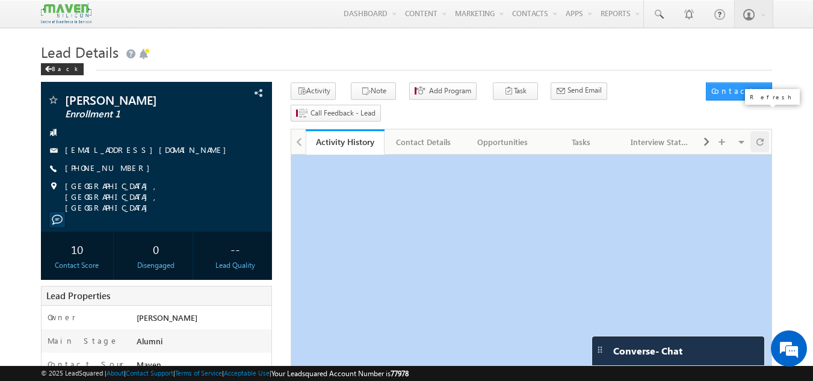
click at [757, 131] on span at bounding box center [760, 141] width 7 height 21
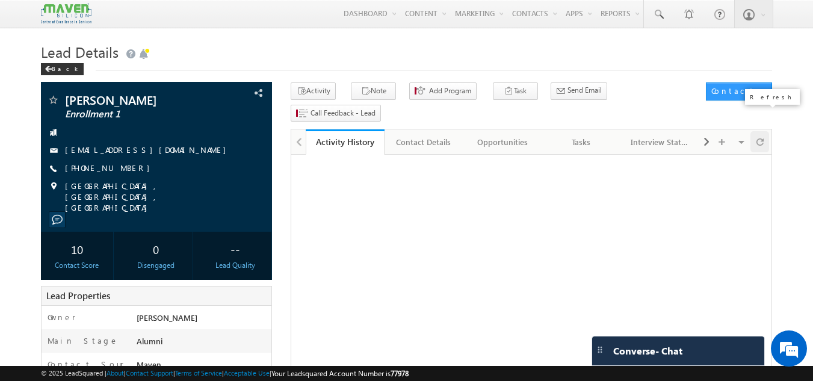
click at [757, 131] on span at bounding box center [760, 141] width 7 height 21
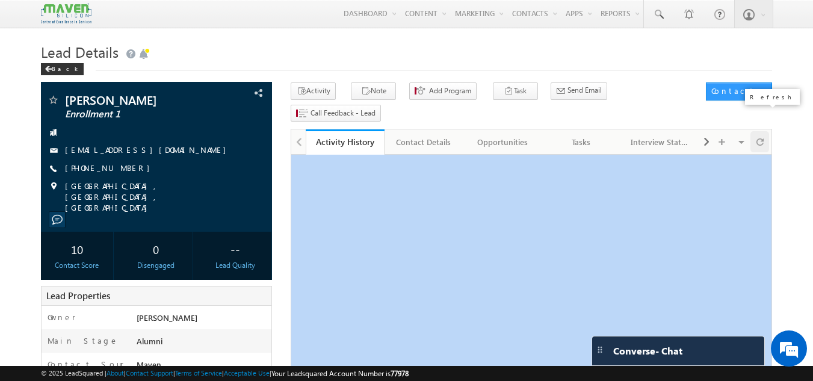
click at [757, 131] on span at bounding box center [760, 141] width 7 height 21
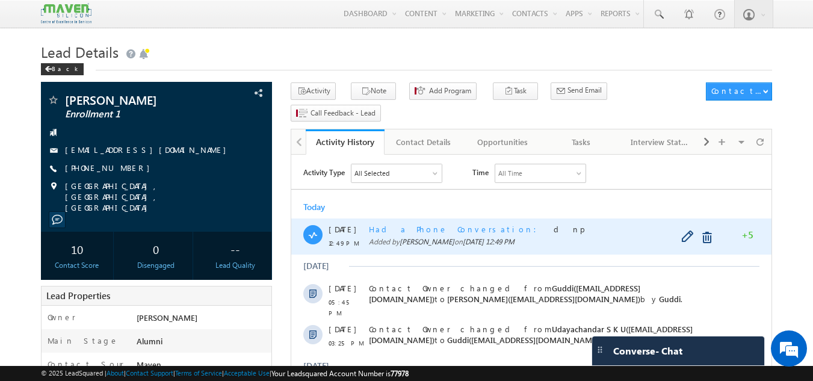
click at [420, 231] on span "Had a Phone Conversation" at bounding box center [456, 229] width 175 height 10
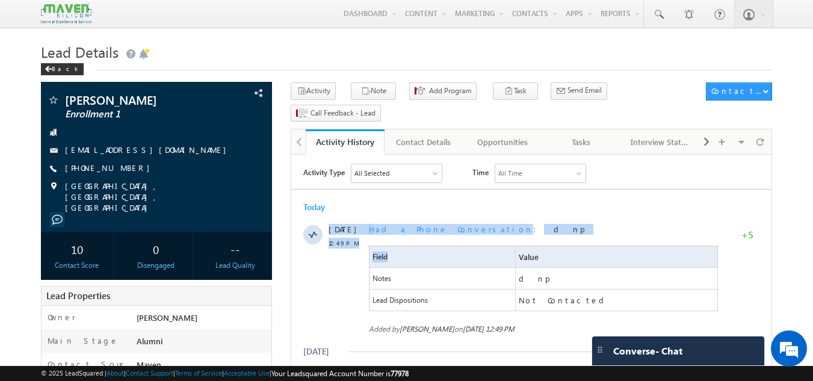
drag, startPoint x: 500, startPoint y: 267, endPoint x: 510, endPoint y: 204, distance: 63.3
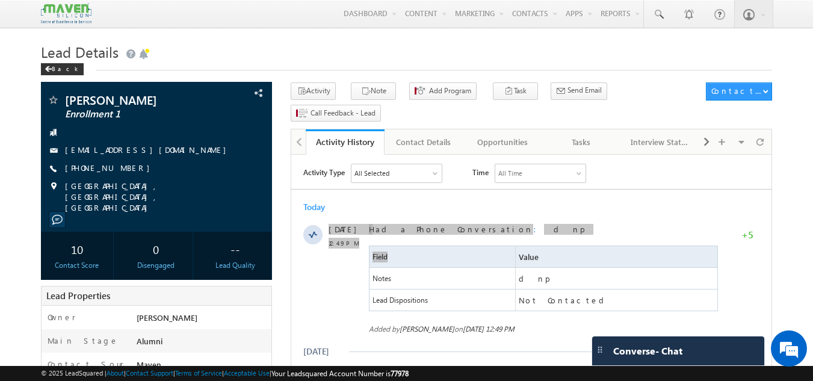
click at [283, 56] on h1 "Lead Details" at bounding box center [407, 50] width 732 height 23
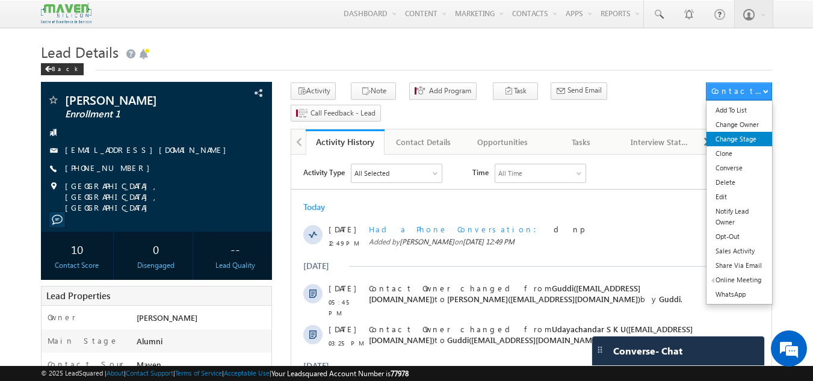
click at [742, 142] on link "Change Stage" at bounding box center [740, 139] width 66 height 14
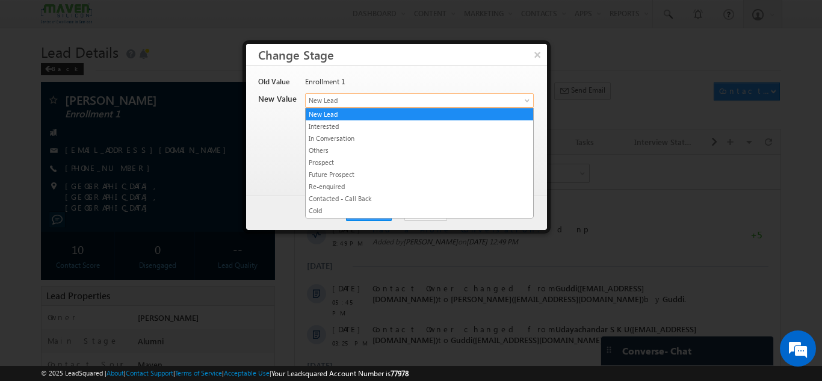
click at [519, 95] on link "New Lead" at bounding box center [419, 100] width 229 height 14
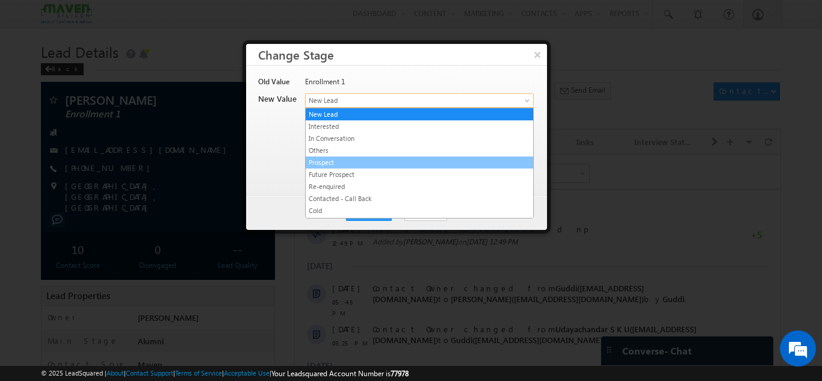
scroll to position [228, 0]
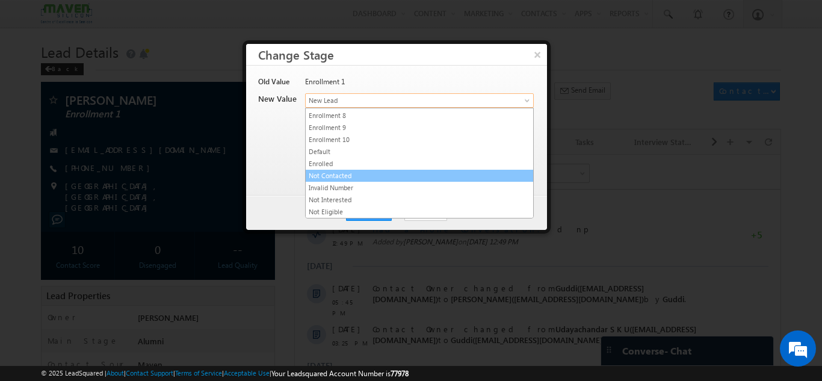
click at [368, 176] on link "Not Contacted" at bounding box center [420, 175] width 228 height 11
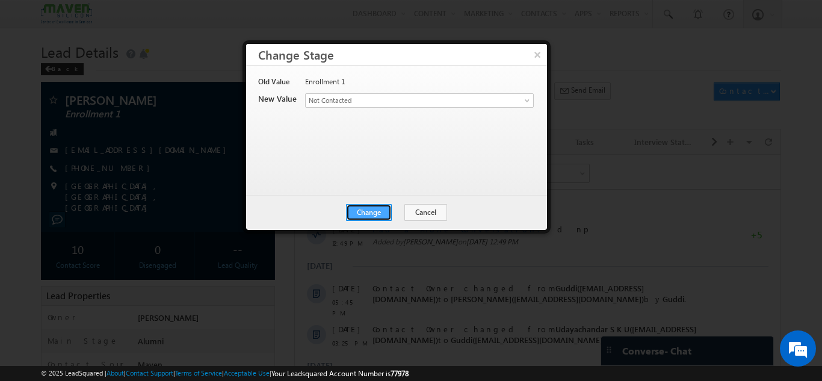
click at [365, 210] on button "Change" at bounding box center [369, 212] width 46 height 17
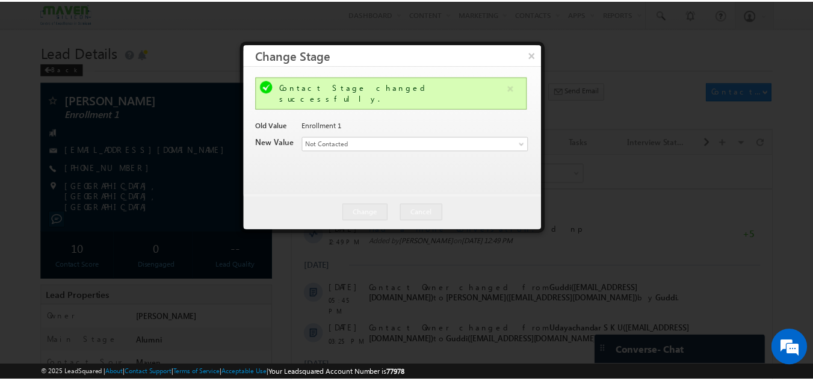
scroll to position [0, 0]
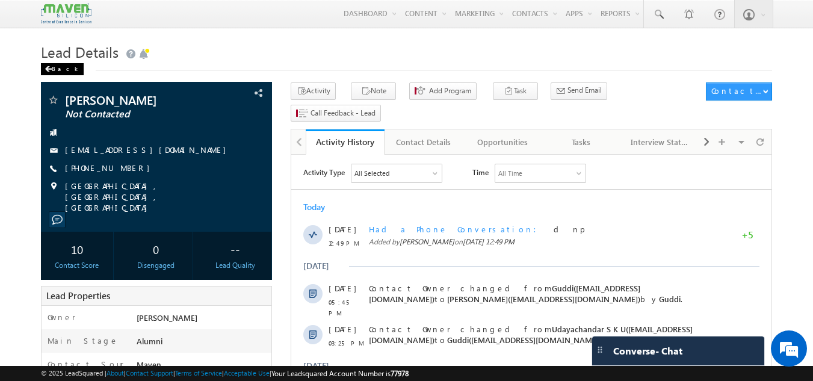
click at [48, 73] on div "Back" at bounding box center [62, 69] width 43 height 12
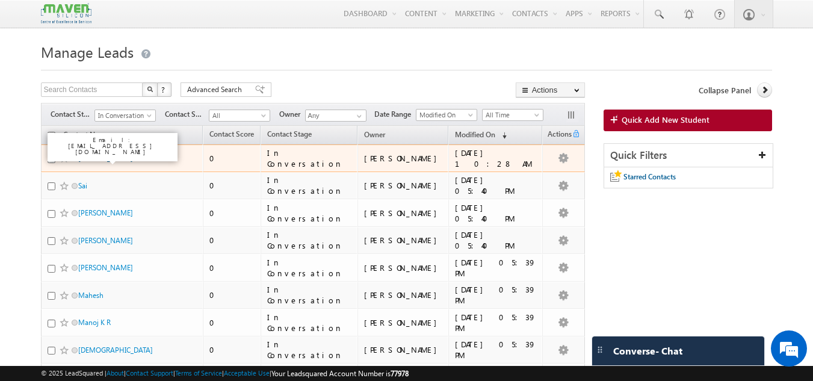
click at [100, 158] on link "Pittala Shiva" at bounding box center [105, 158] width 55 height 9
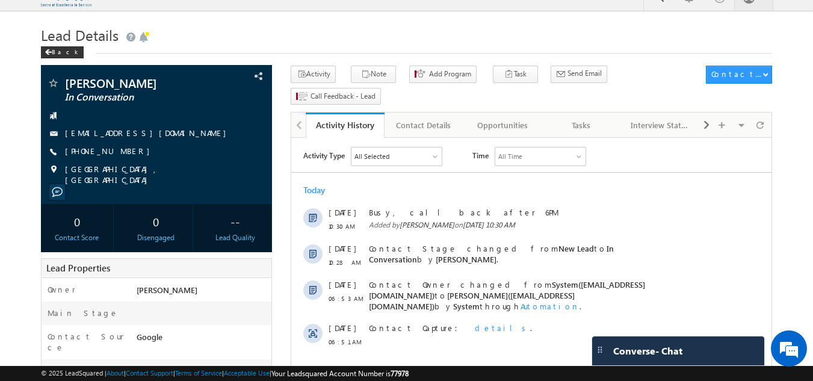
scroll to position [16, 0]
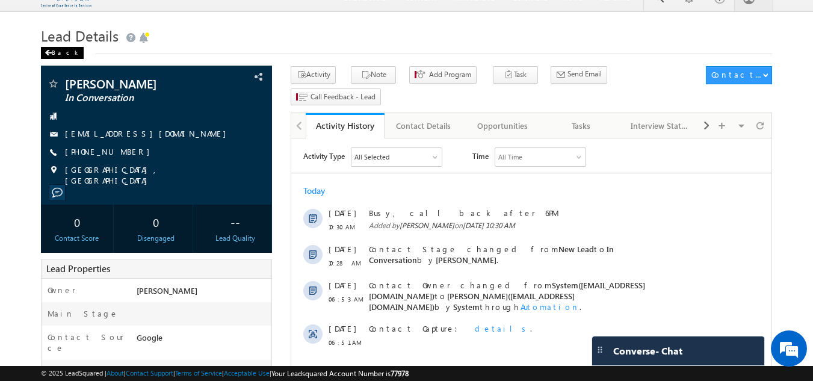
click at [49, 52] on span at bounding box center [48, 53] width 7 height 6
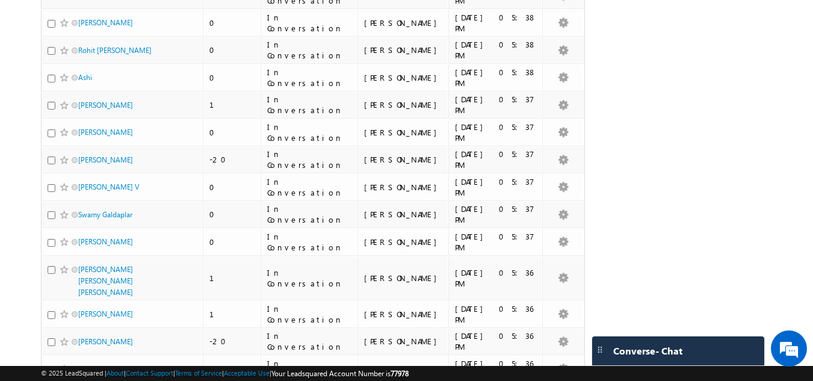
scroll to position [415, 0]
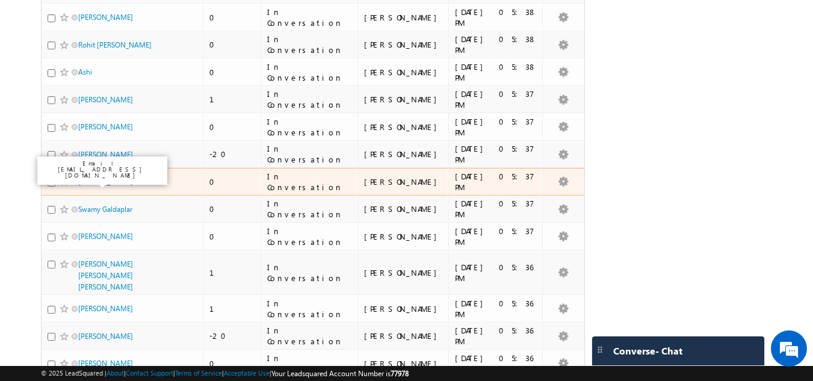
click at [96, 184] on link "[PERSON_NAME] V" at bounding box center [108, 181] width 61 height 9
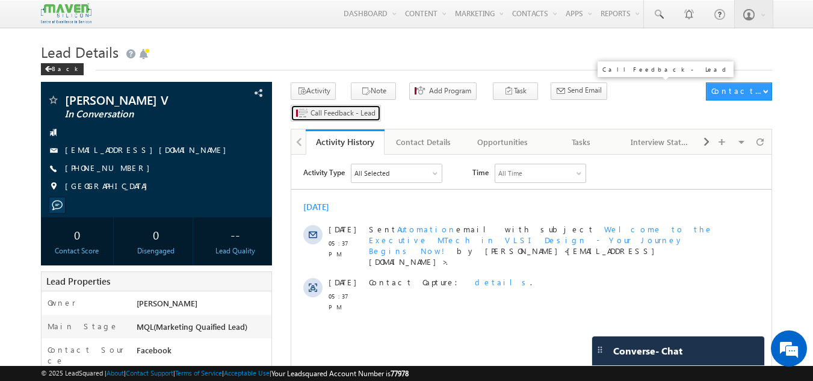
click at [376, 108] on span "Call Feedback - Lead" at bounding box center [343, 113] width 65 height 11
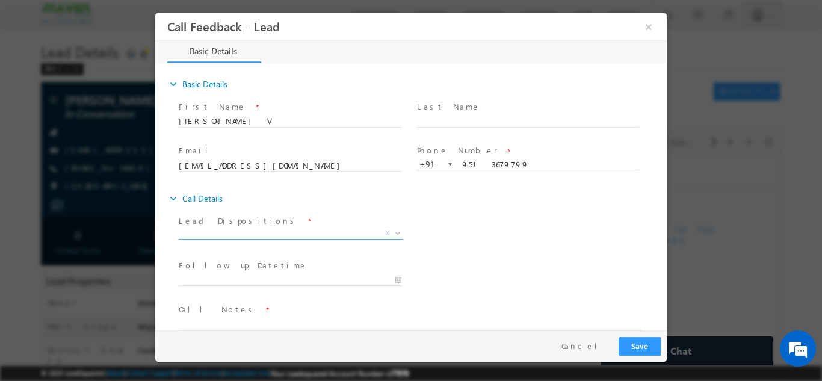
click at [249, 232] on span "X" at bounding box center [291, 233] width 225 height 12
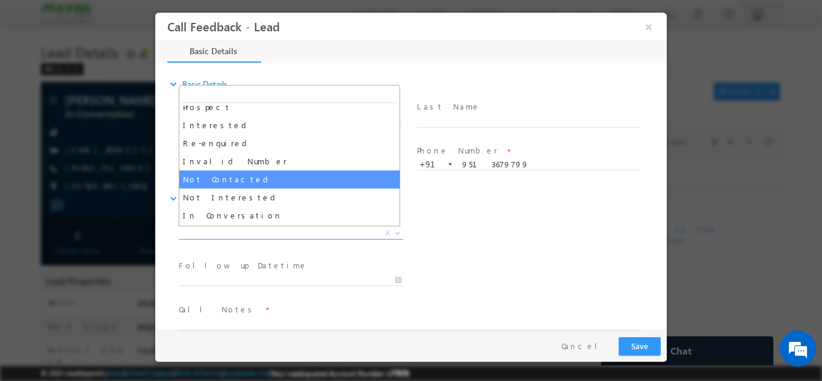
select select "Not Contacted"
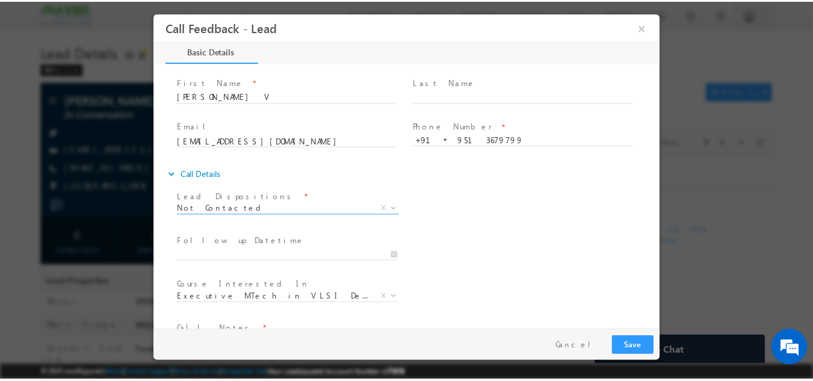
scroll to position [64, 0]
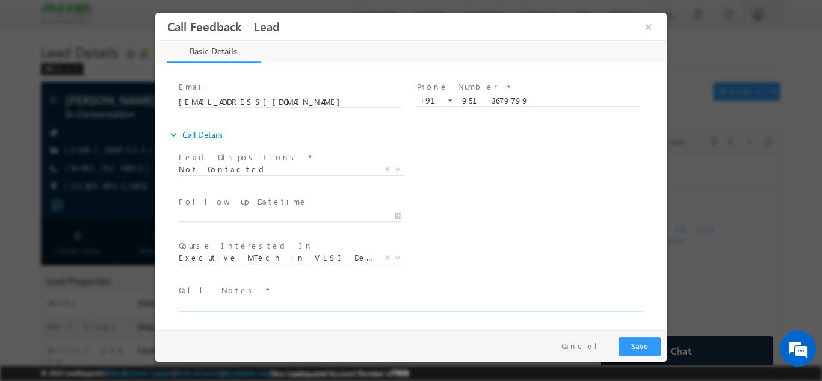
click at [281, 301] on textarea at bounding box center [410, 304] width 463 height 14
type textarea "DNP"
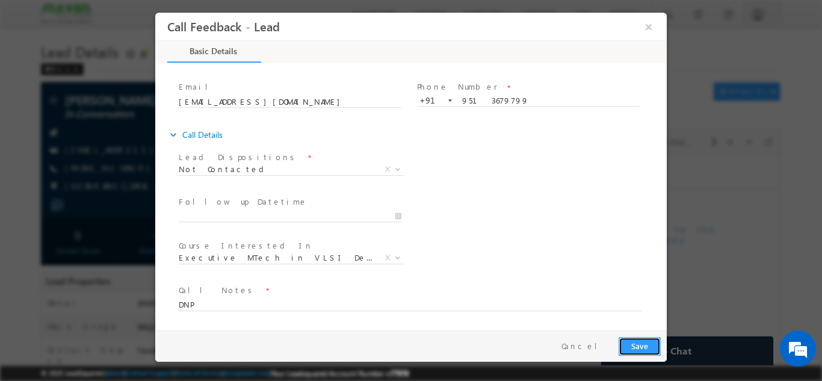
click at [646, 338] on button "Save" at bounding box center [640, 345] width 42 height 19
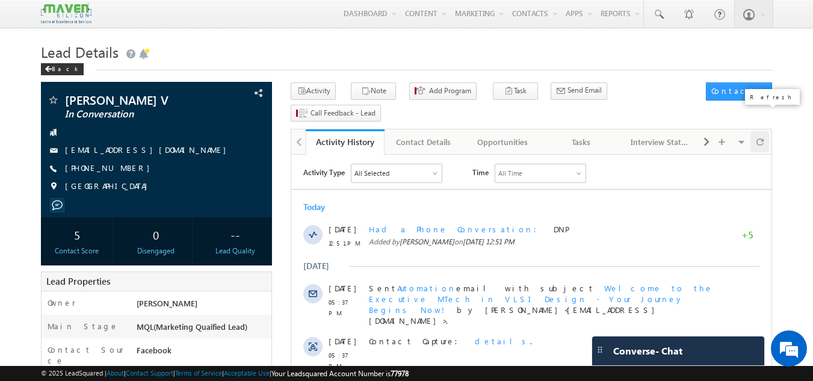
click at [760, 131] on span at bounding box center [760, 141] width 7 height 21
click at [757, 131] on span at bounding box center [760, 141] width 7 height 21
click at [760, 131] on span at bounding box center [760, 141] width 7 height 21
